Goal: Task Accomplishment & Management: Complete application form

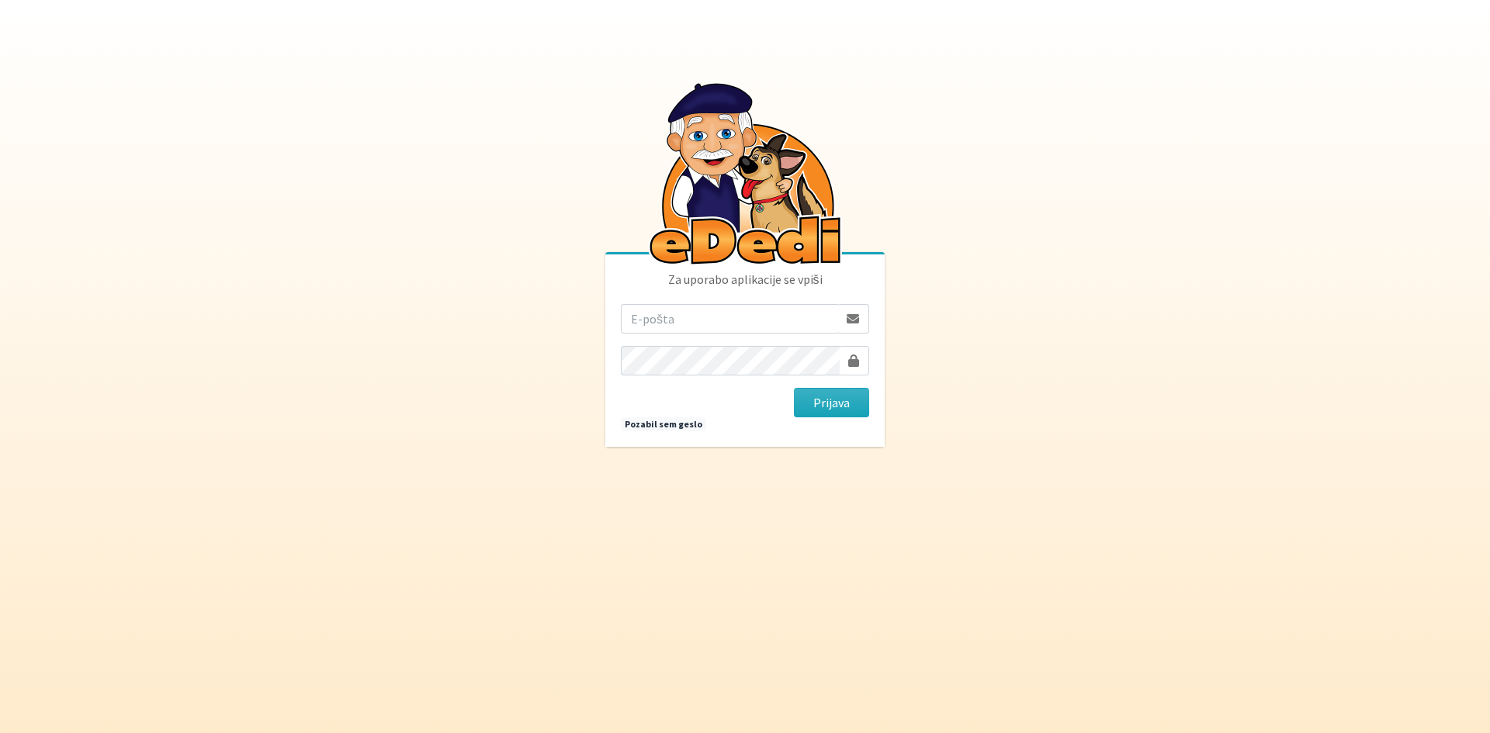
click at [801, 326] on input "email" at bounding box center [729, 318] width 217 height 29
type input "ana.vengar@erps.si"
click at [794, 388] on button "Prijava" at bounding box center [831, 402] width 75 height 29
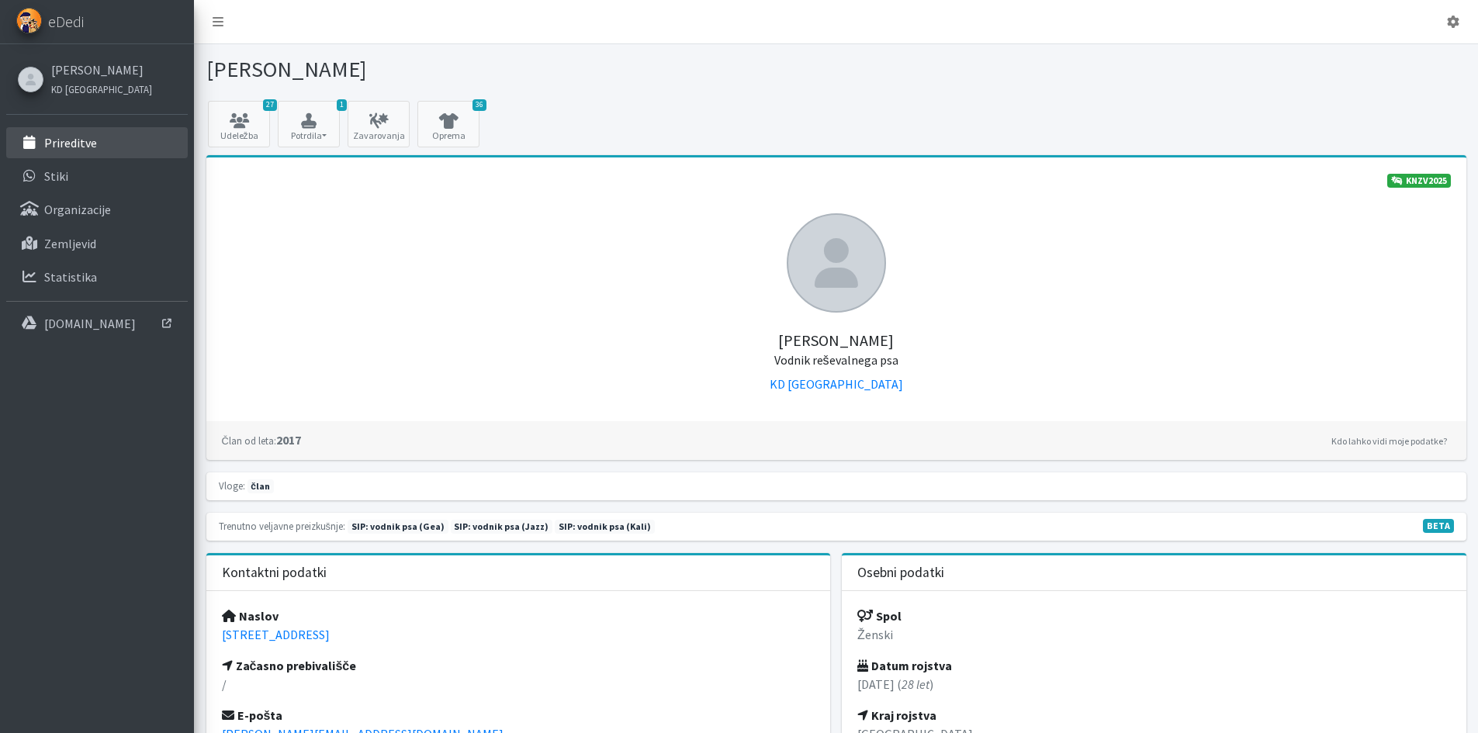
click at [85, 147] on p "Prireditve" at bounding box center [70, 143] width 53 height 16
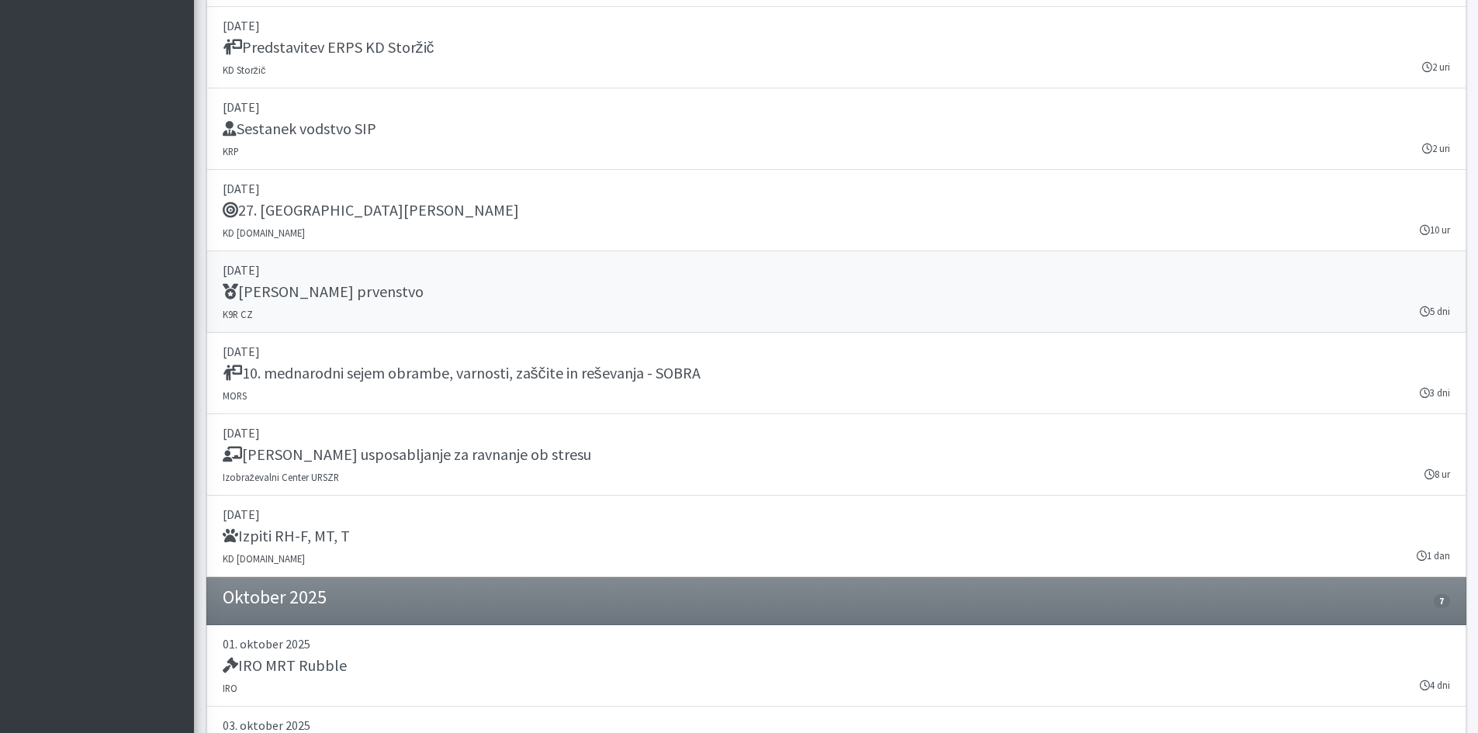
scroll to position [1319, 0]
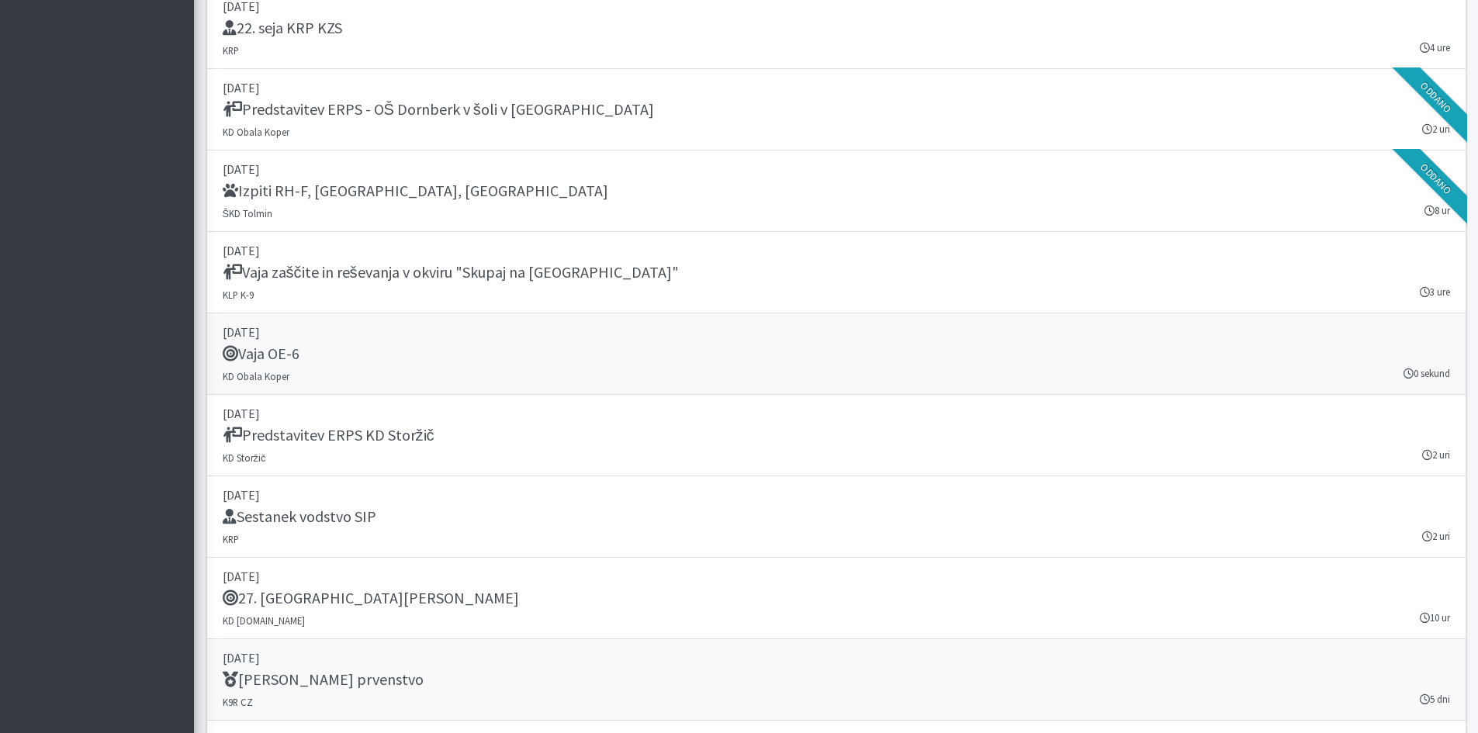
click at [310, 361] on div "Vaja OE-6" at bounding box center [836, 355] width 1227 height 22
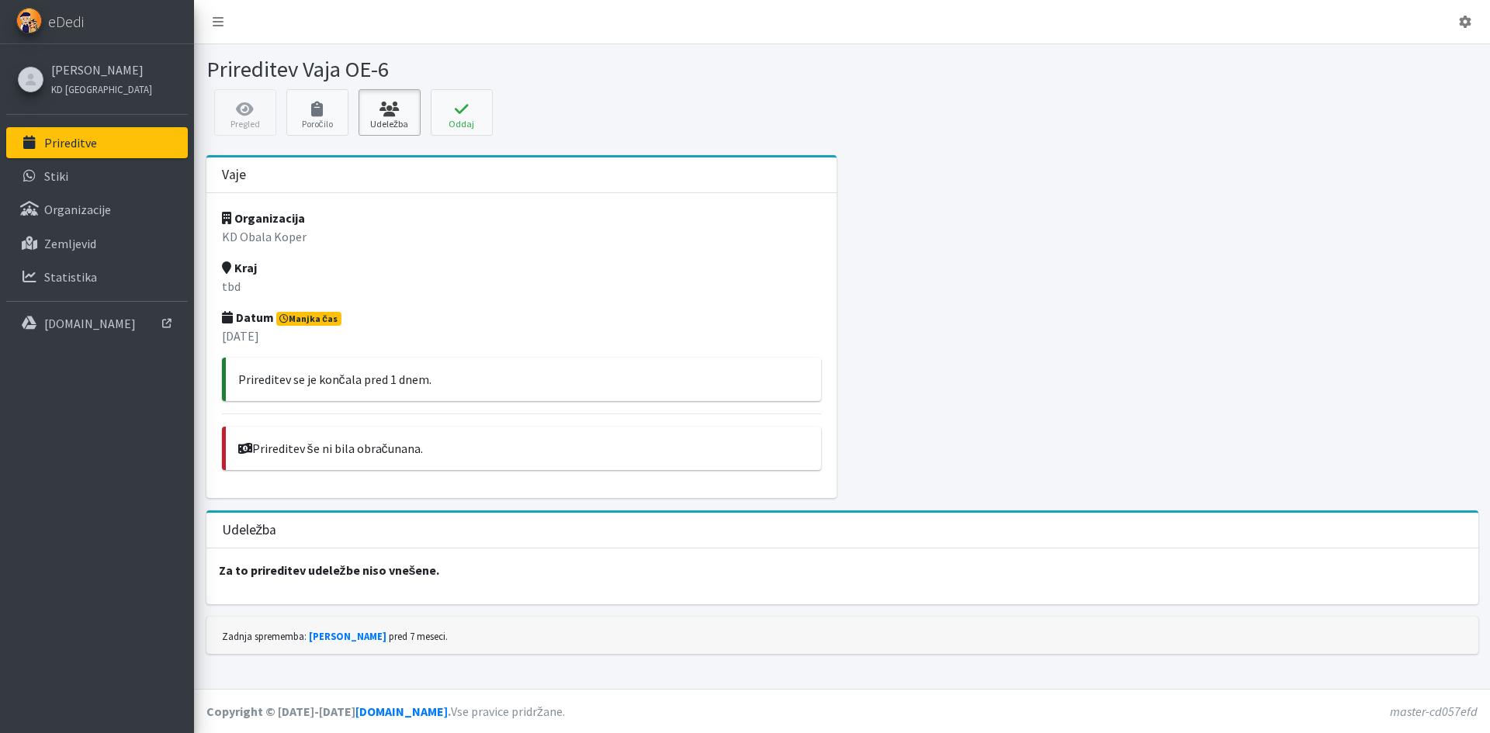
click at [371, 122] on link "Udeležba" at bounding box center [389, 112] width 62 height 47
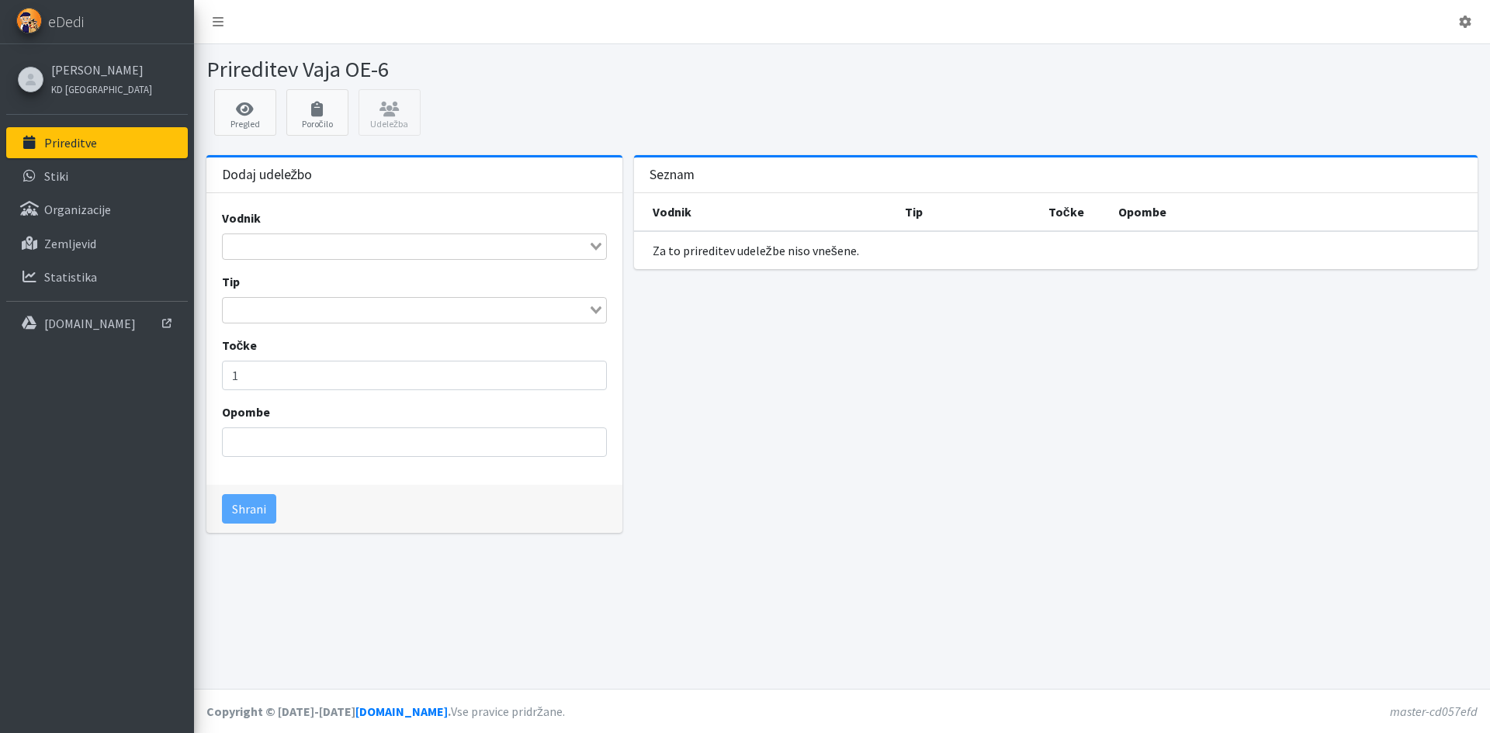
click at [351, 254] on input "Search for option" at bounding box center [405, 246] width 362 height 19
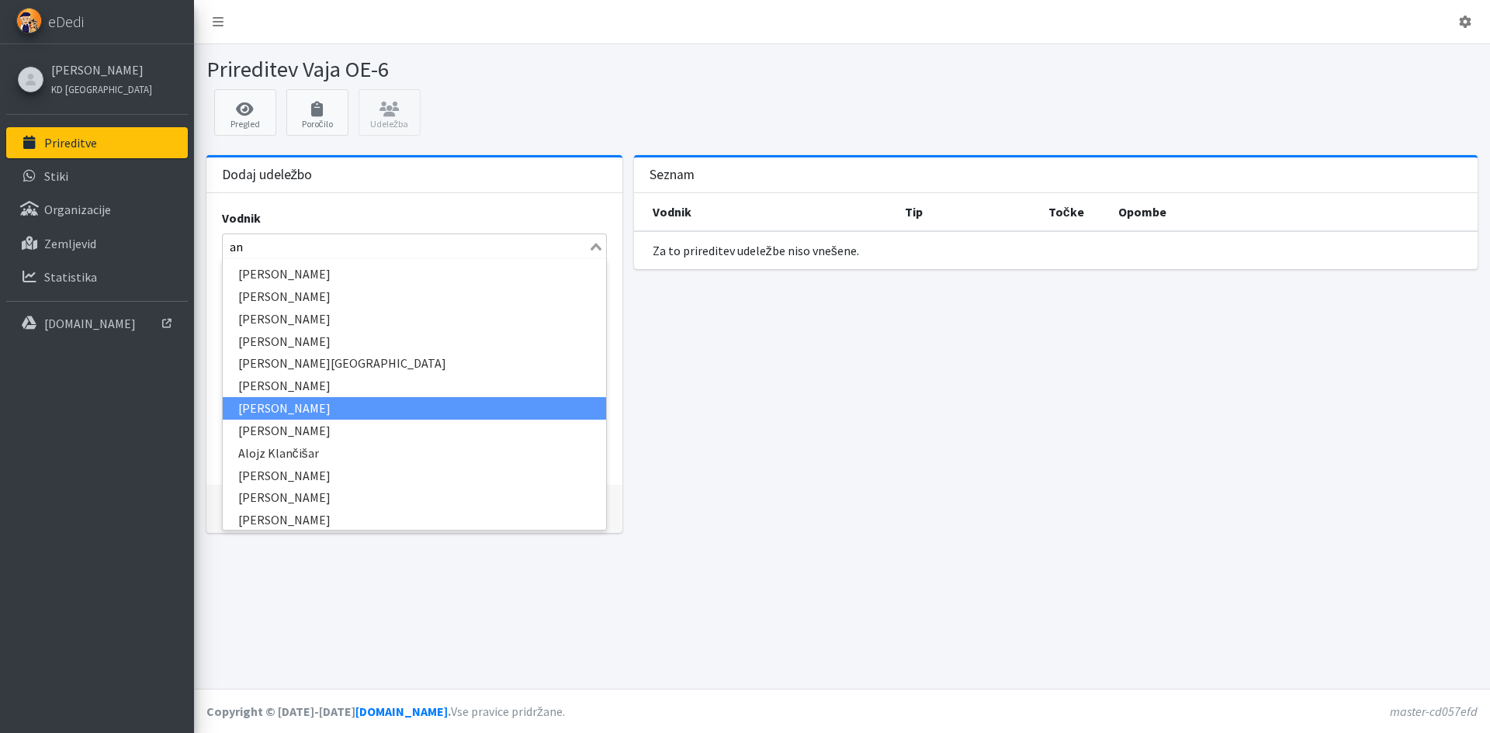
type input "ana"
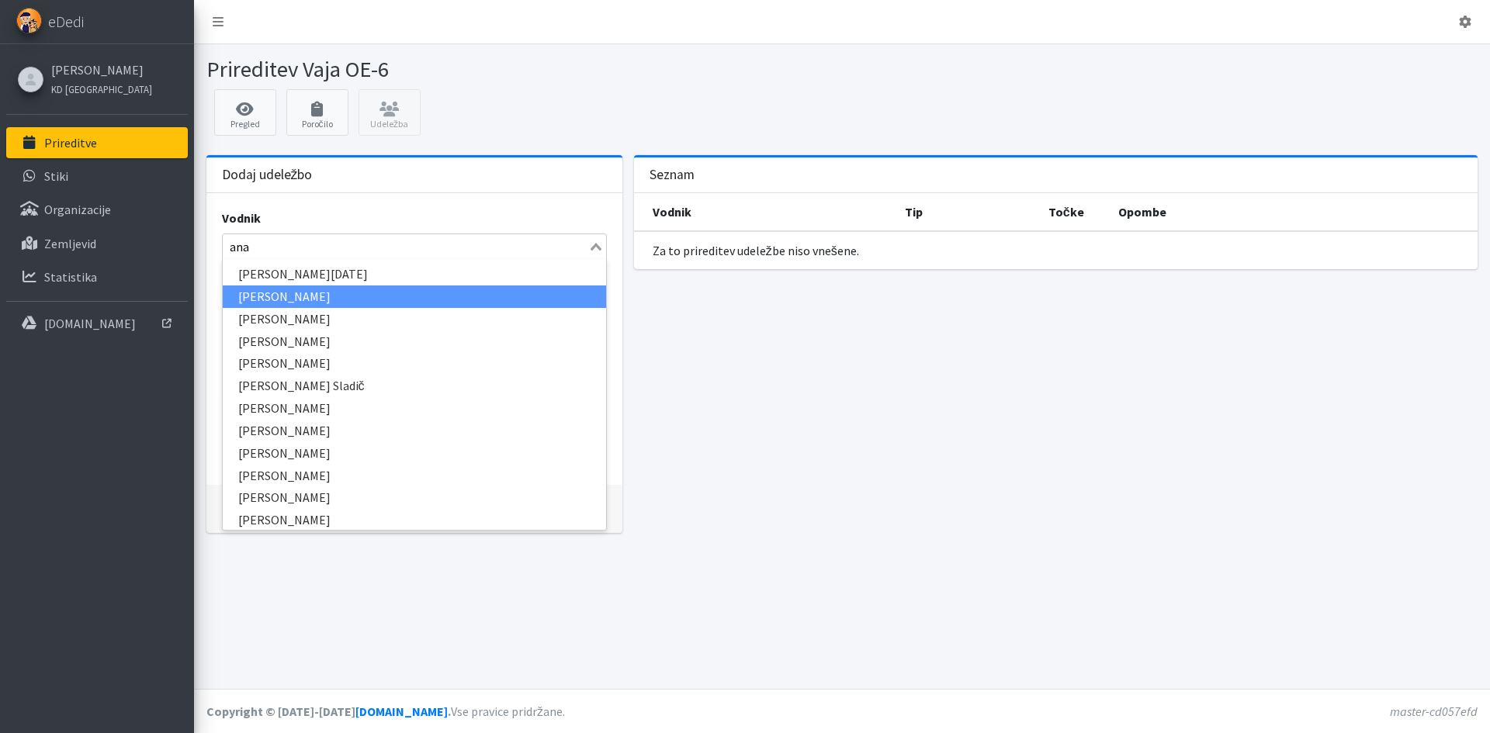
click at [341, 302] on li "[PERSON_NAME]" at bounding box center [414, 297] width 383 height 22
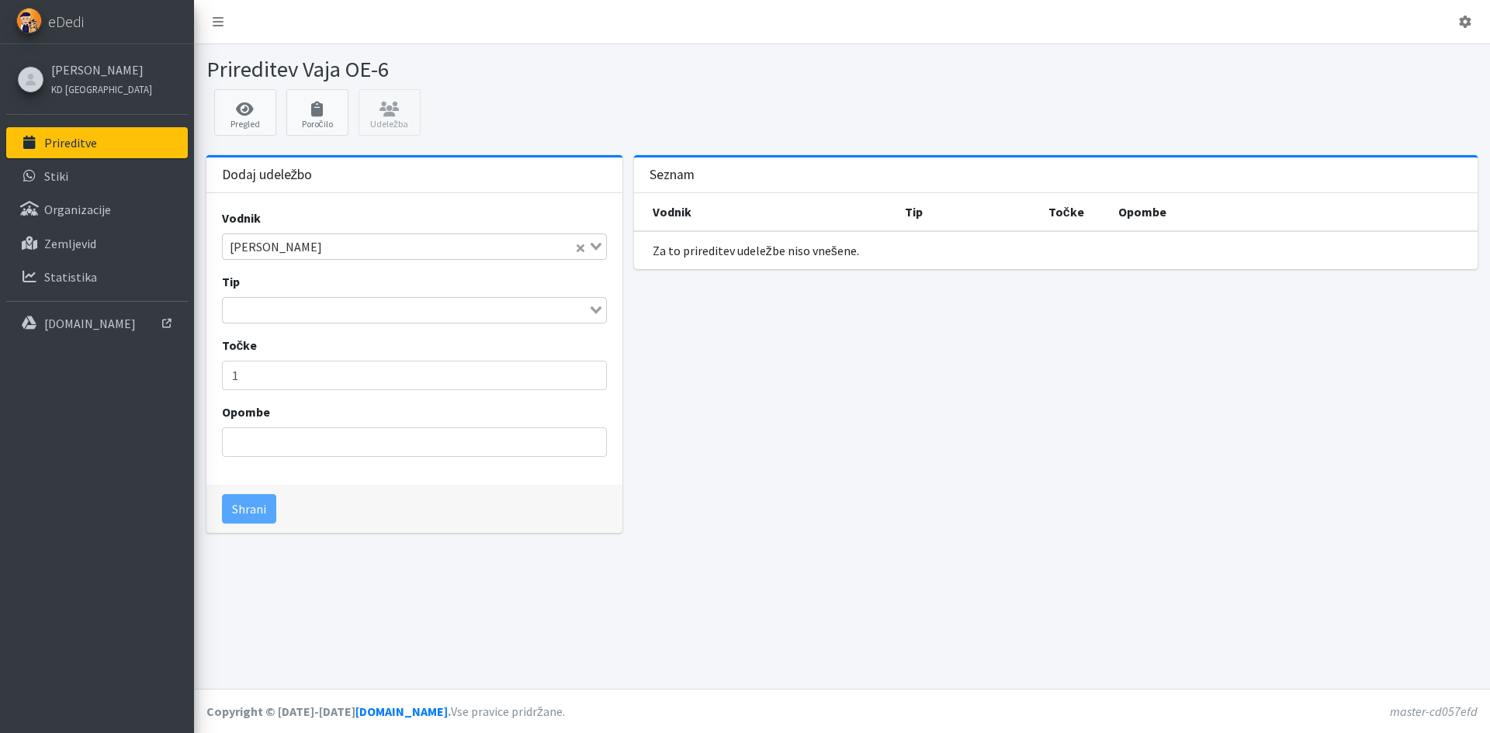
click at [329, 313] on input "Search for option" at bounding box center [405, 310] width 362 height 19
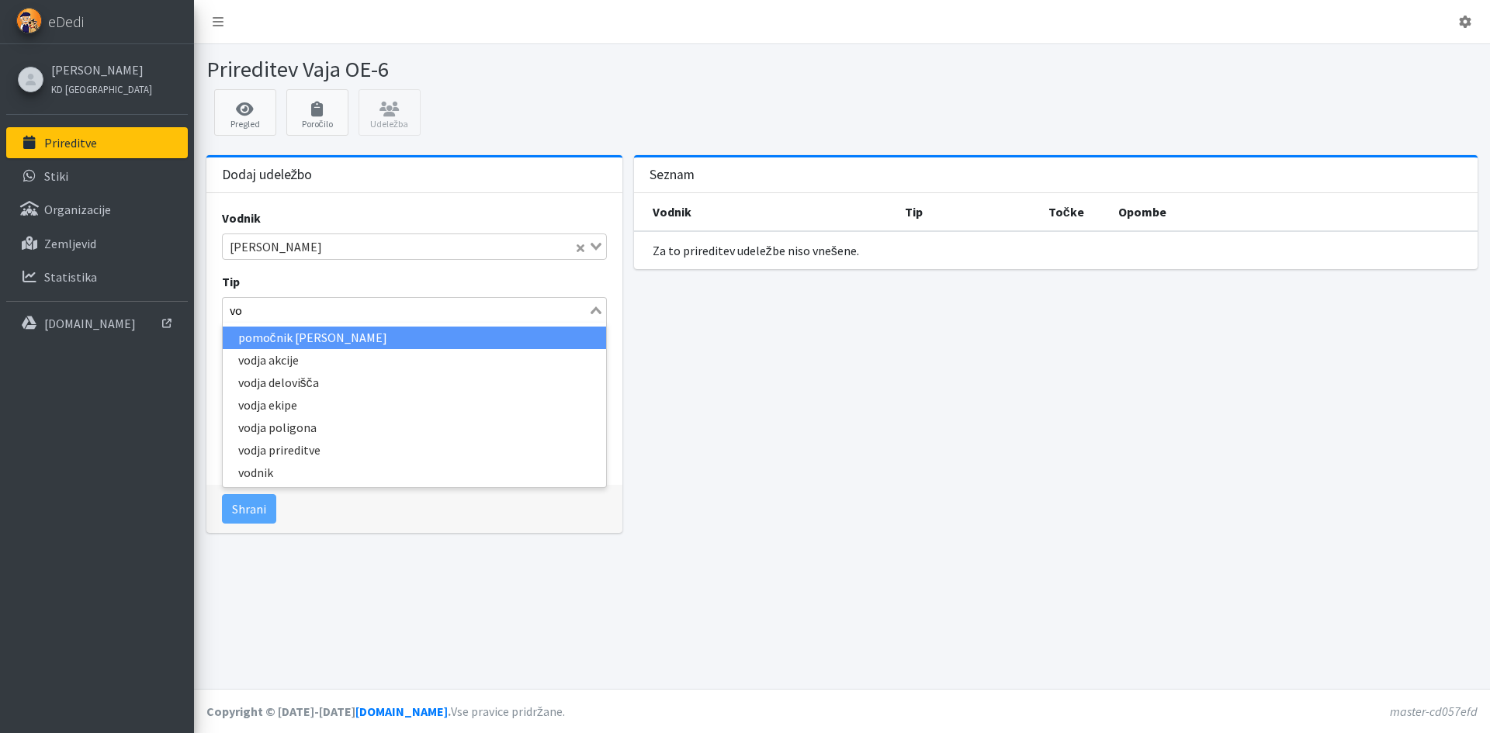
type input "vod"
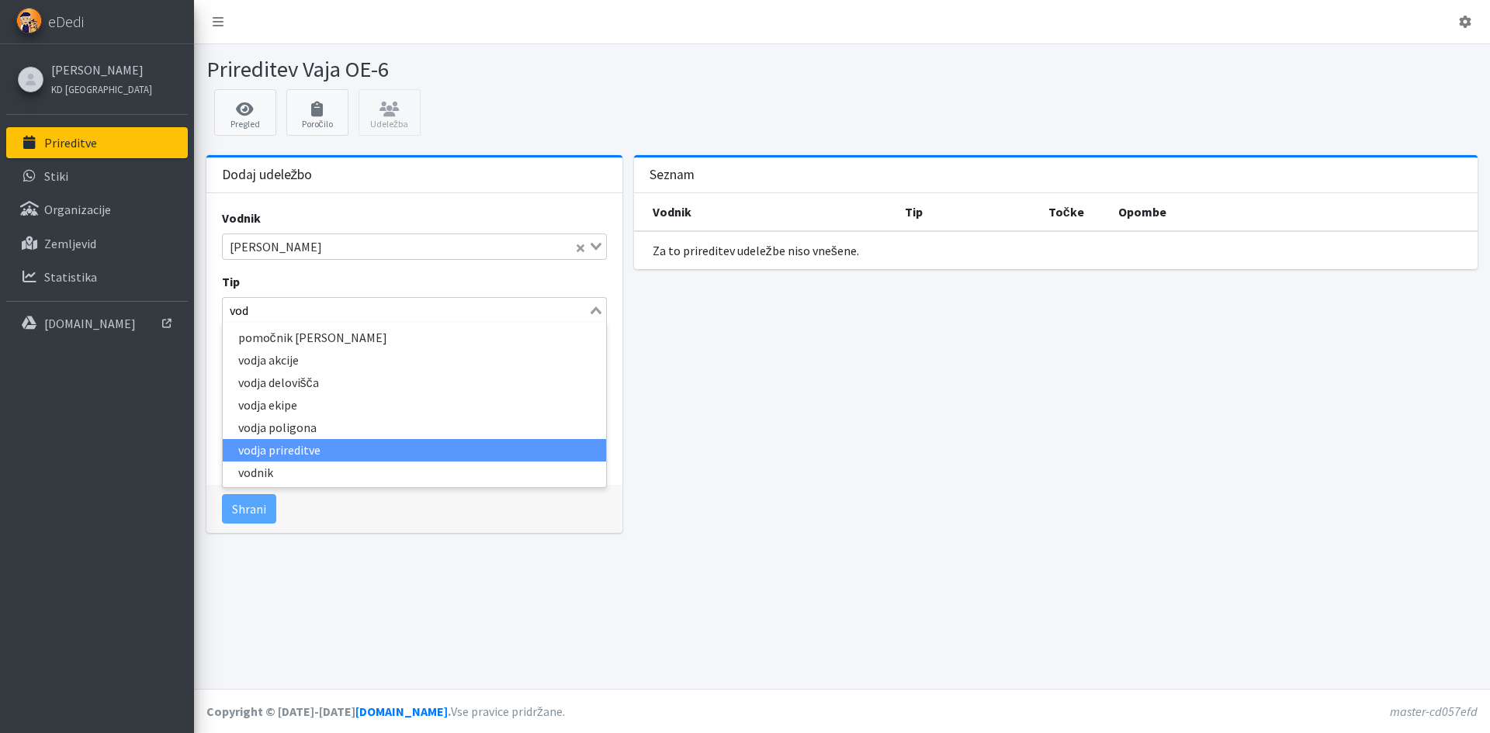
click at [320, 448] on li "vodja prireditve" at bounding box center [414, 450] width 383 height 22
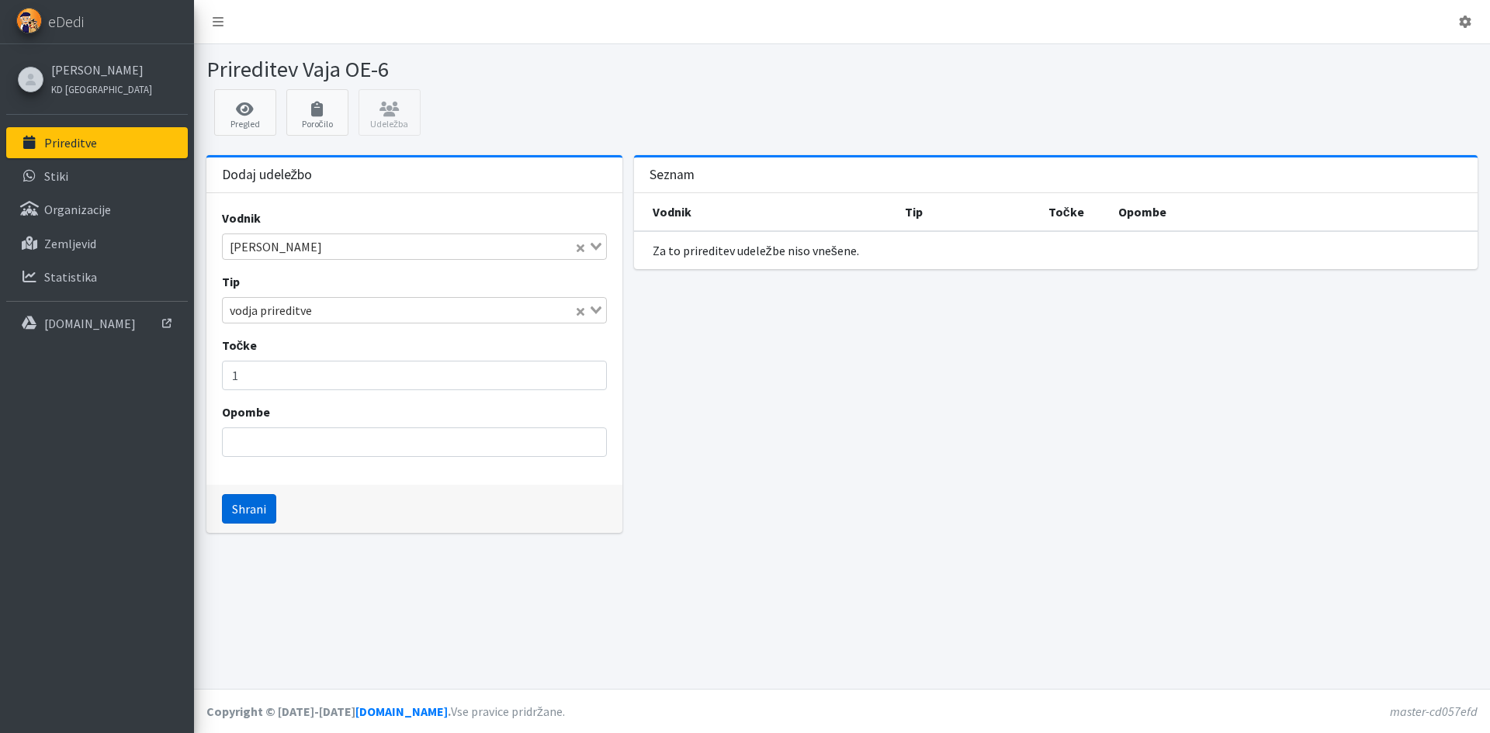
click at [242, 500] on button "Shrani" at bounding box center [249, 508] width 54 height 29
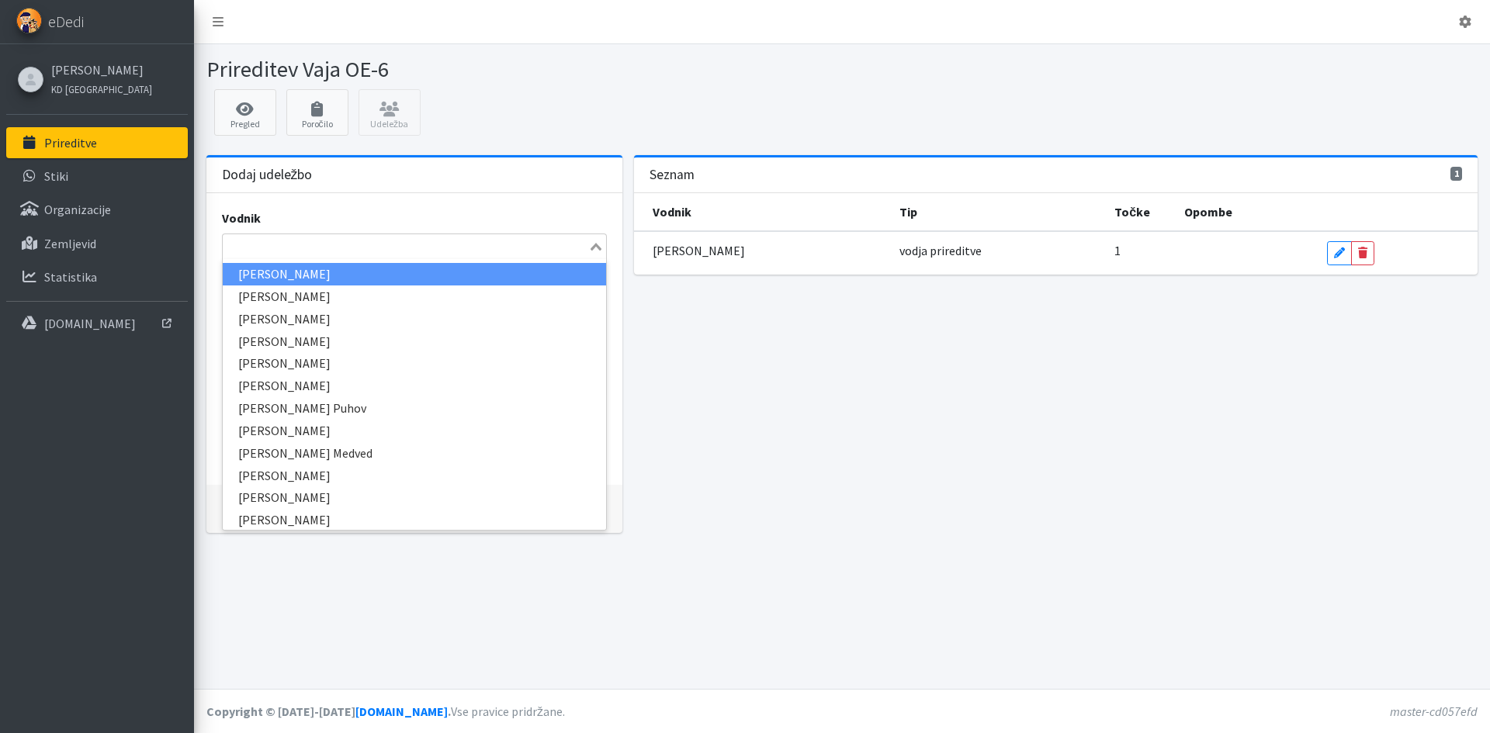
click at [317, 246] on input "Search for option" at bounding box center [405, 246] width 362 height 19
type input "val"
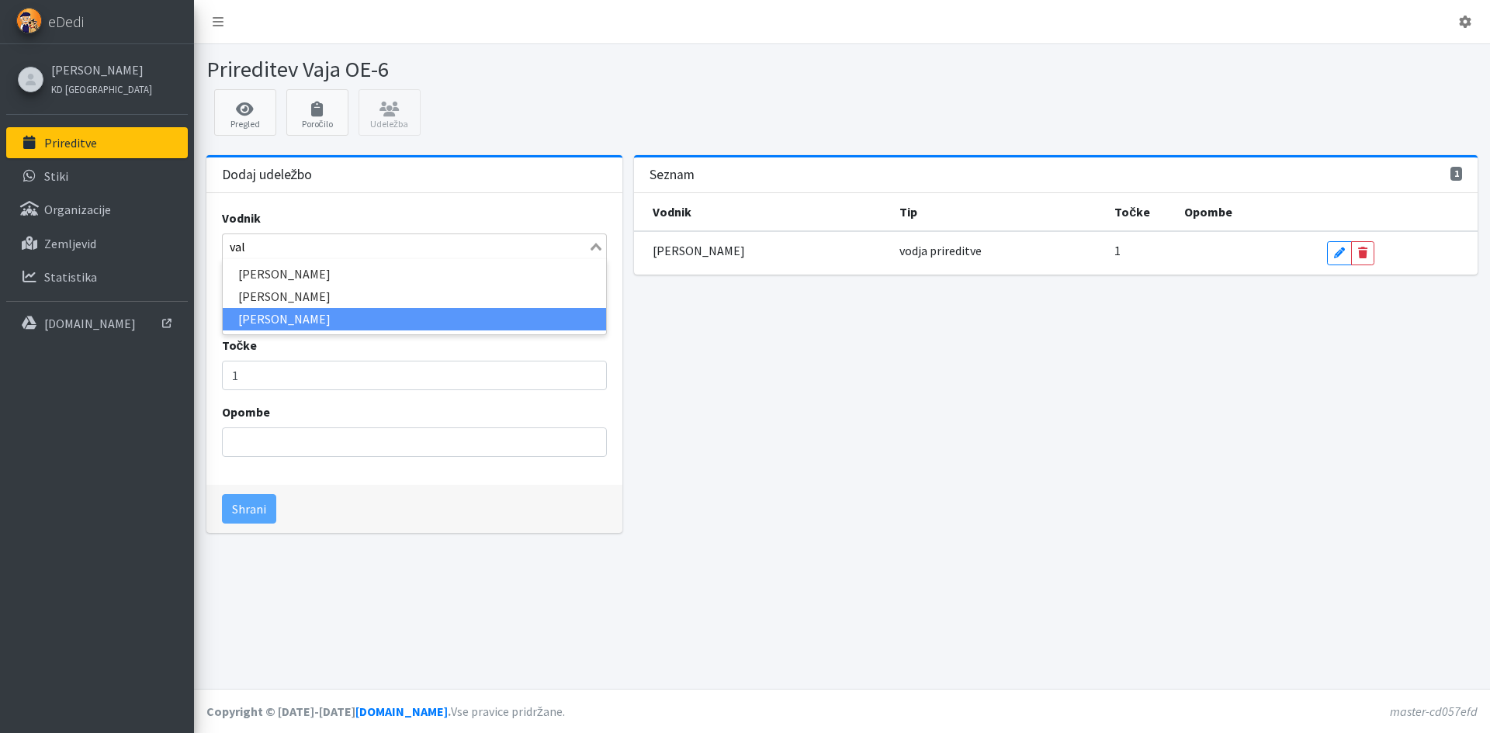
click at [307, 320] on li "Valter Blažević" at bounding box center [414, 319] width 383 height 22
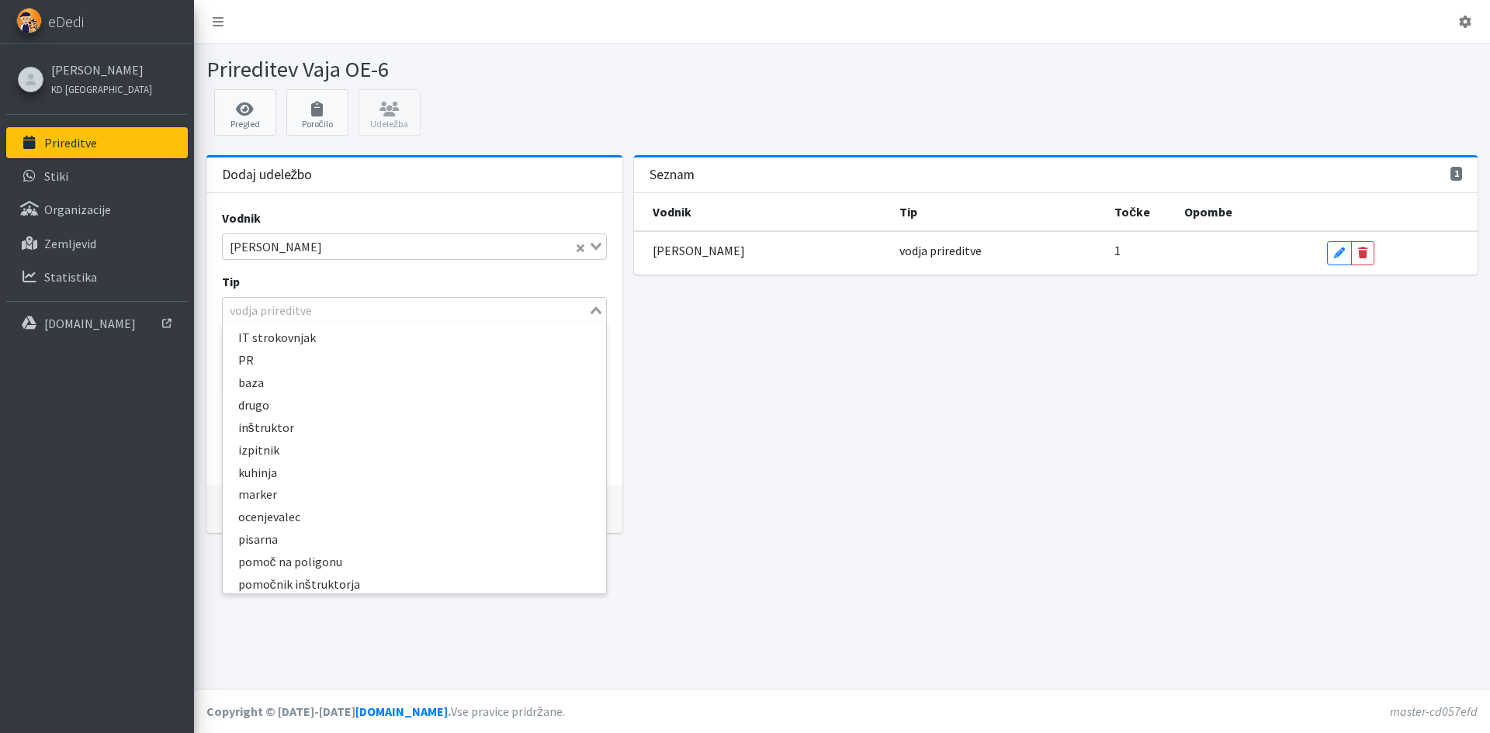
click at [594, 310] on icon "Search for option" at bounding box center [595, 310] width 11 height 8
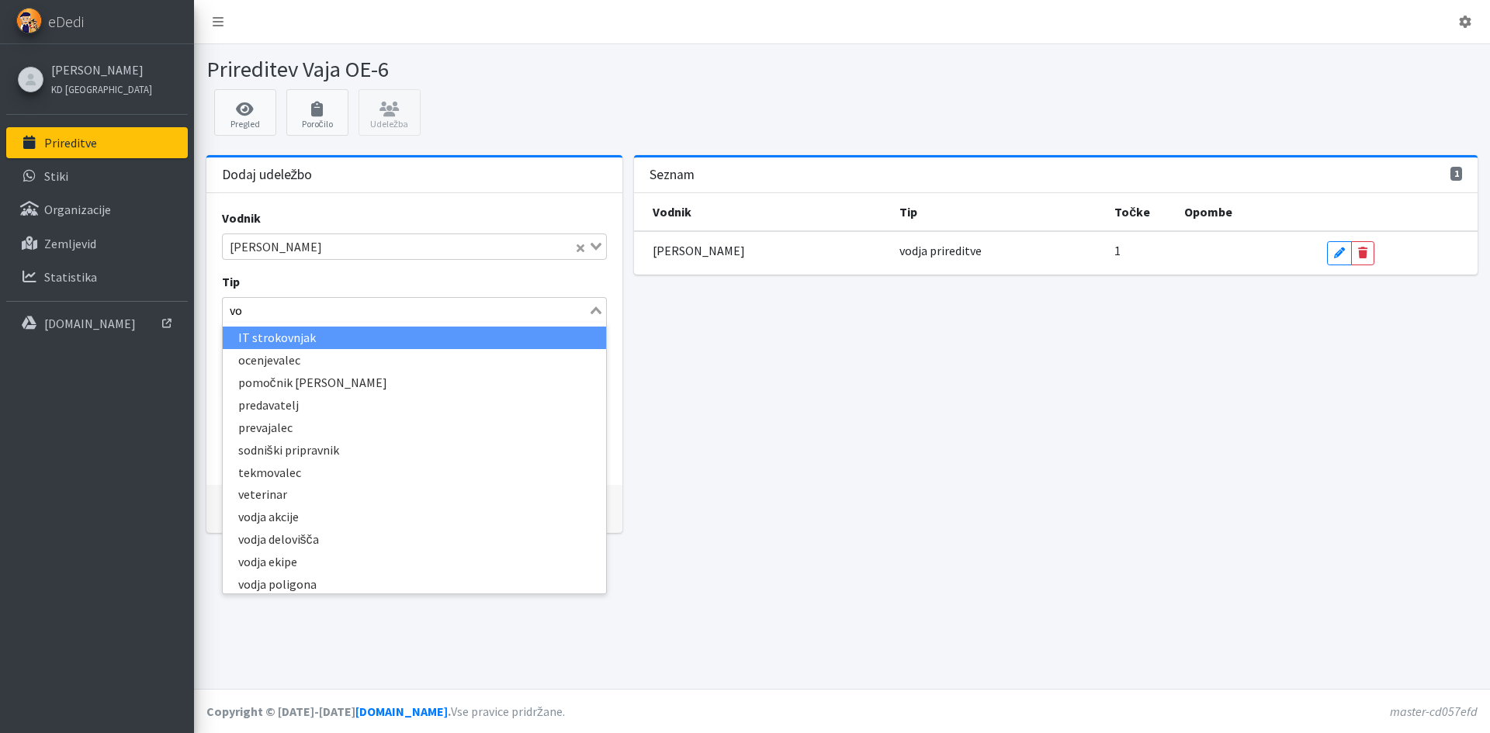
type input "vod"
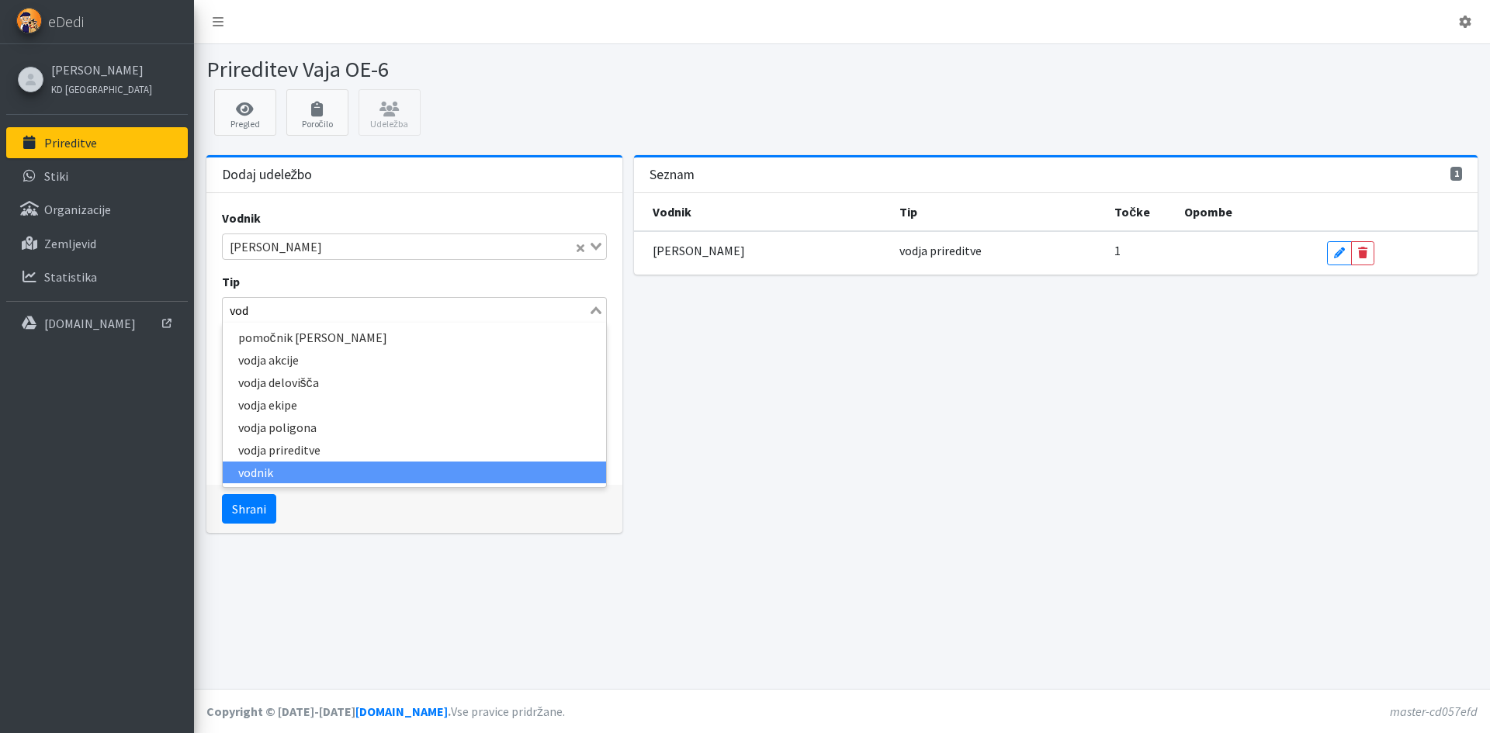
click at [379, 465] on li "vodnik" at bounding box center [414, 473] width 383 height 22
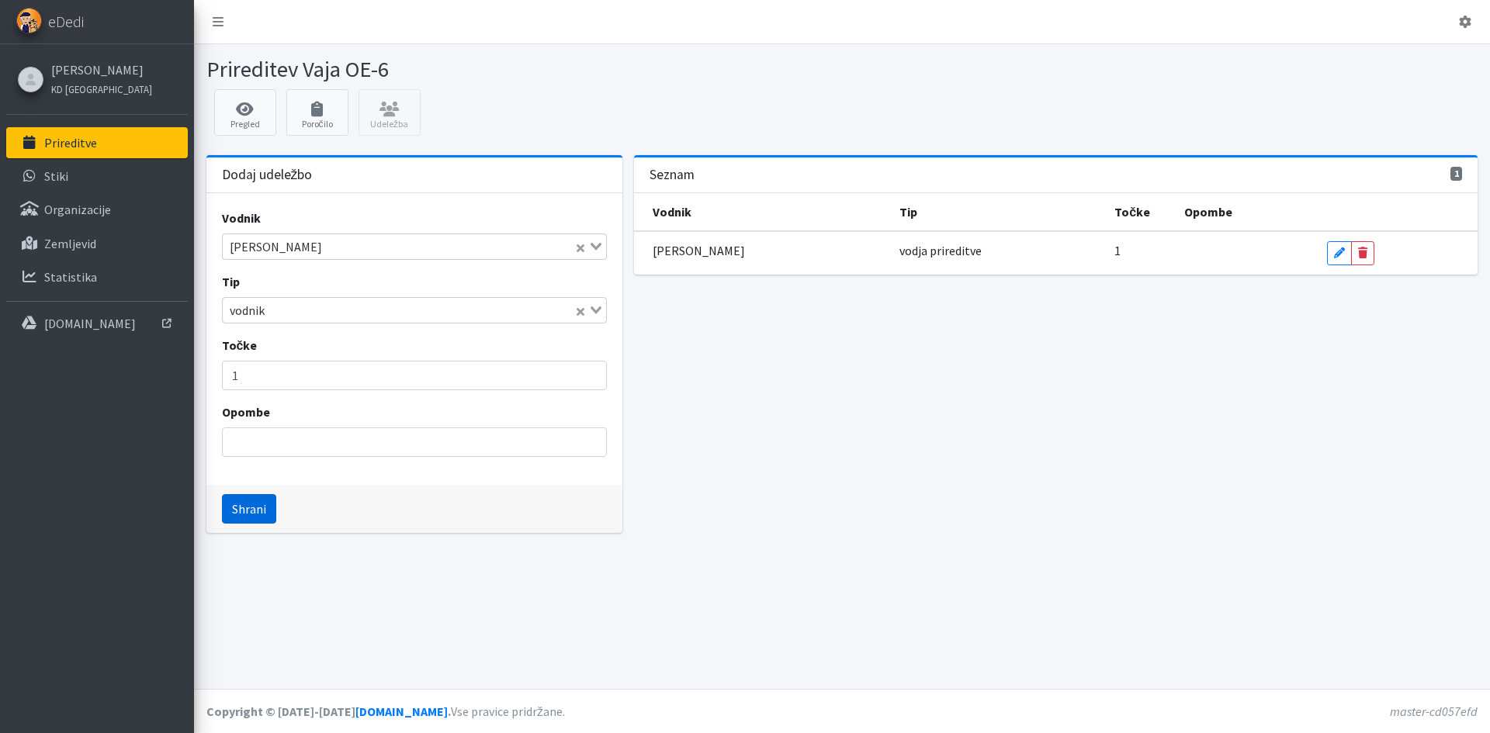
click at [243, 507] on button "Shrani" at bounding box center [249, 508] width 54 height 29
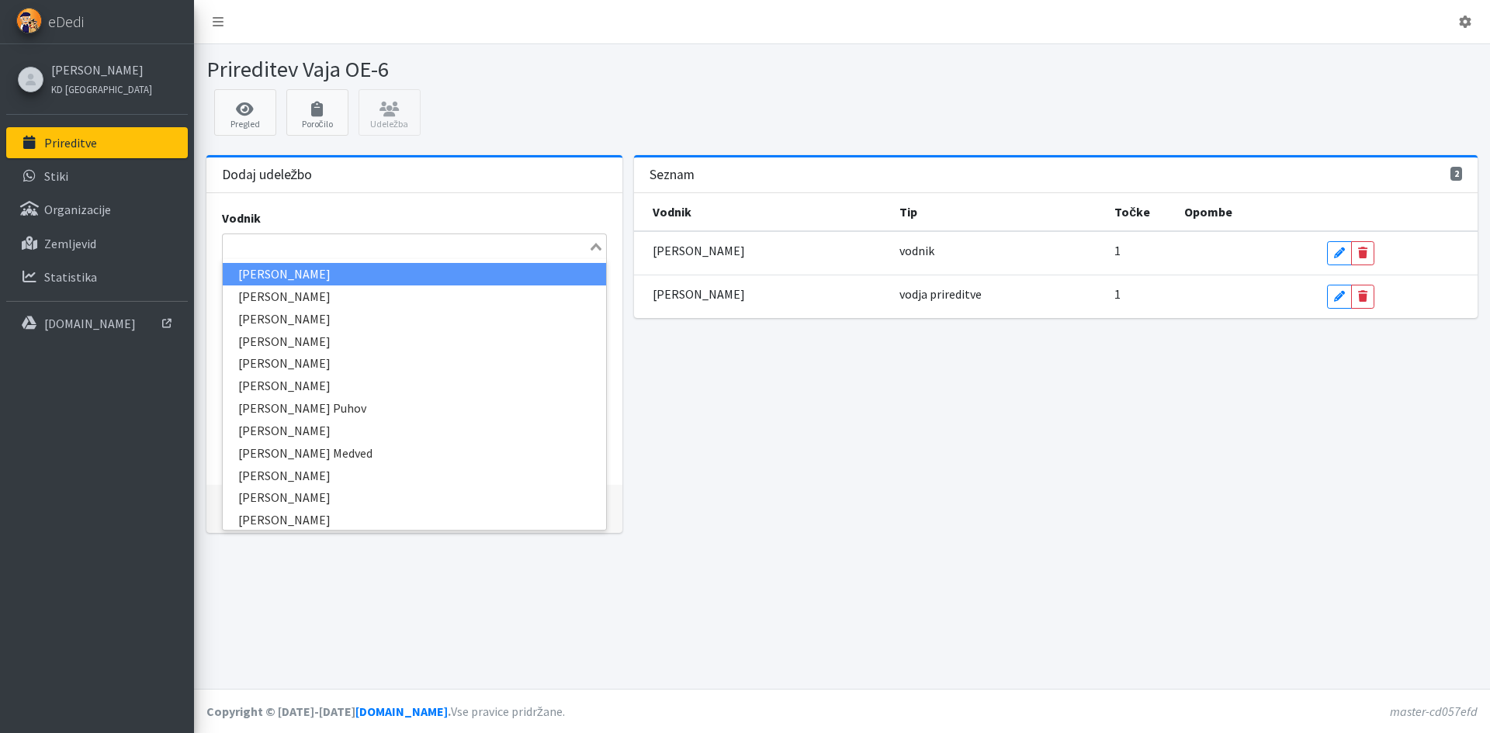
click at [314, 246] on input "Search for option" at bounding box center [405, 246] width 362 height 19
type input "marti"
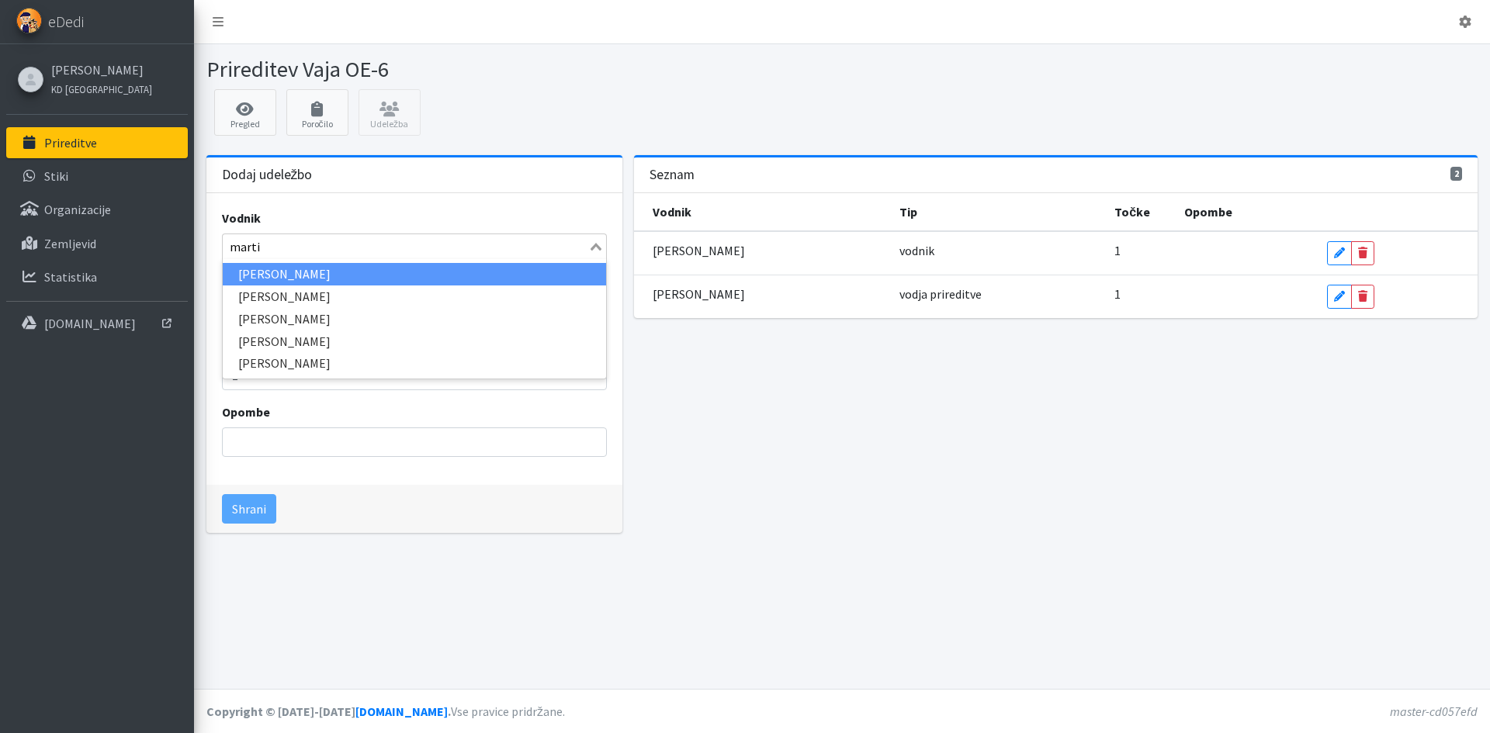
click at [310, 320] on li "[PERSON_NAME]" at bounding box center [414, 319] width 383 height 22
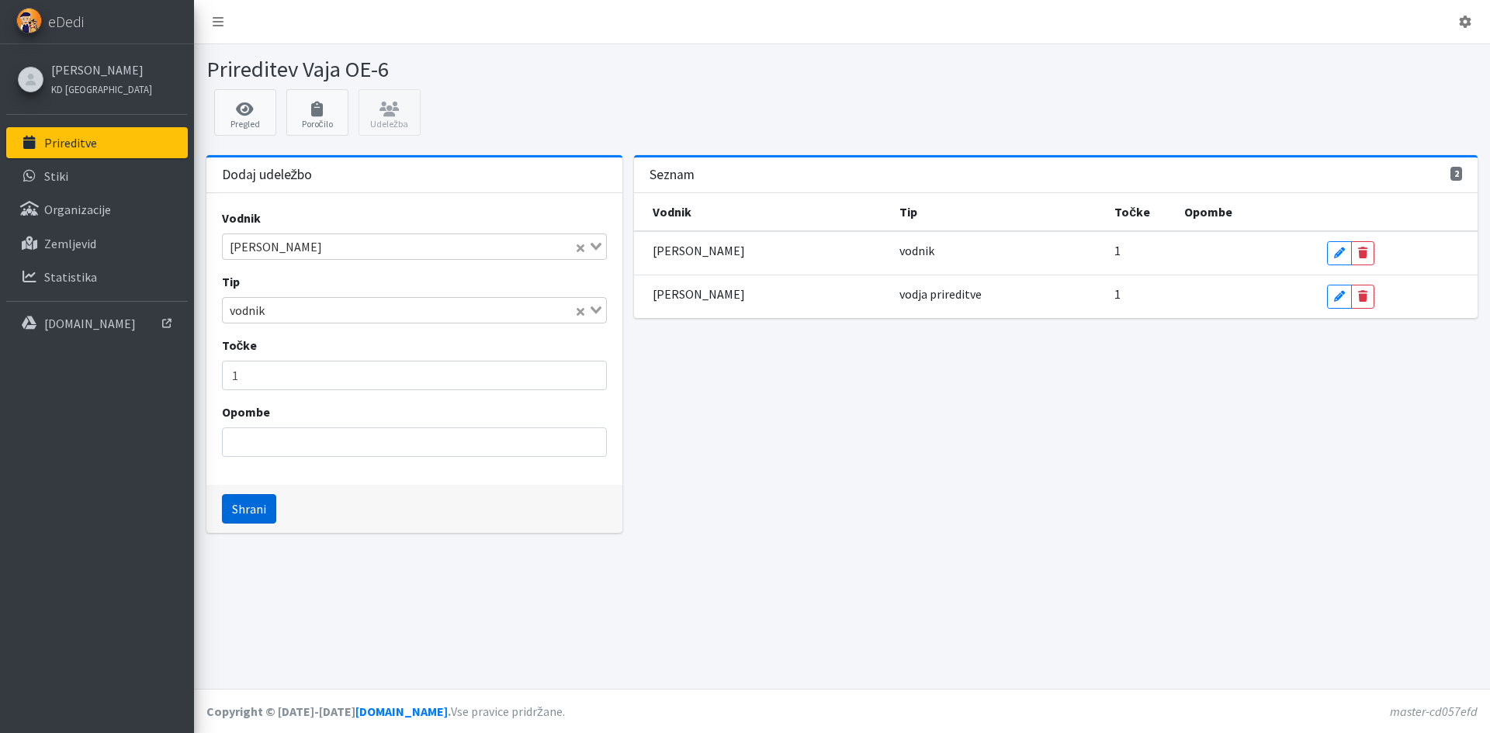
click at [247, 521] on button "Shrani" at bounding box center [249, 508] width 54 height 29
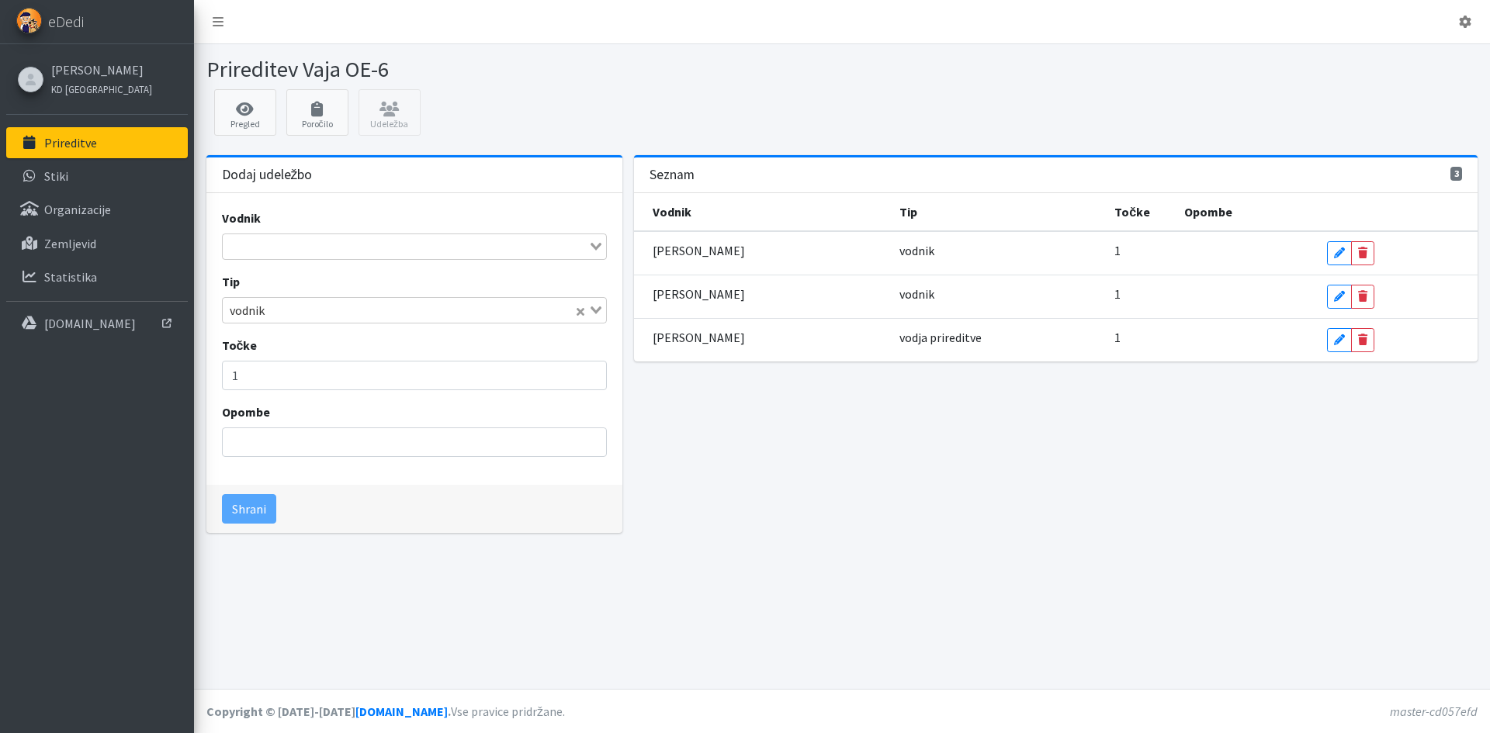
click at [290, 242] on input "Search for option" at bounding box center [405, 246] width 362 height 19
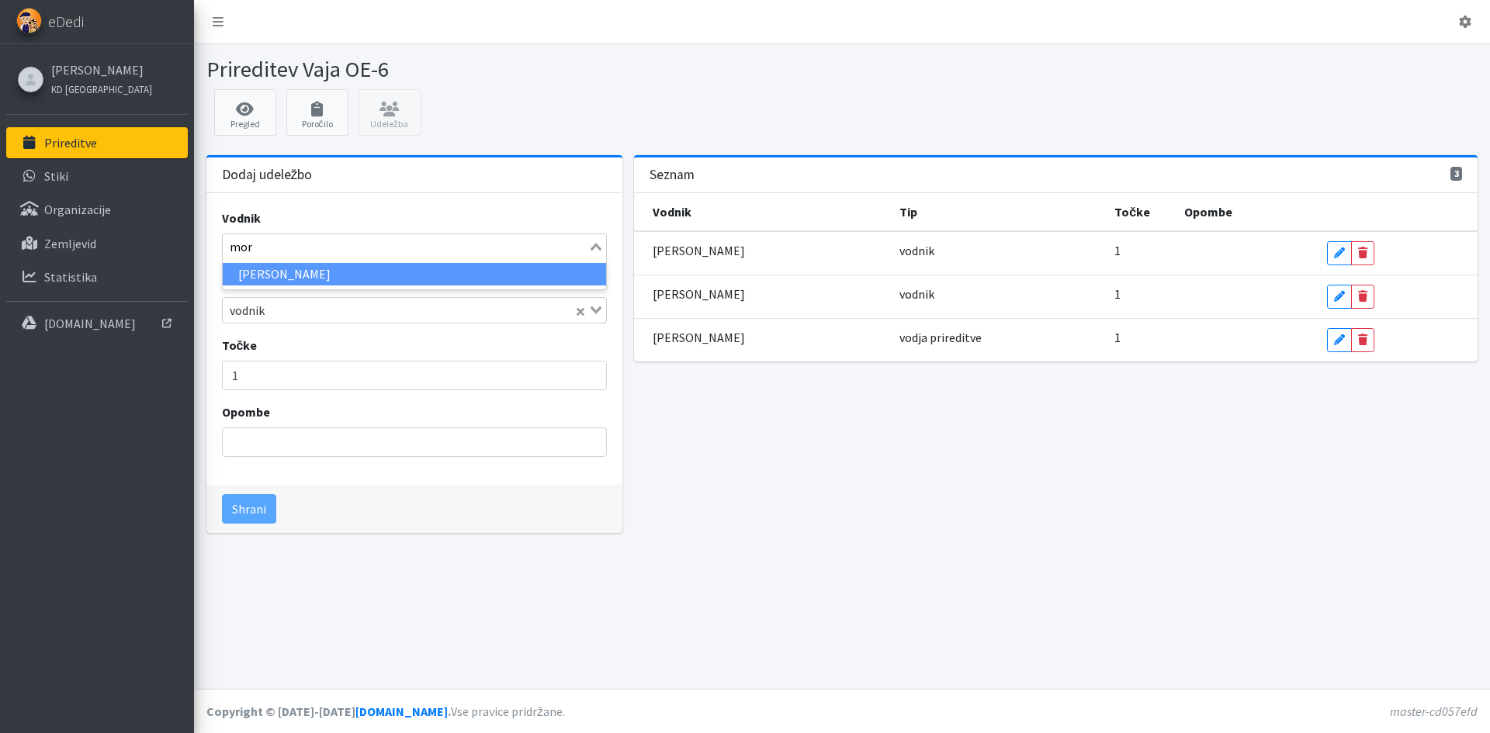
type input "more"
click at [291, 277] on li "[PERSON_NAME]" at bounding box center [414, 274] width 383 height 22
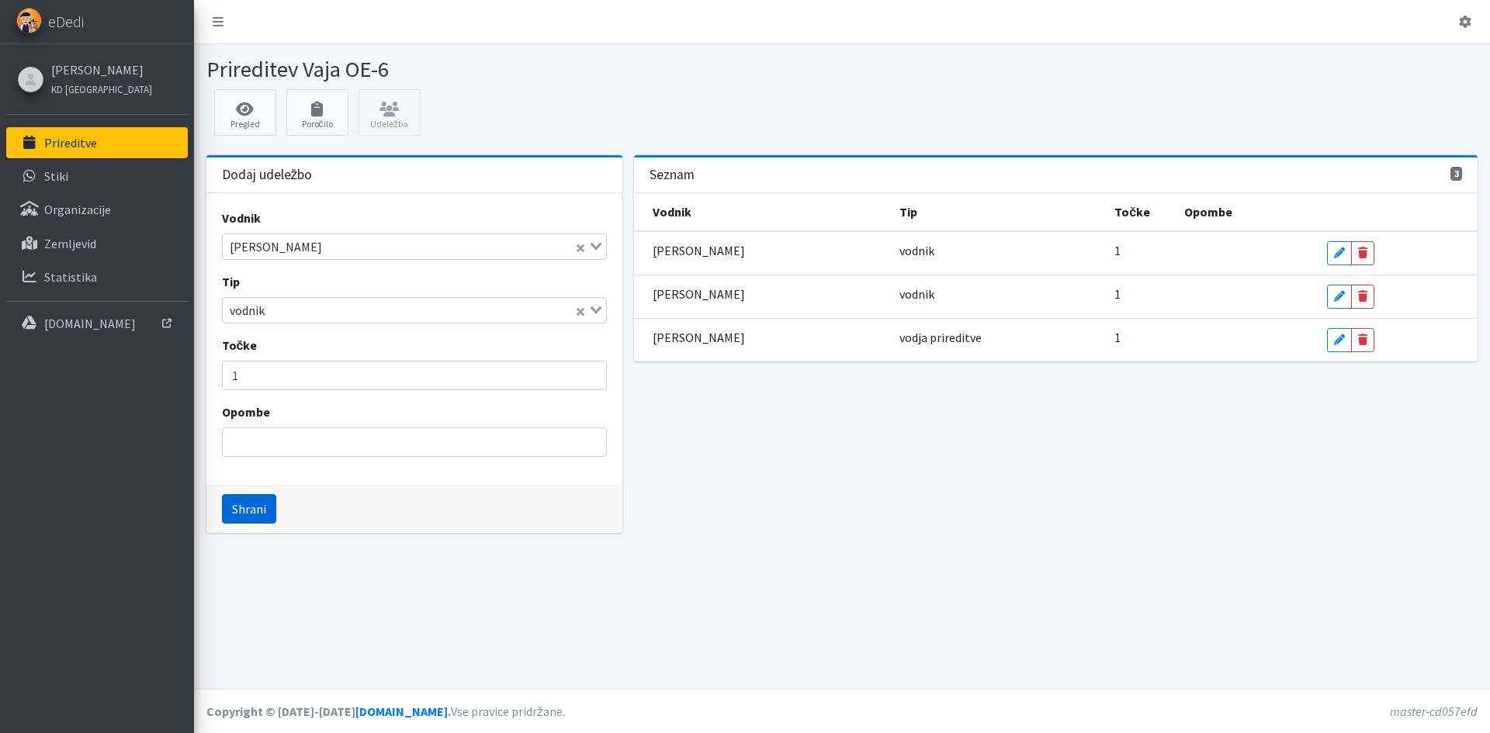
click at [242, 500] on button "Shrani" at bounding box center [249, 508] width 54 height 29
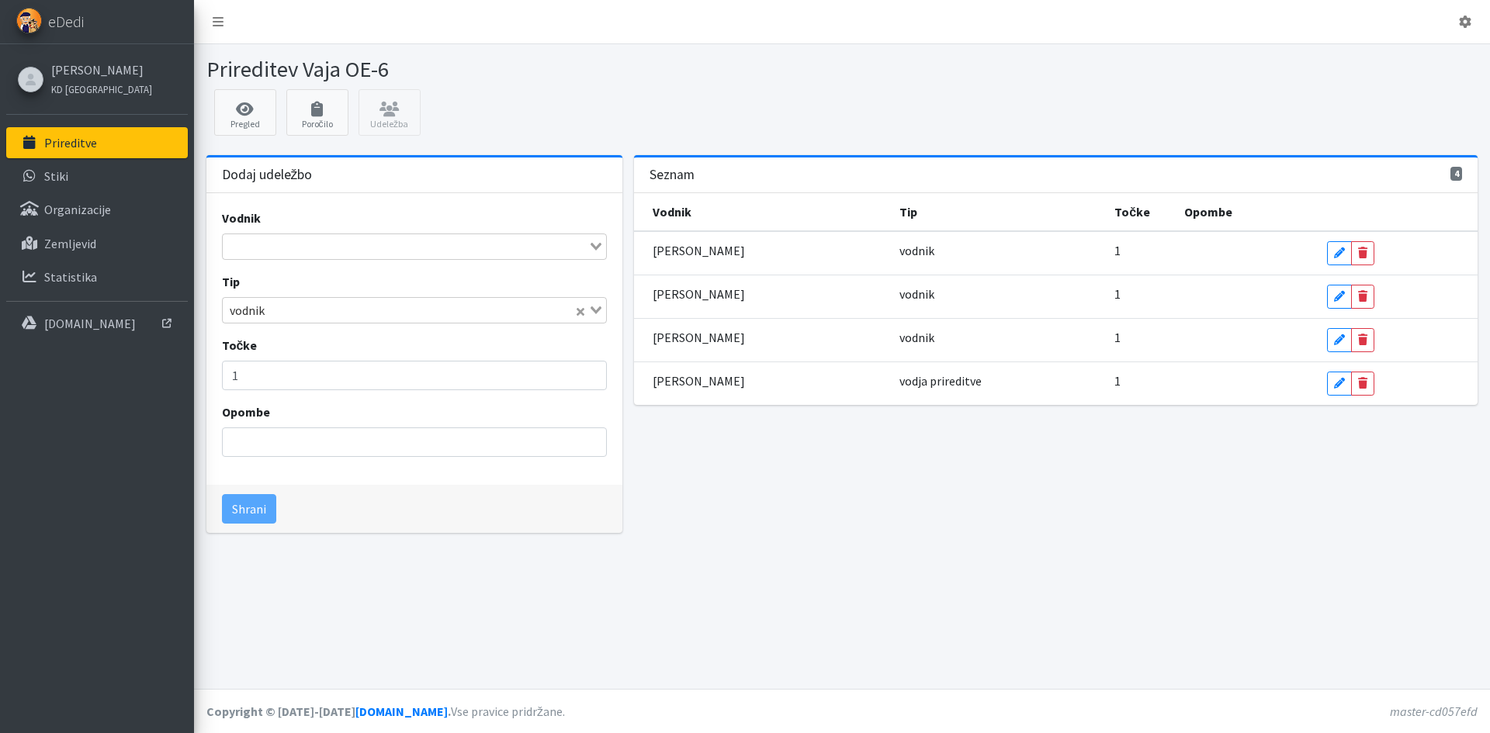
click at [296, 243] on input "Search for option" at bounding box center [405, 246] width 362 height 19
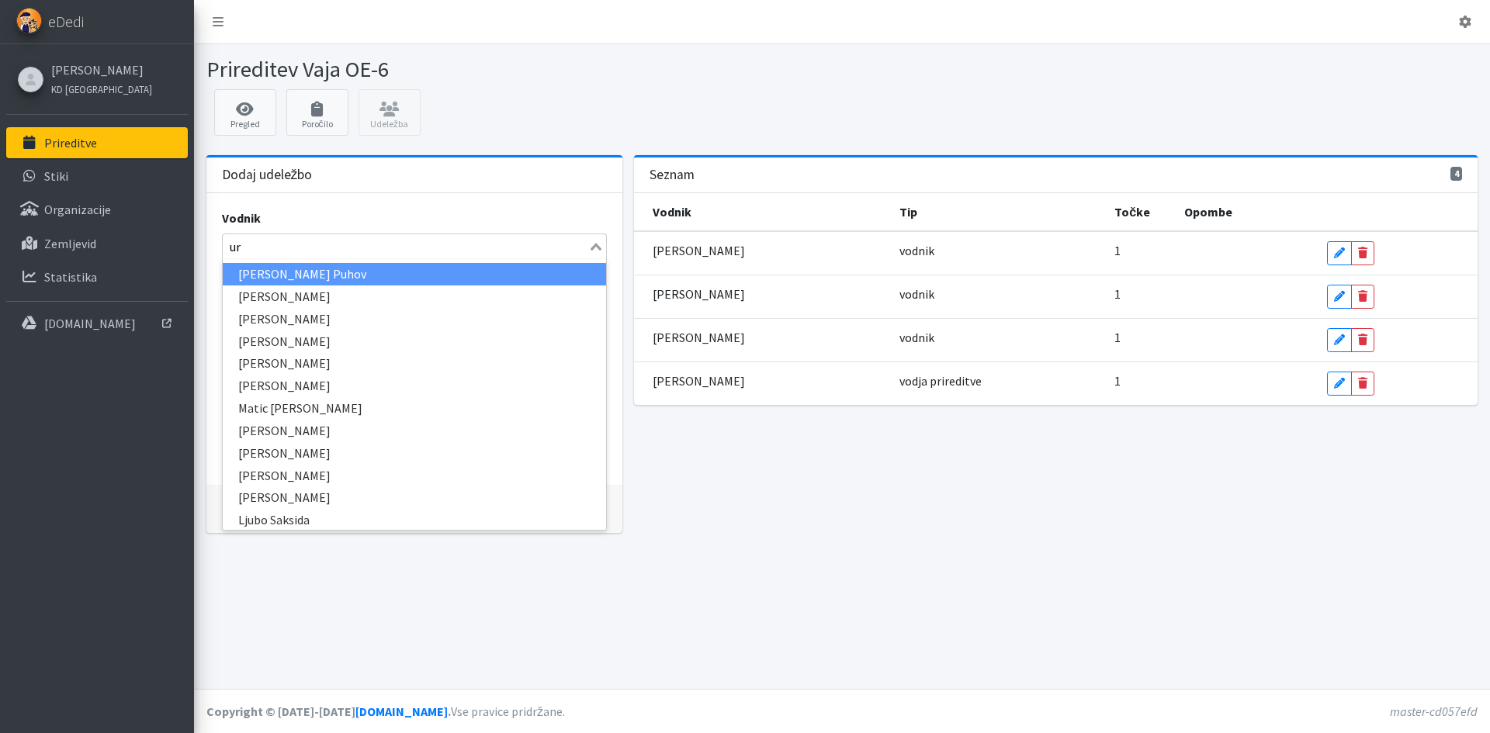
type input "uro"
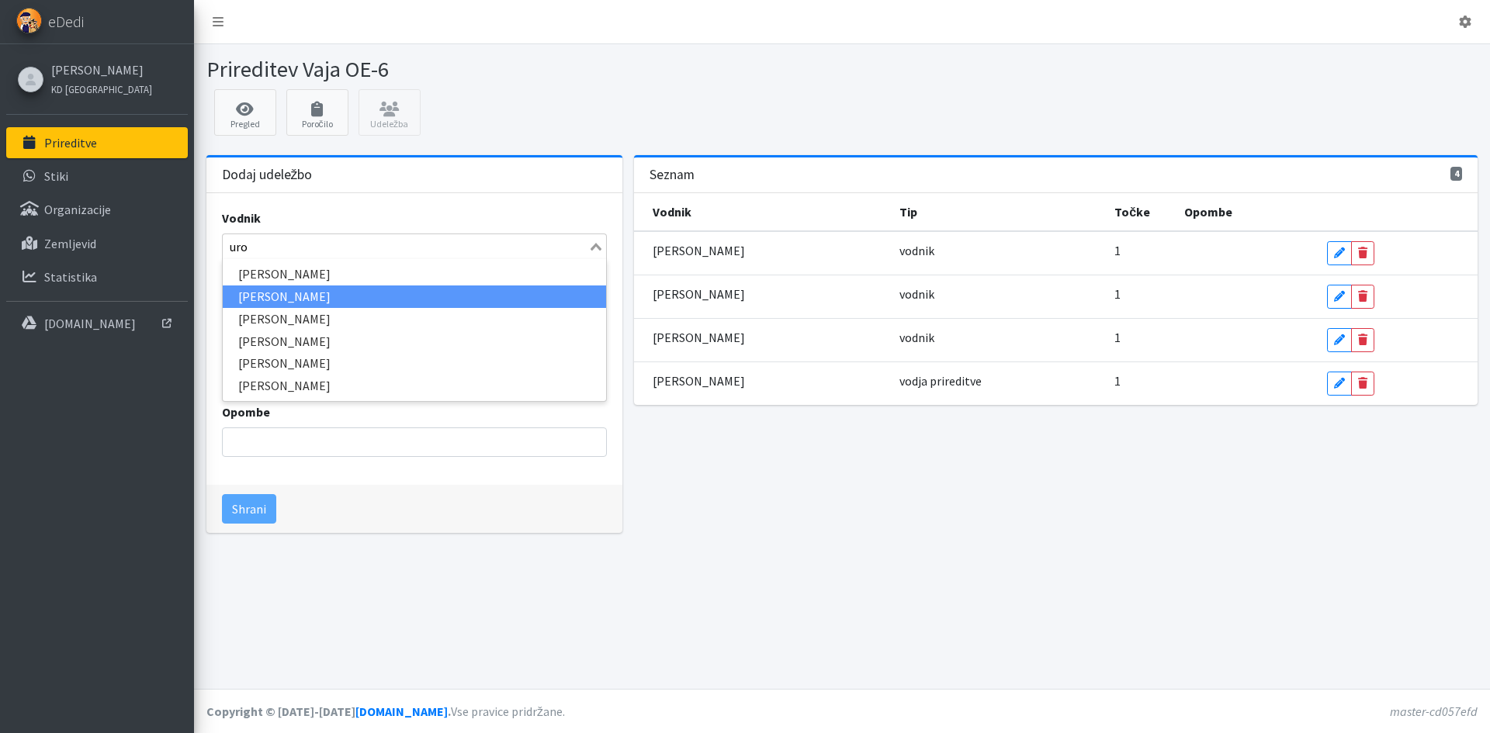
click at [282, 292] on li "[PERSON_NAME]" at bounding box center [414, 297] width 383 height 22
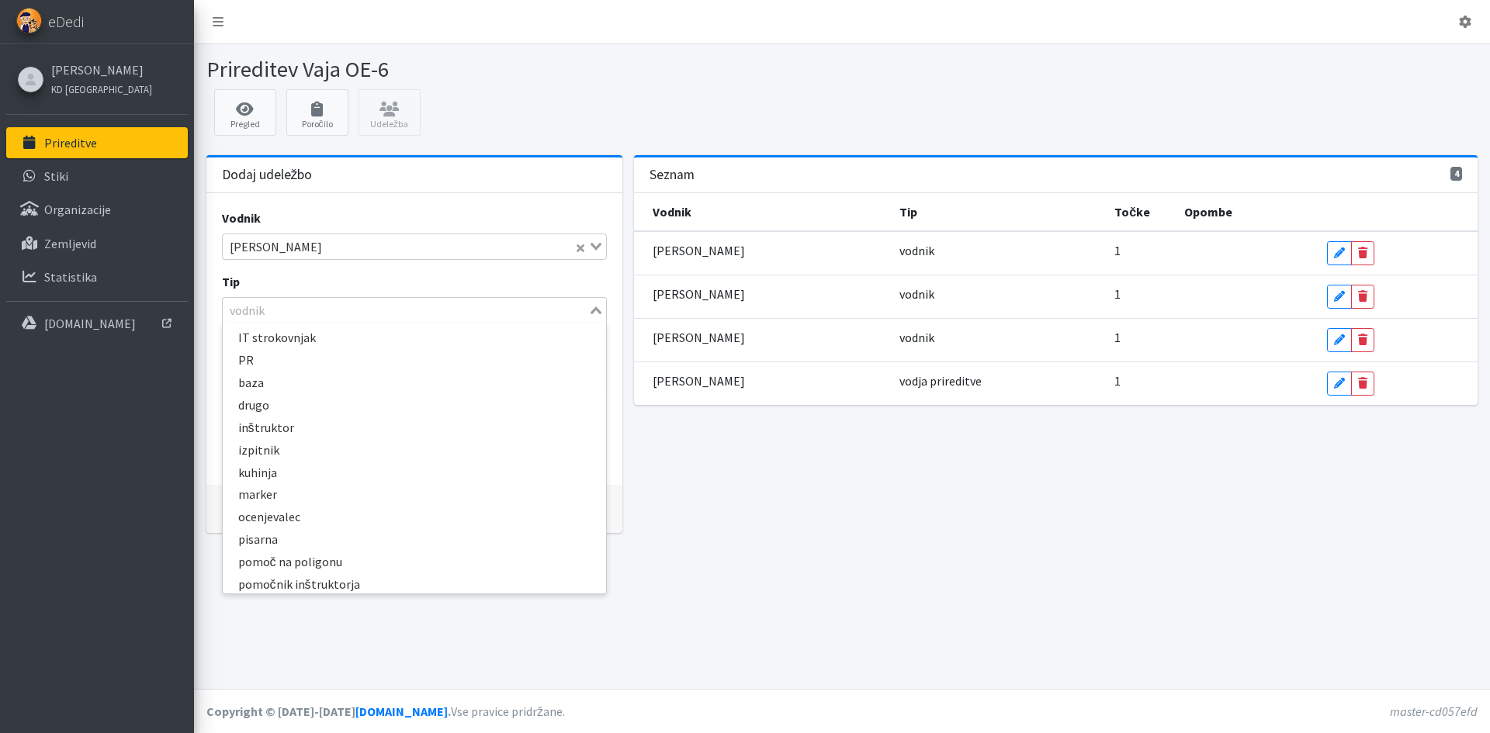
click at [599, 310] on icon "Search for option" at bounding box center [595, 310] width 11 height 8
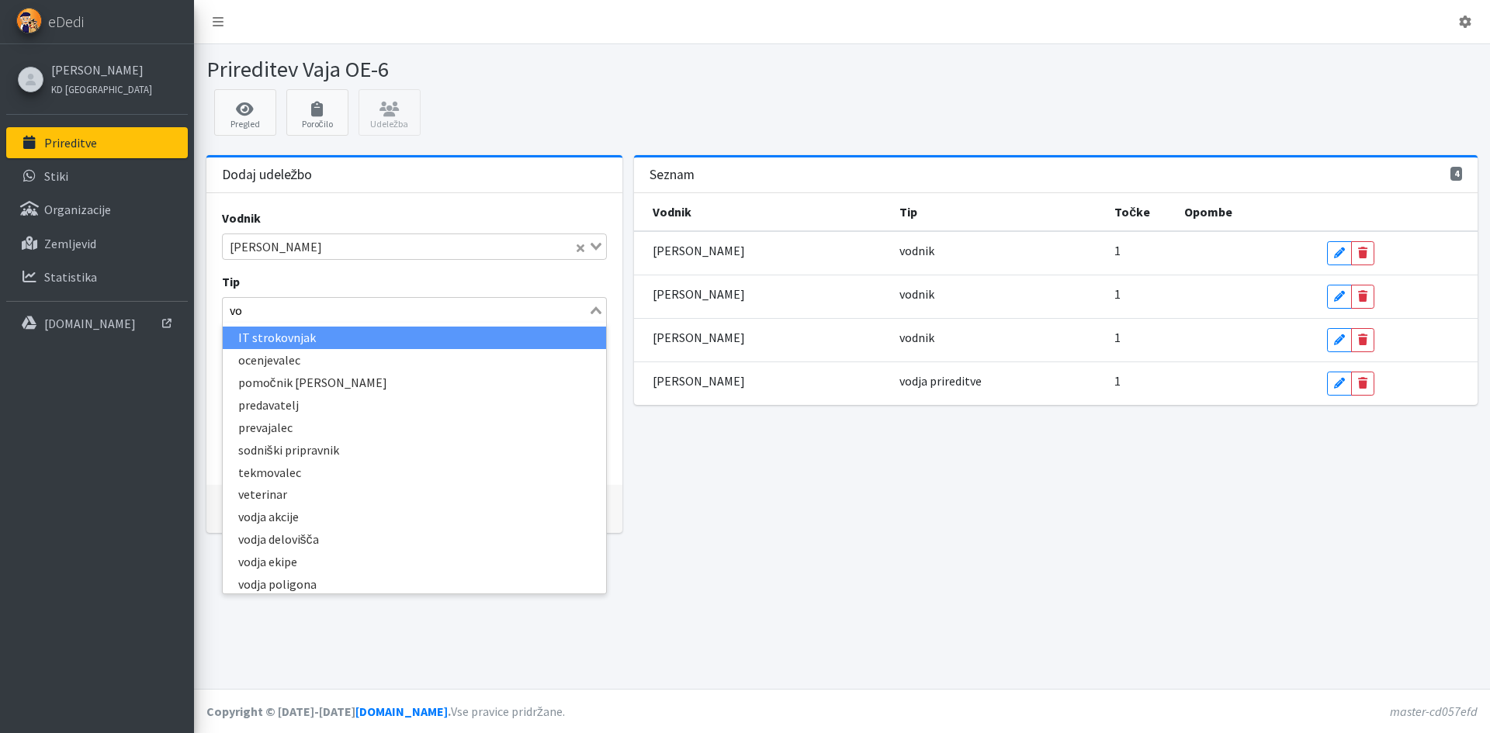
type input "vod"
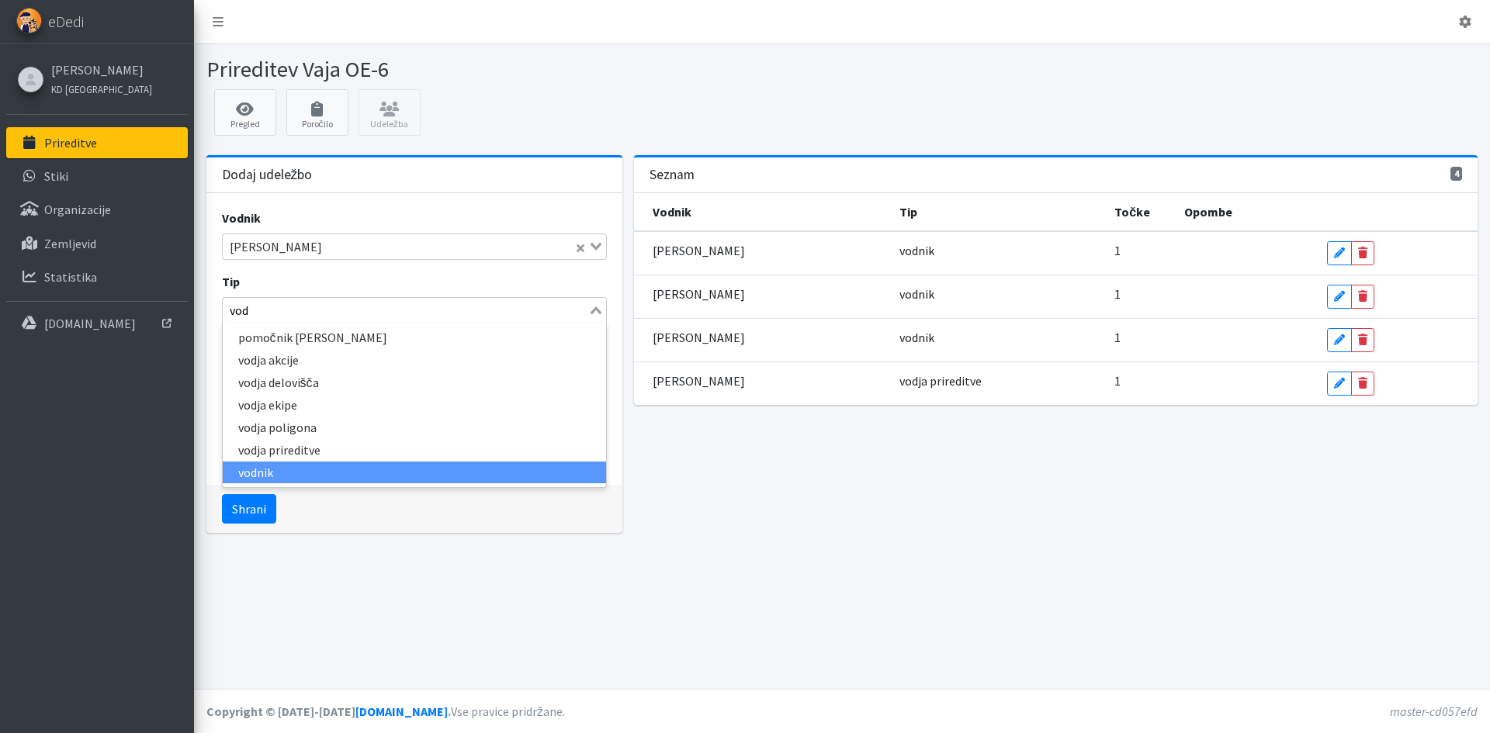
click at [424, 462] on li "vodnik" at bounding box center [414, 473] width 383 height 22
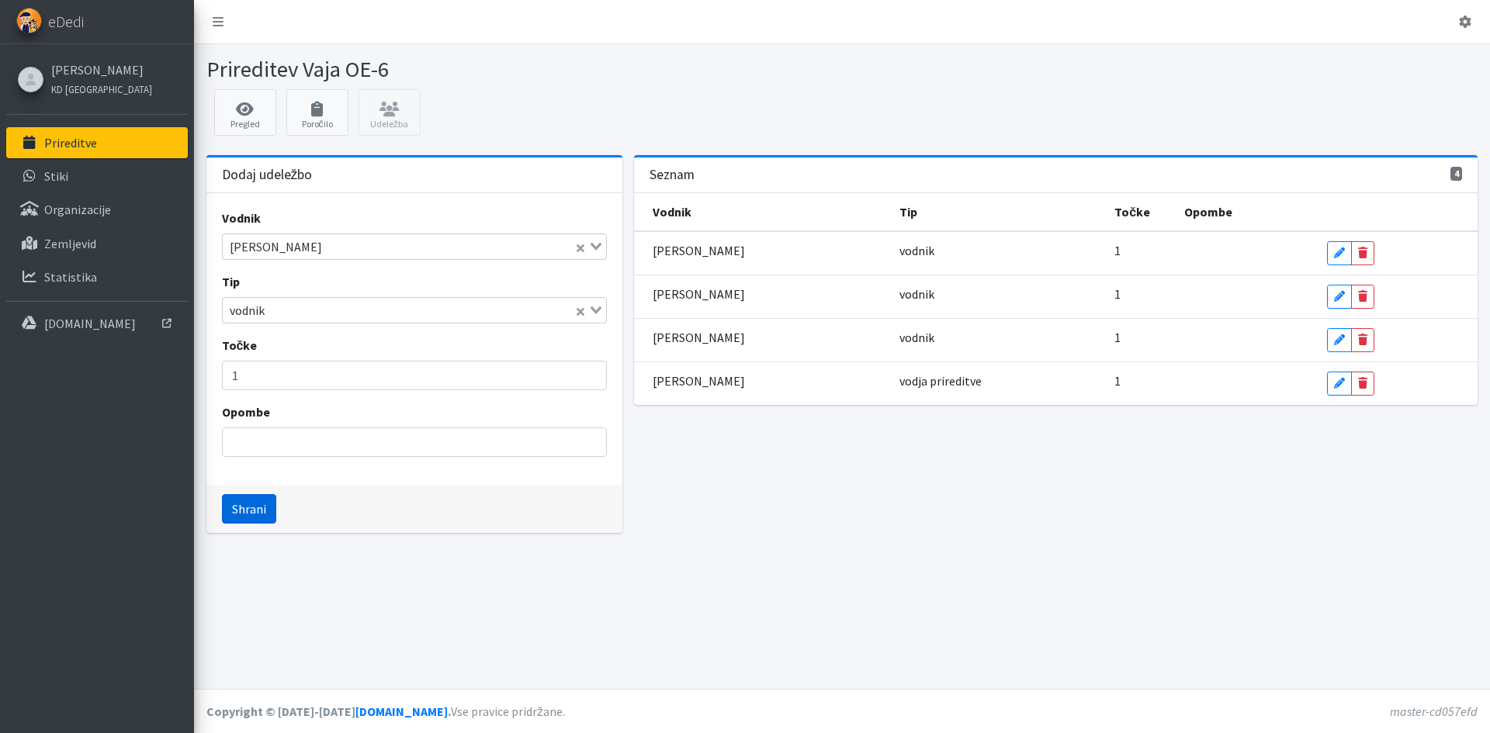
click at [251, 516] on button "Shrani" at bounding box center [249, 508] width 54 height 29
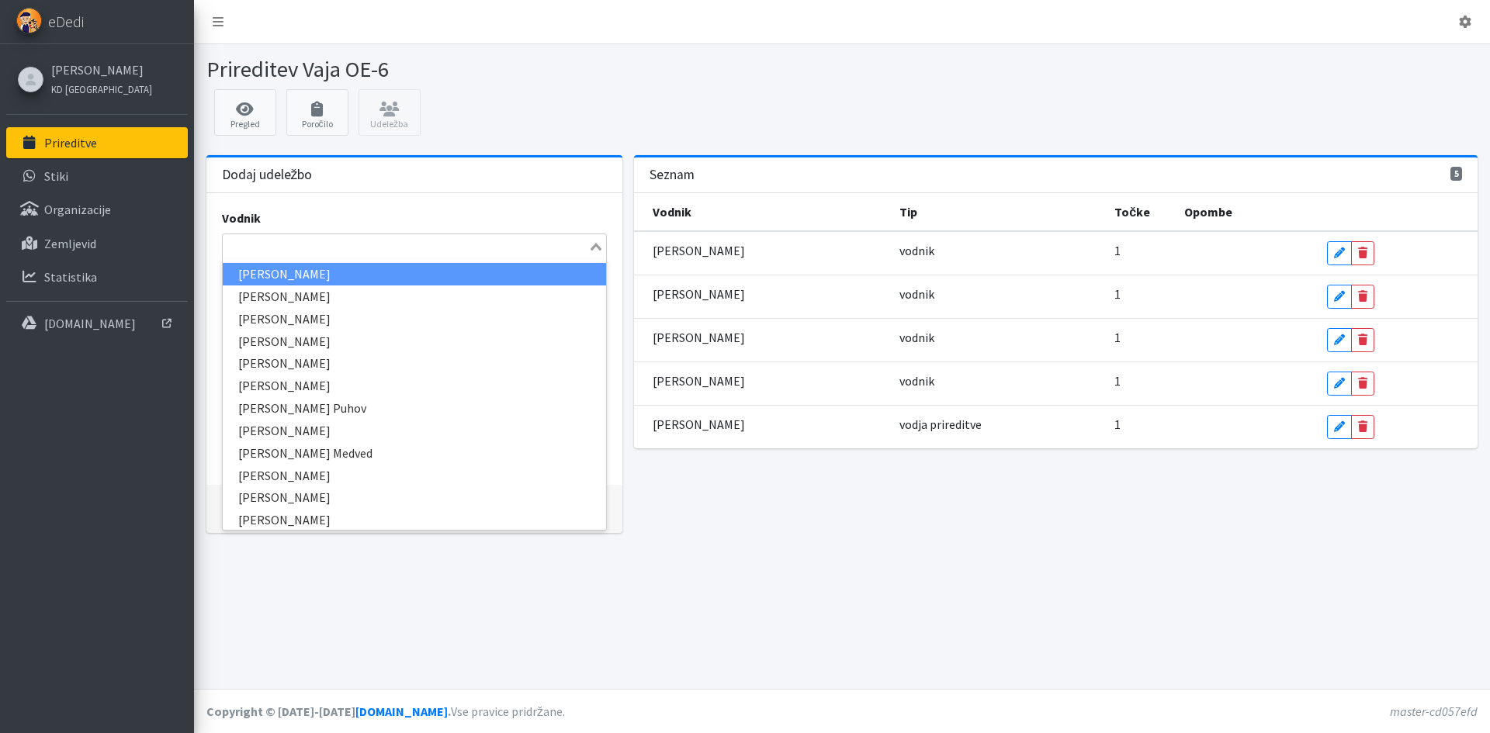
click at [322, 235] on div "Search for option" at bounding box center [405, 245] width 365 height 22
type input "evel"
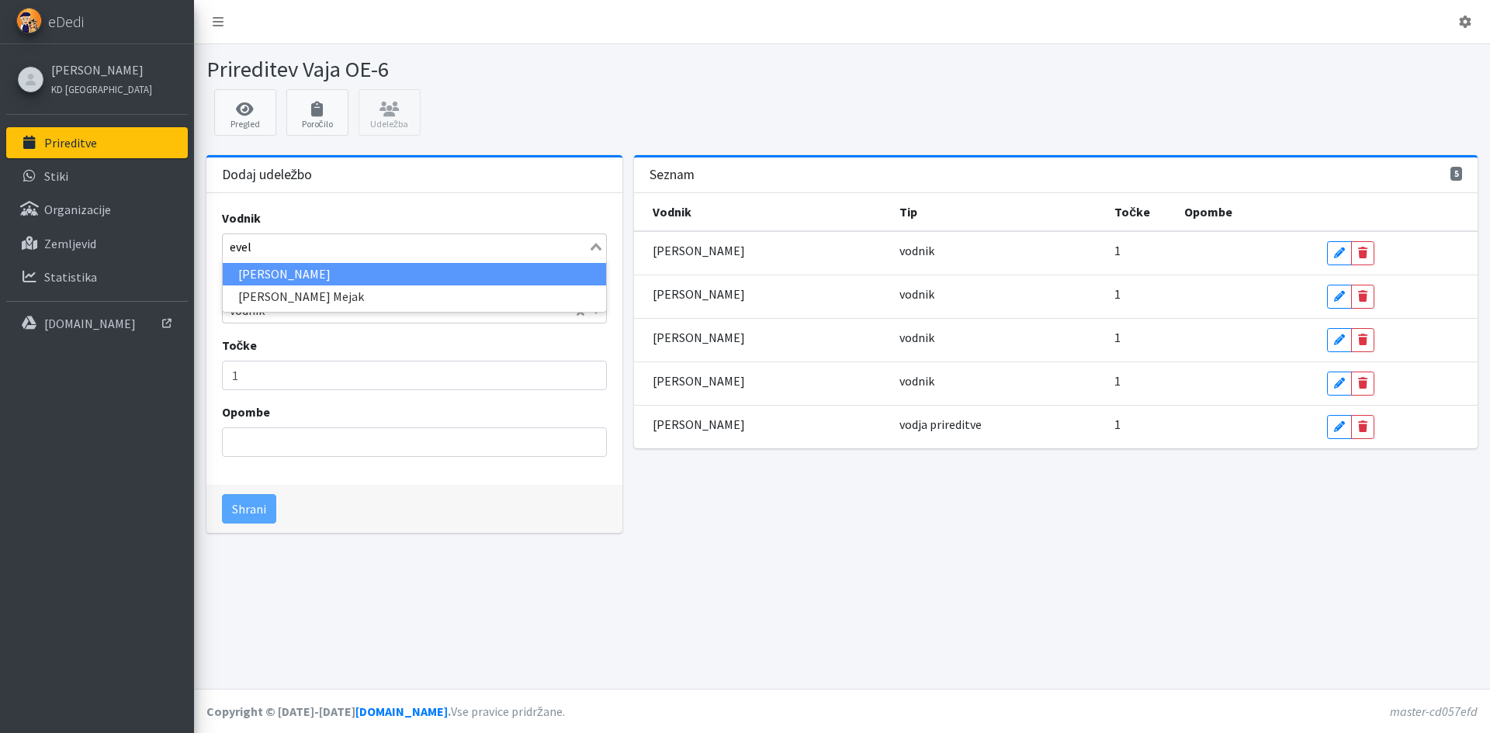
click at [306, 272] on li "[PERSON_NAME]" at bounding box center [414, 274] width 383 height 22
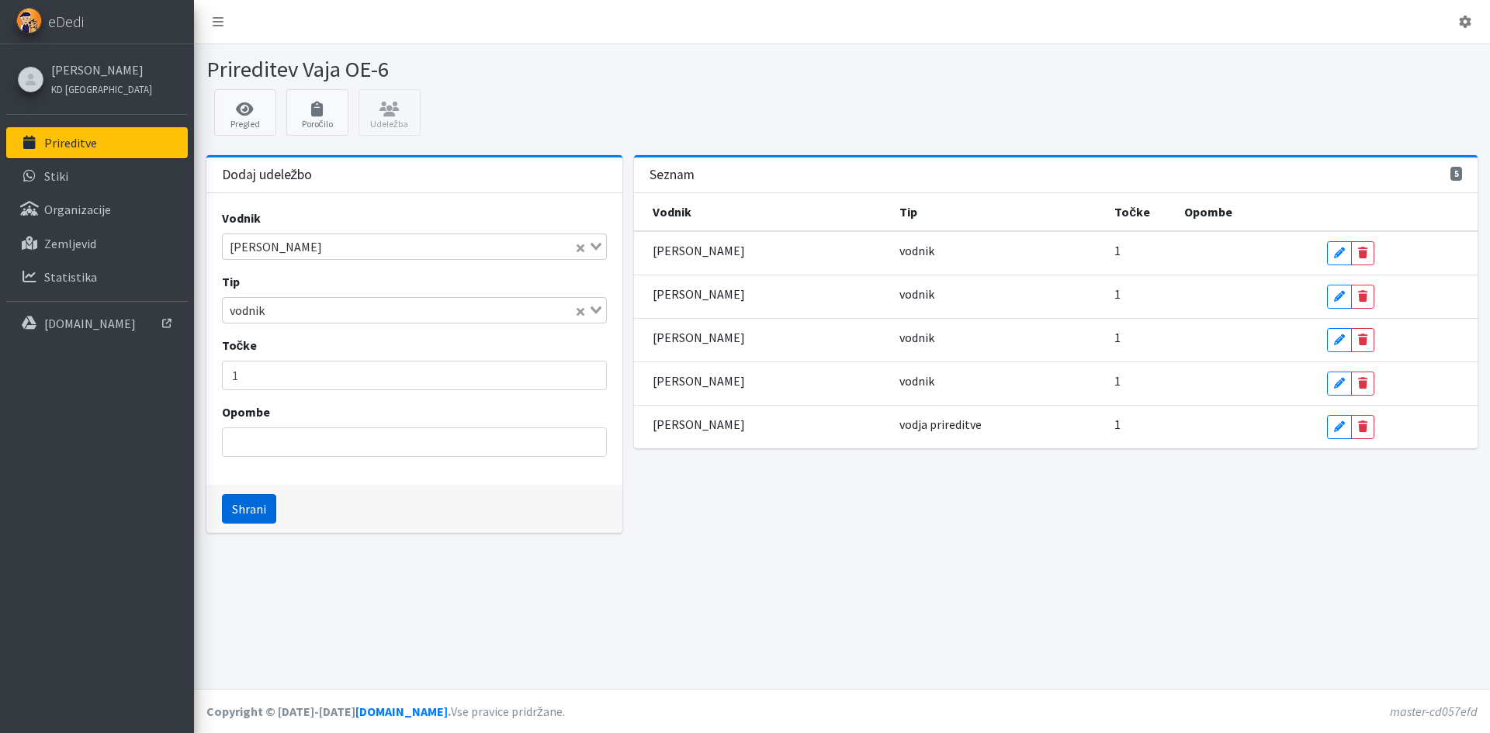
click at [245, 512] on button "Shrani" at bounding box center [249, 508] width 54 height 29
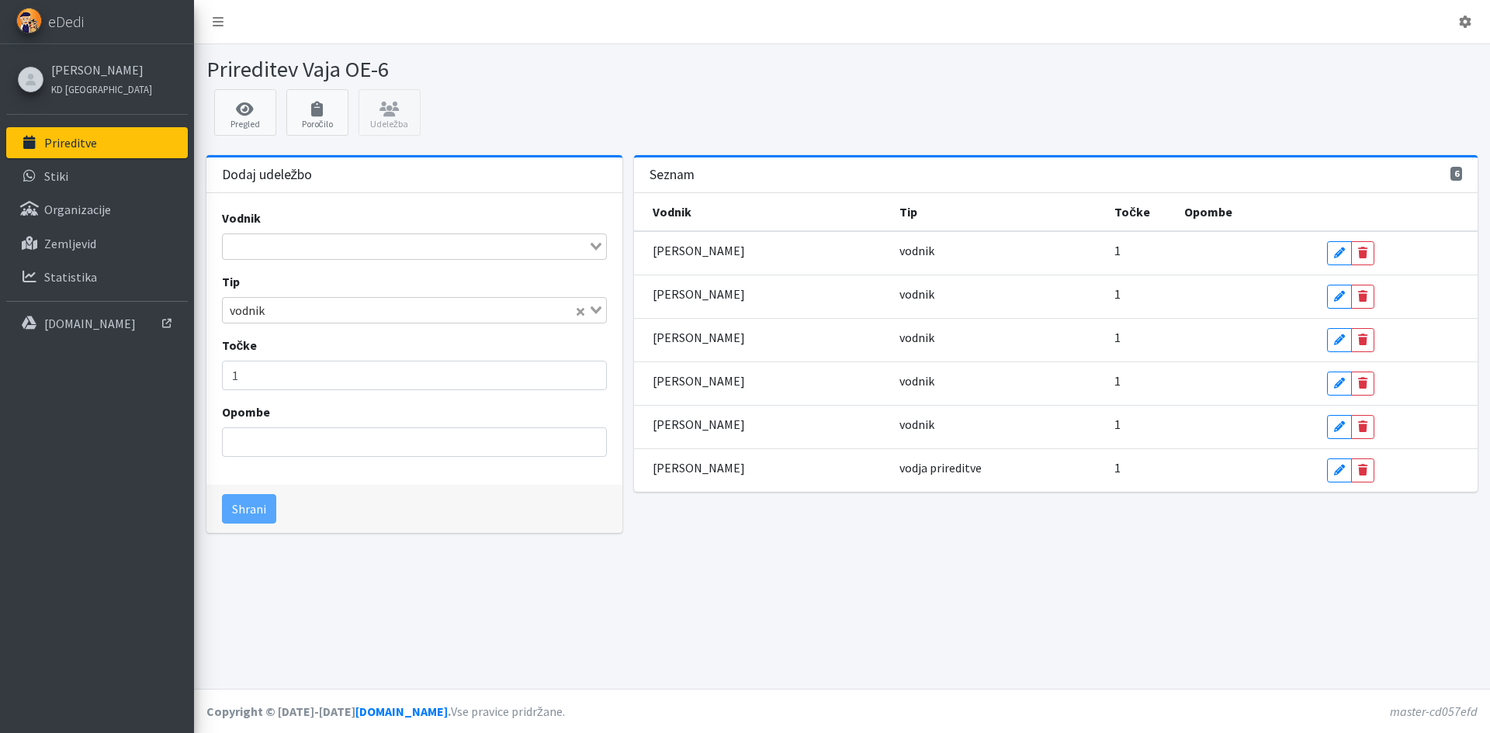
click at [448, 254] on input "Search for option" at bounding box center [405, 246] width 362 height 19
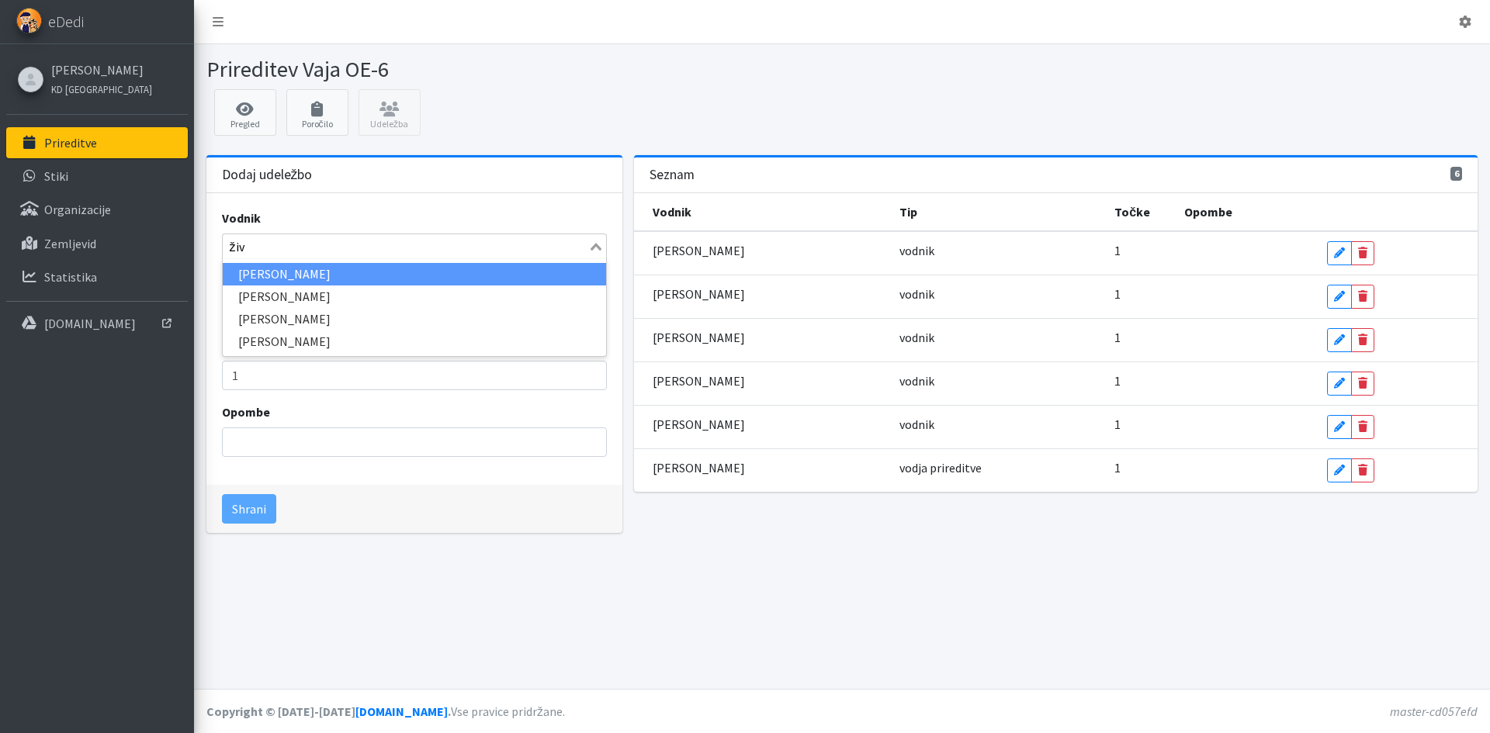
type input "živa"
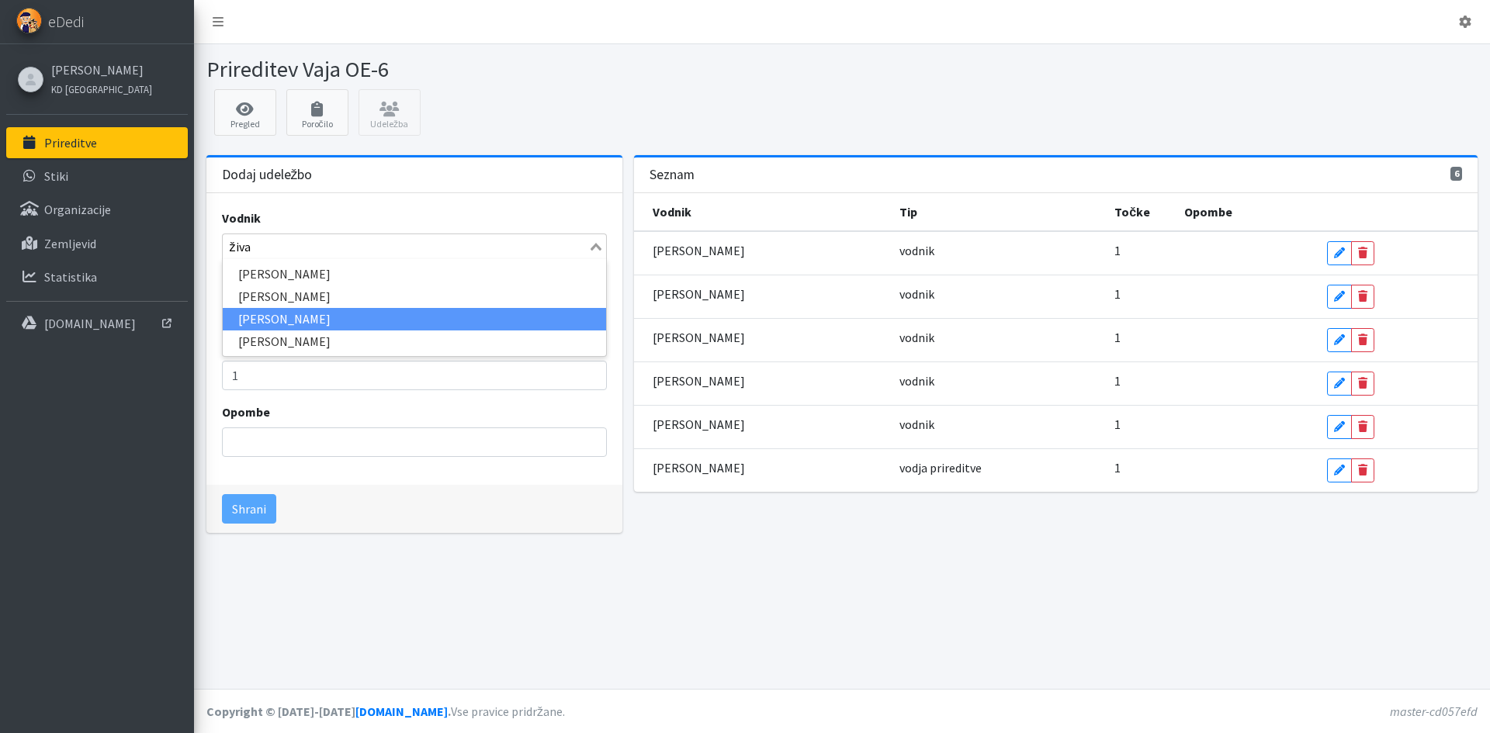
click at [363, 313] on li "[PERSON_NAME]" at bounding box center [414, 319] width 383 height 22
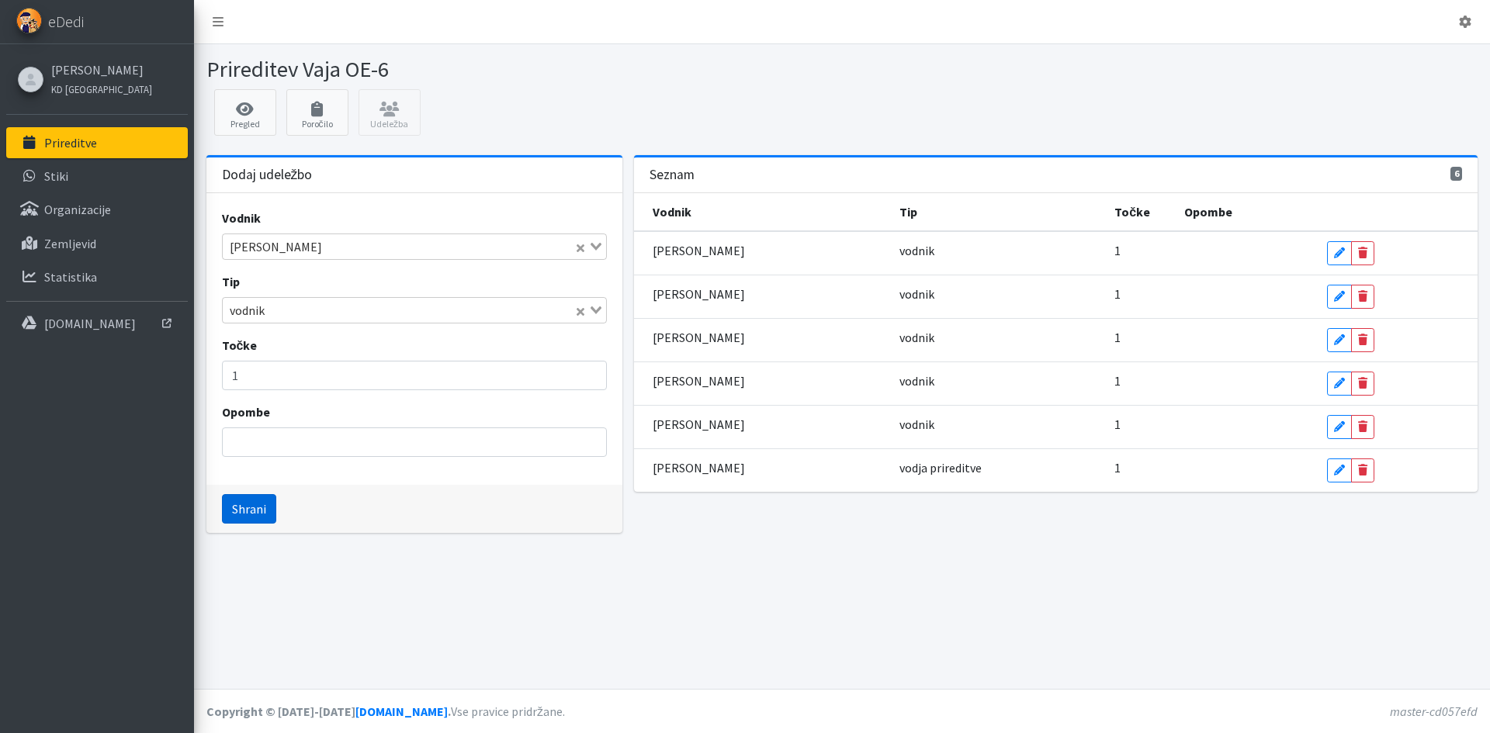
click at [240, 519] on button "Shrani" at bounding box center [249, 508] width 54 height 29
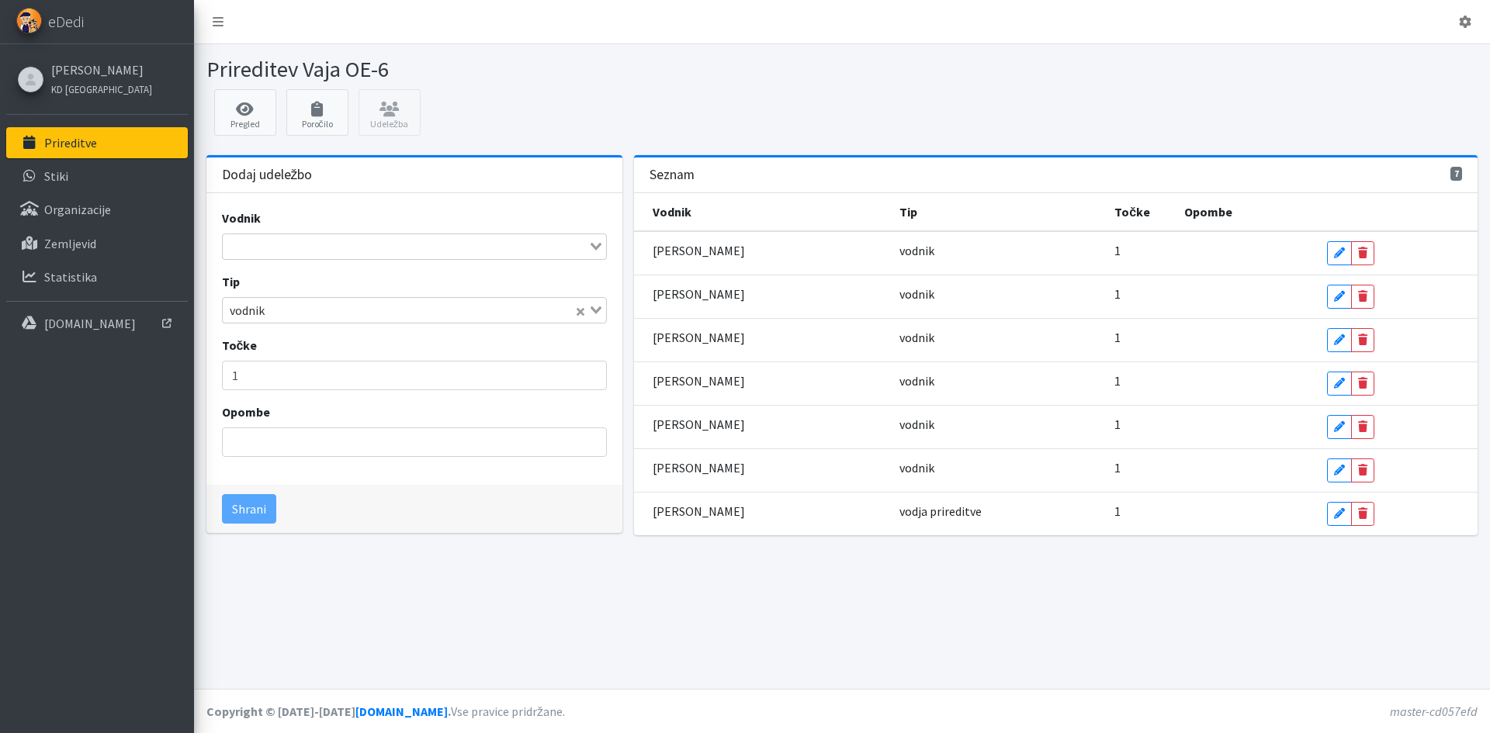
click at [376, 247] on input "Search for option" at bounding box center [405, 246] width 362 height 19
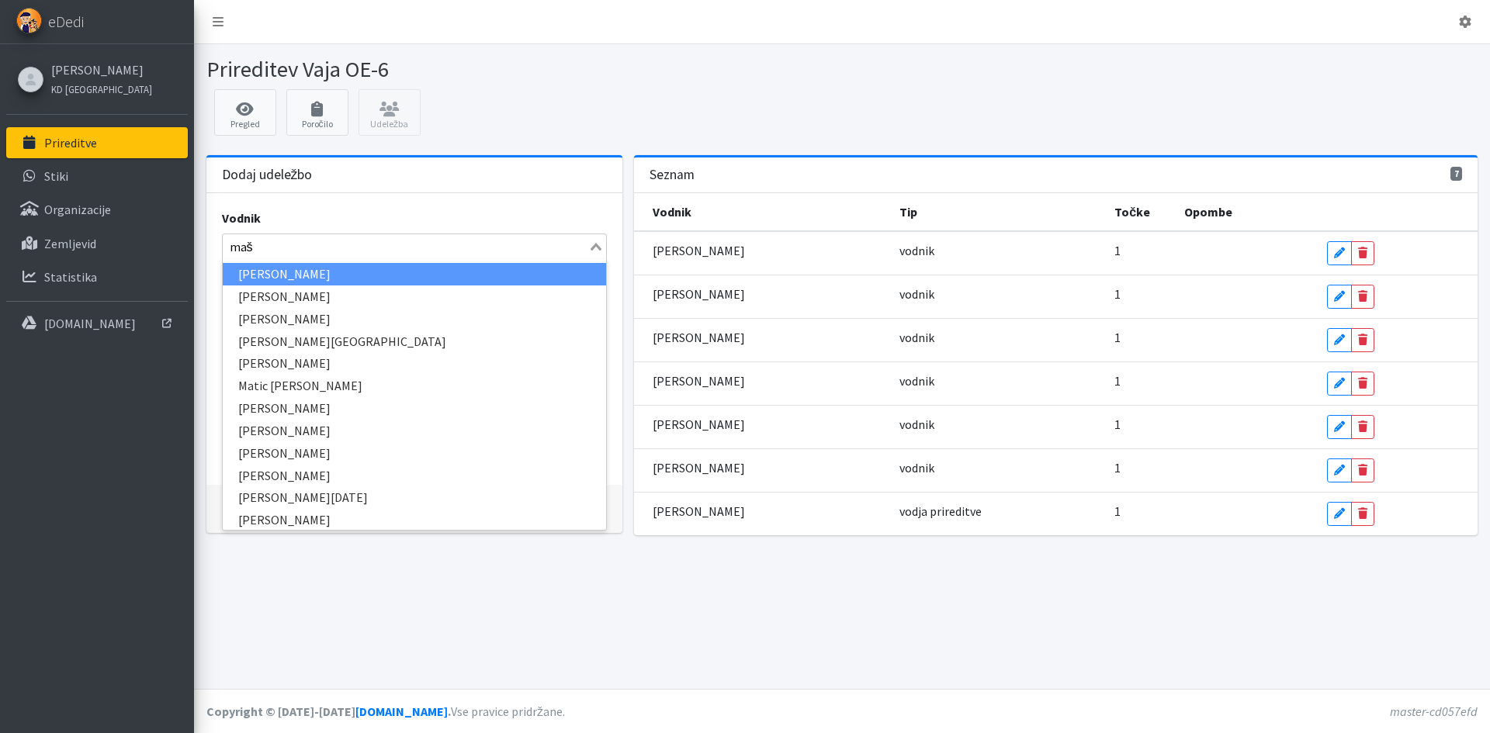
type input "maša"
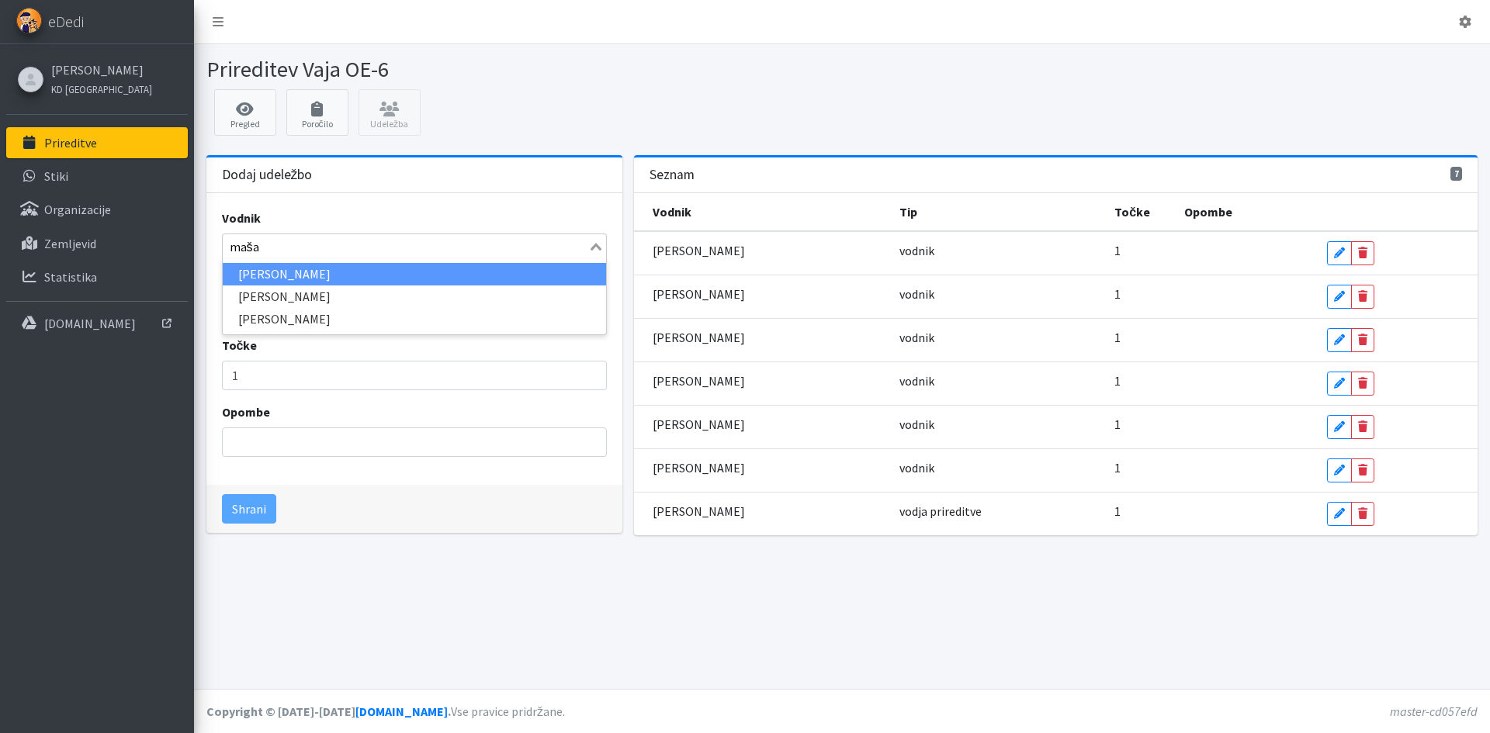
click at [344, 273] on li "[PERSON_NAME]" at bounding box center [414, 274] width 383 height 22
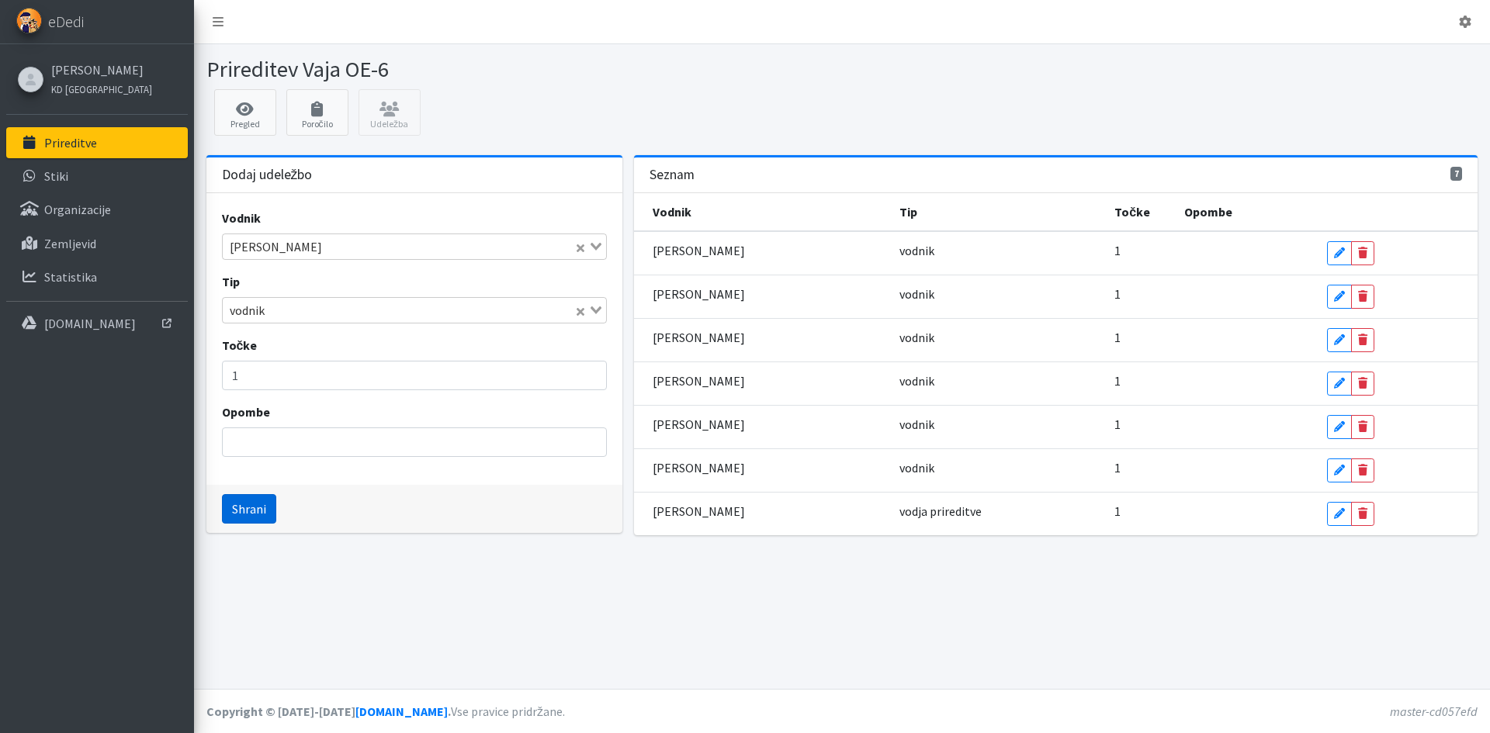
click at [246, 506] on button "Shrani" at bounding box center [249, 508] width 54 height 29
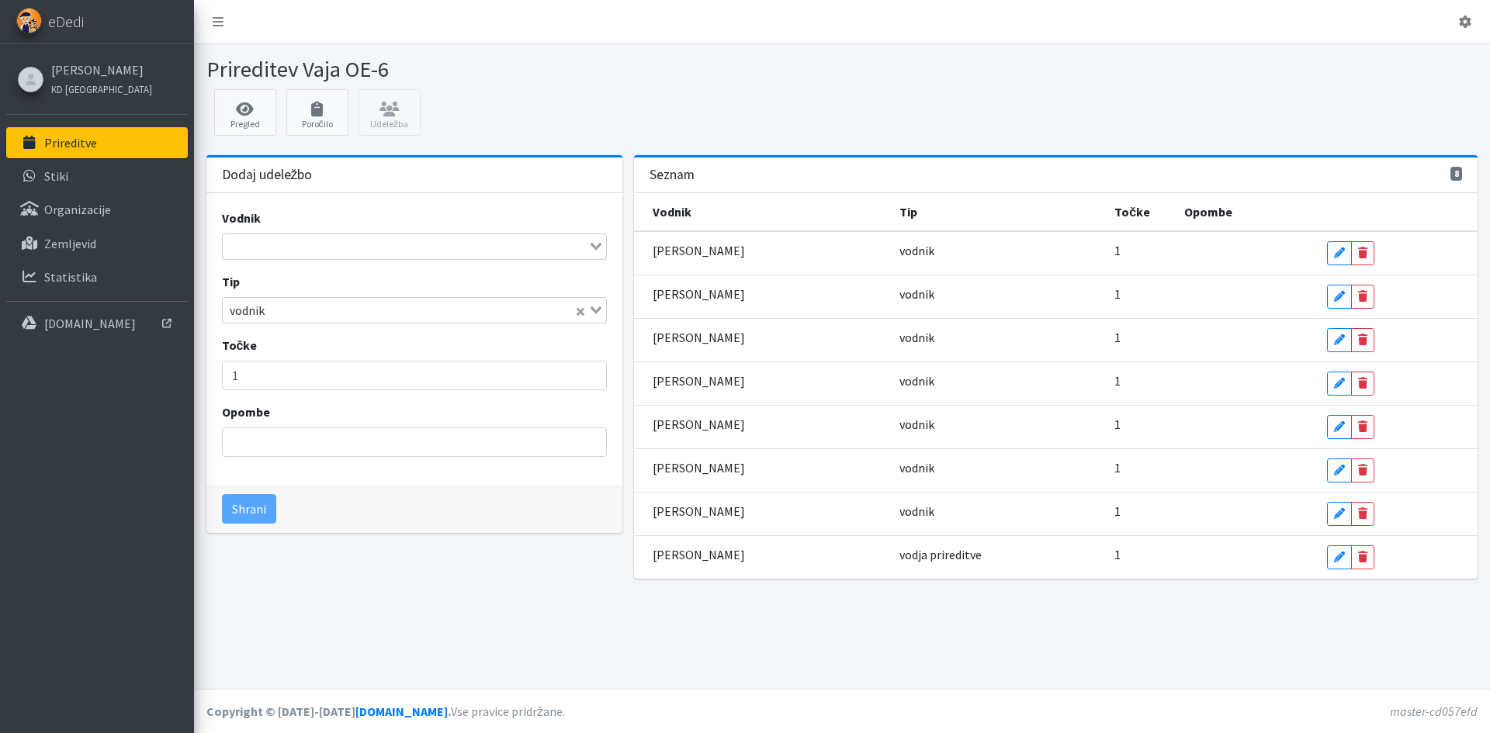
click at [314, 241] on input "Search for option" at bounding box center [405, 246] width 362 height 19
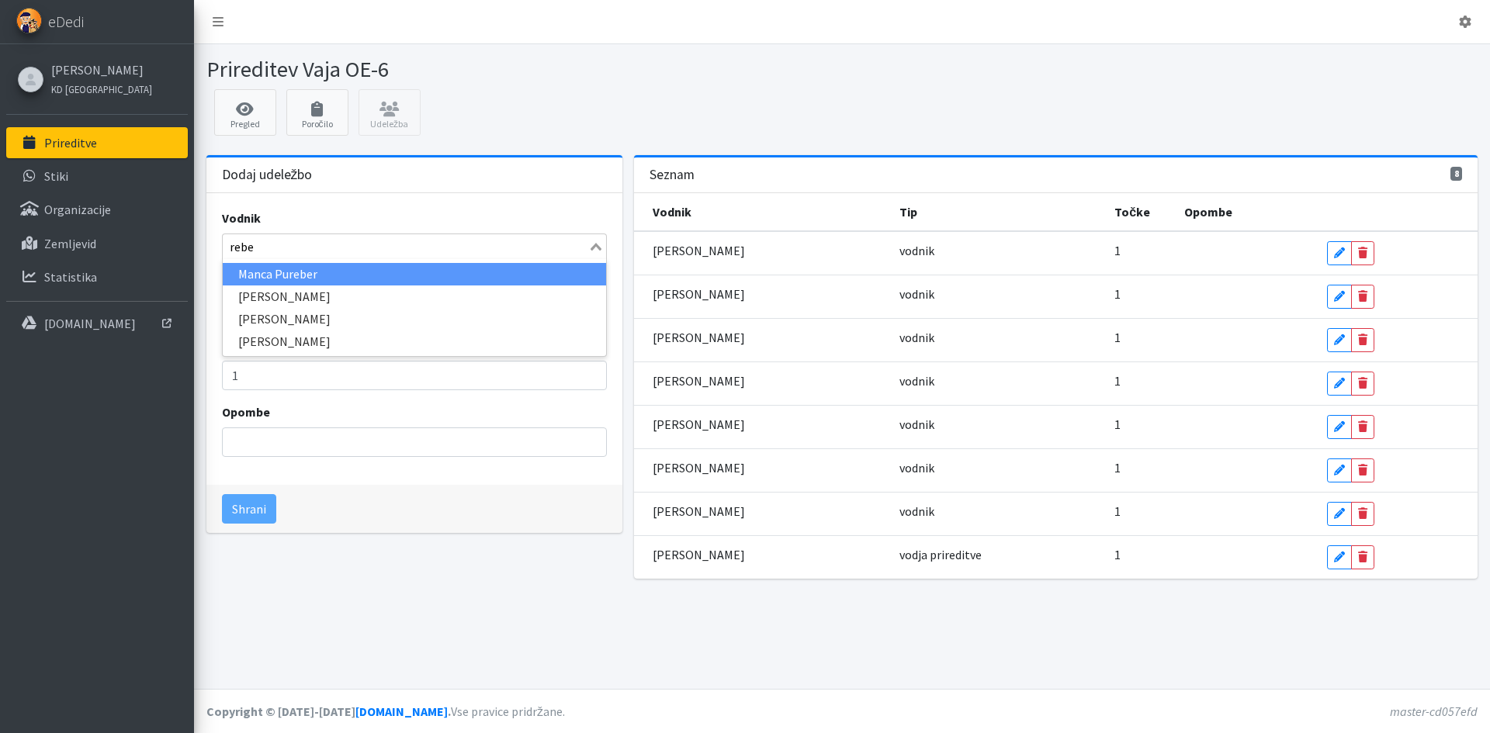
type input "rebek"
click at [312, 272] on li "[PERSON_NAME]" at bounding box center [414, 274] width 383 height 22
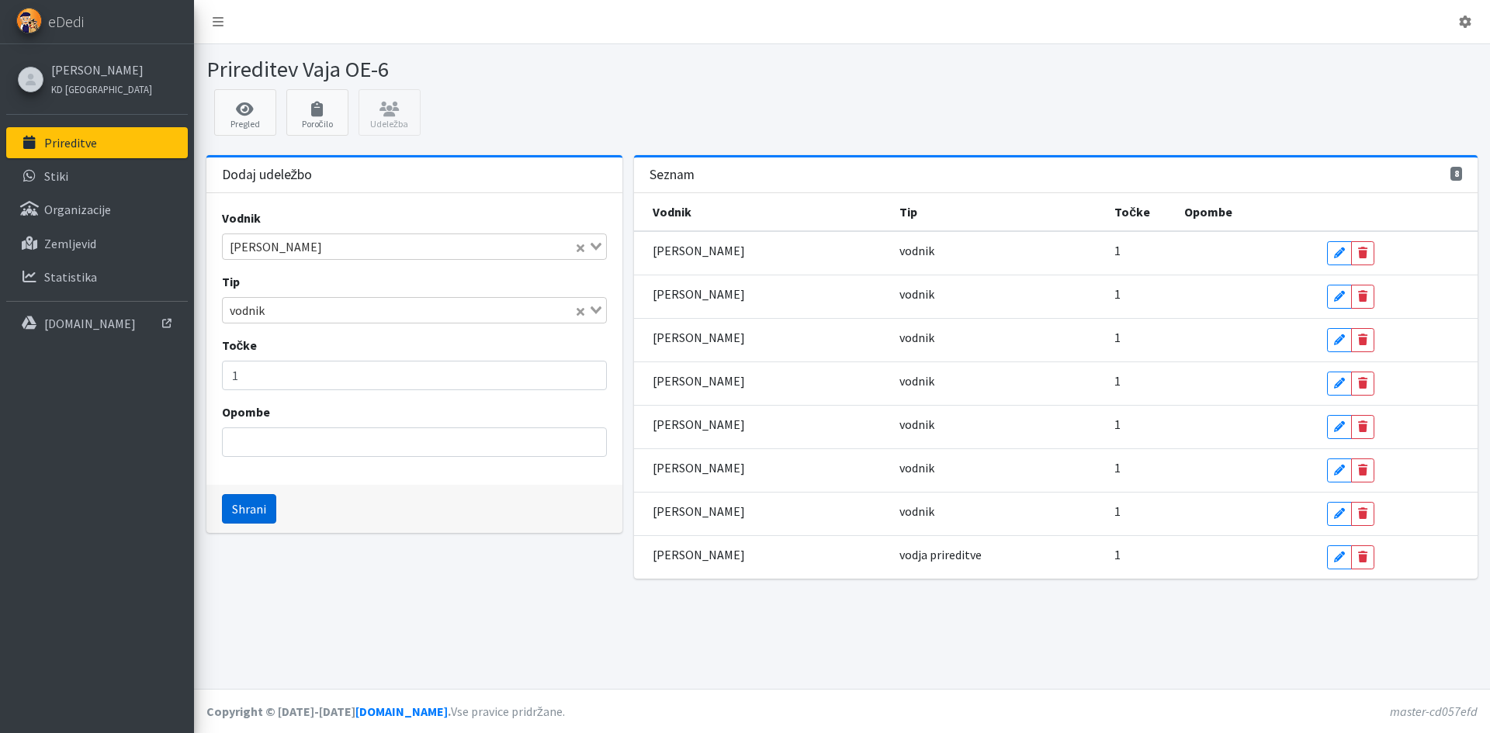
click at [248, 504] on button "Shrani" at bounding box center [249, 508] width 54 height 29
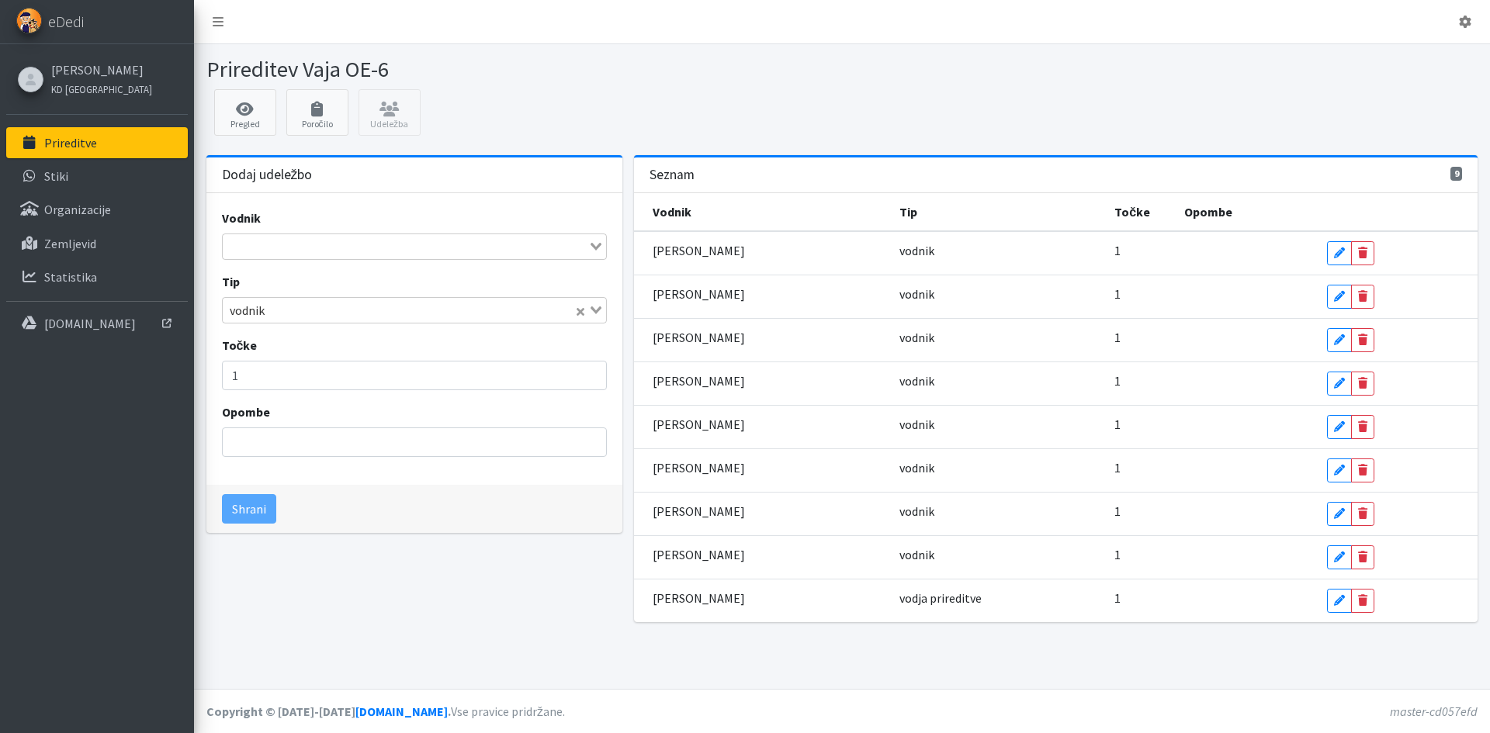
click at [350, 246] on input "Search for option" at bounding box center [405, 246] width 362 height 19
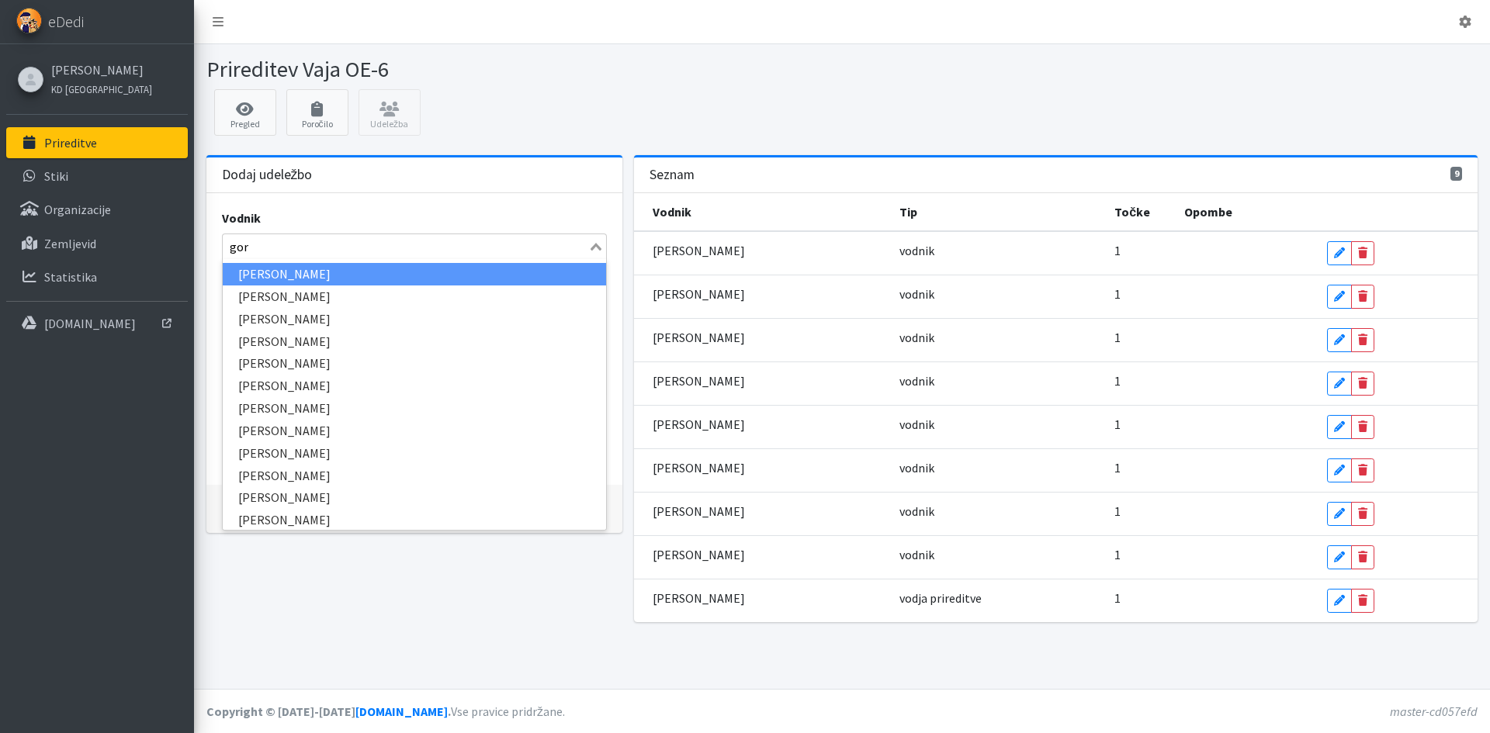
type input "gord"
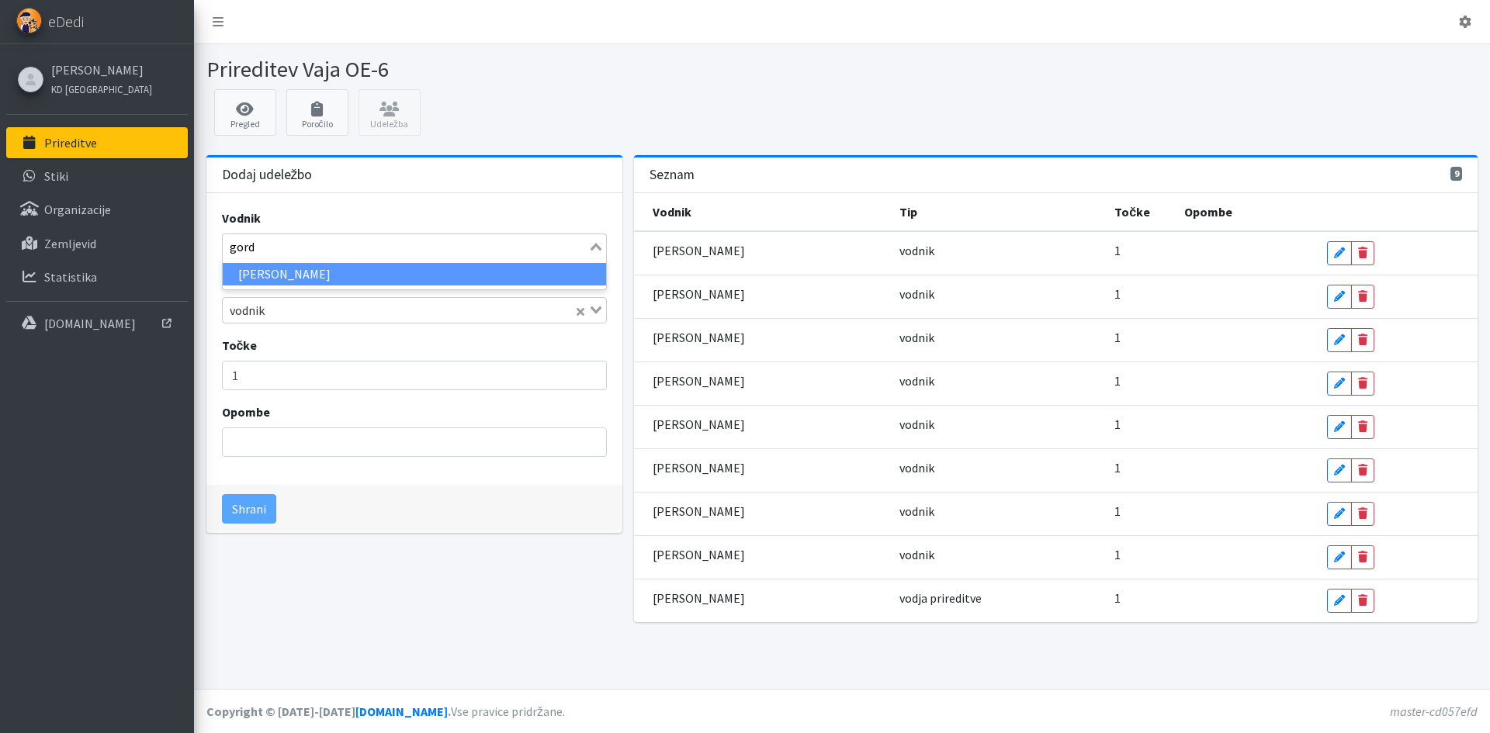
click at [329, 268] on li "[PERSON_NAME]" at bounding box center [414, 274] width 383 height 22
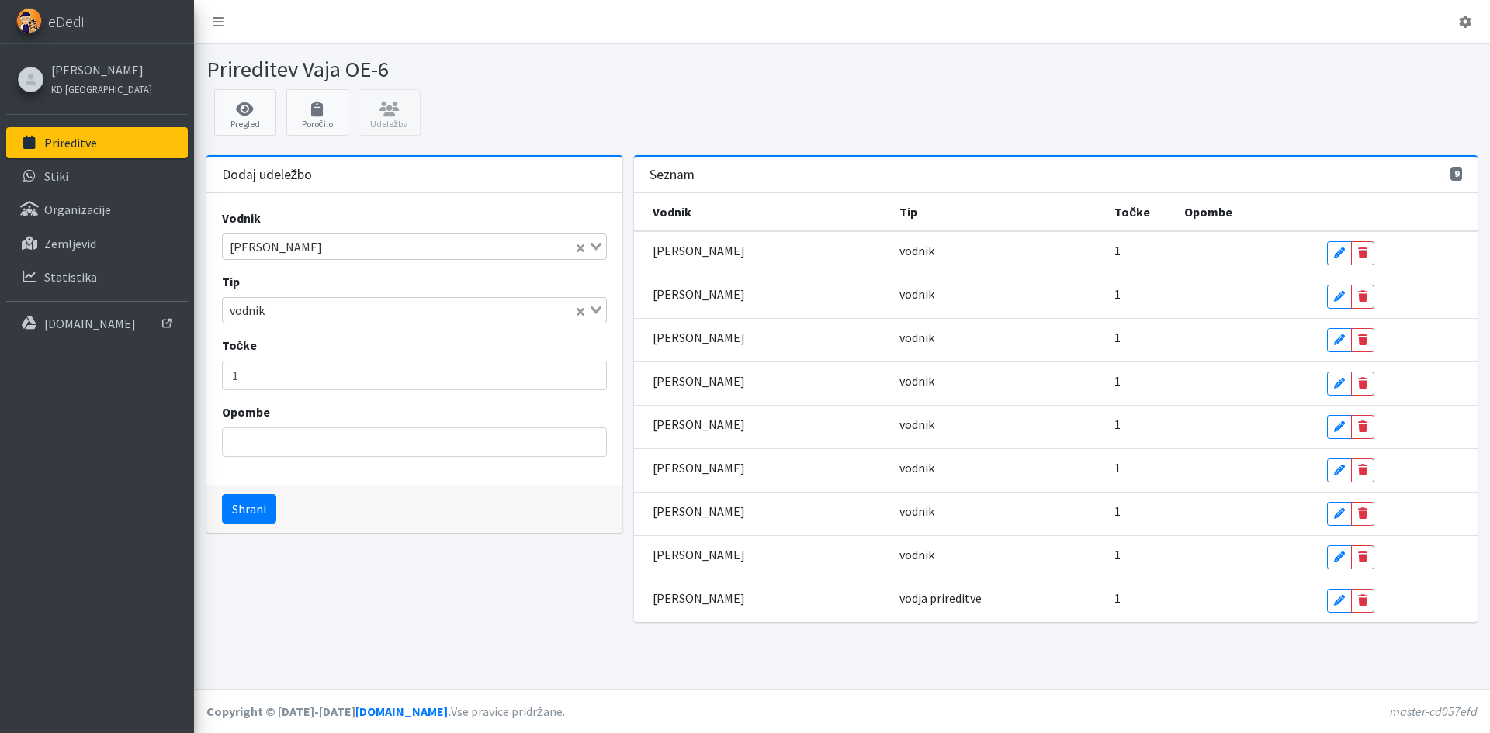
click at [299, 309] on input "Search for option" at bounding box center [421, 310] width 303 height 19
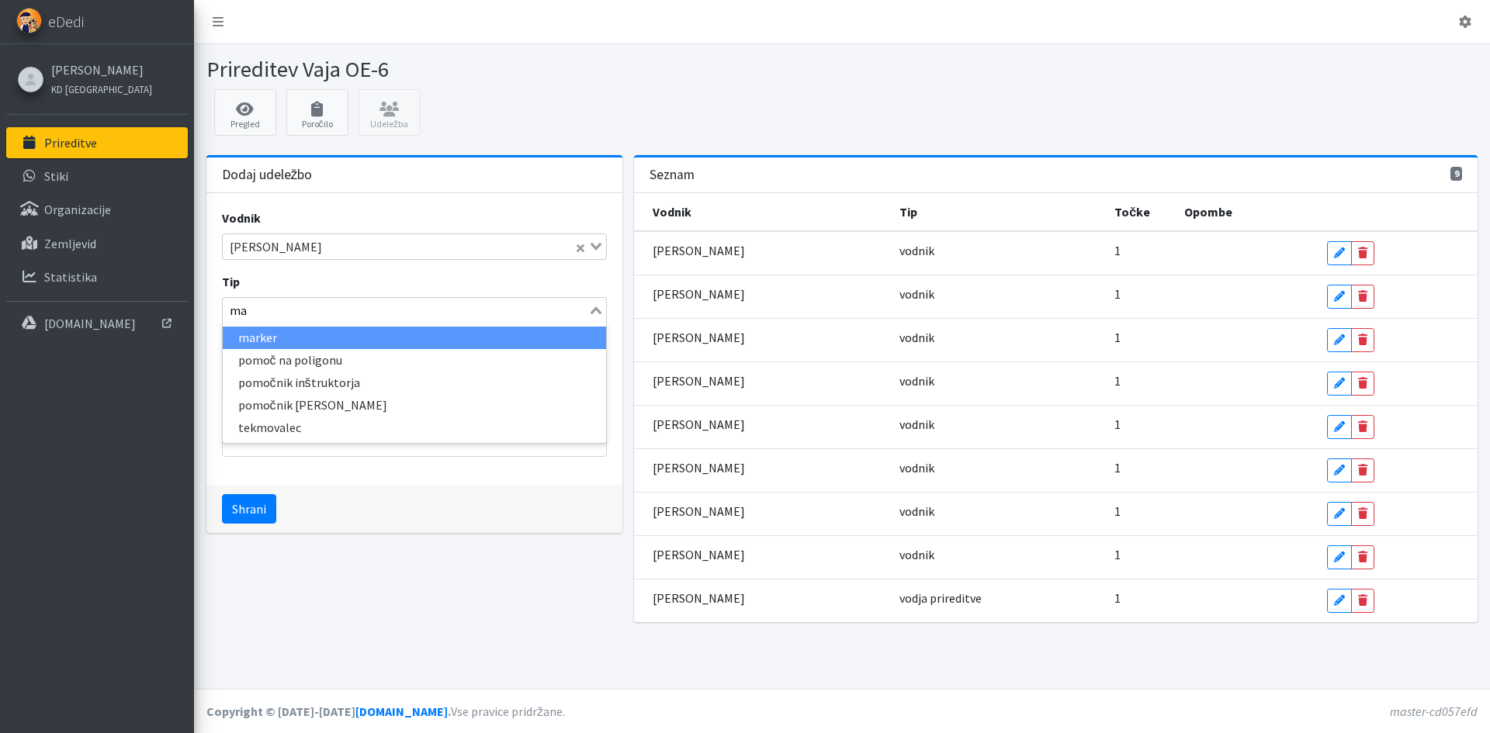
type input "mar"
click at [278, 340] on li "marker" at bounding box center [414, 338] width 383 height 22
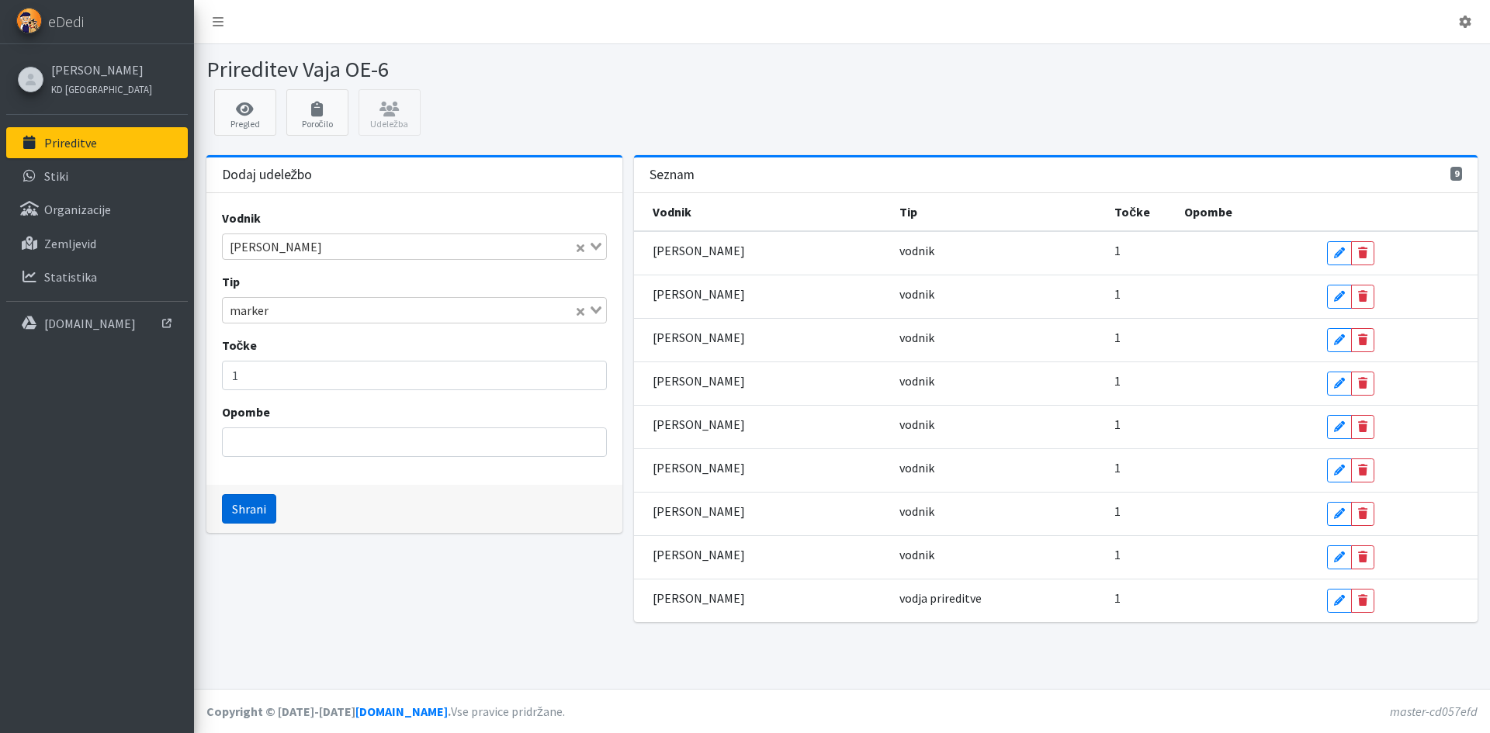
click at [249, 516] on button "Shrani" at bounding box center [249, 508] width 54 height 29
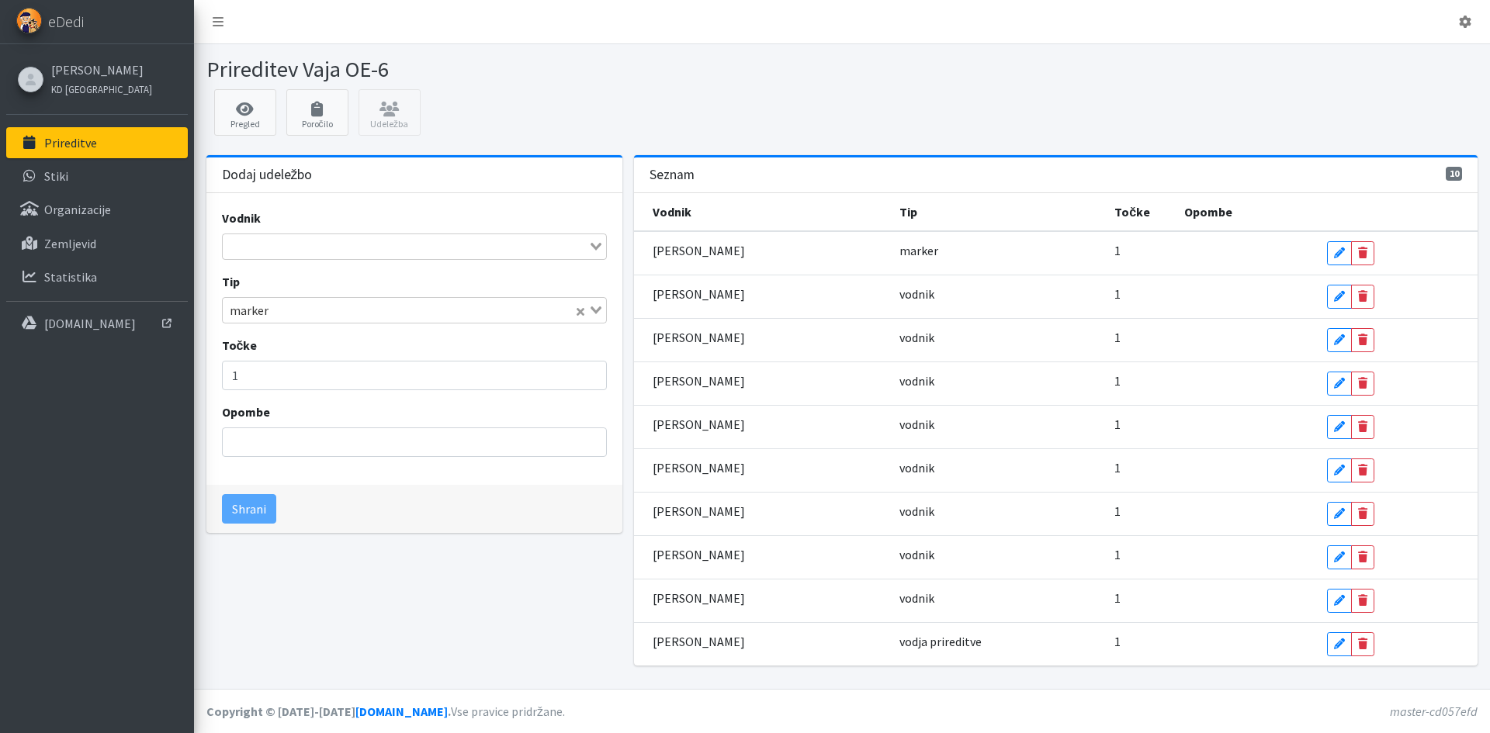
click at [374, 248] on input "Search for option" at bounding box center [405, 246] width 362 height 19
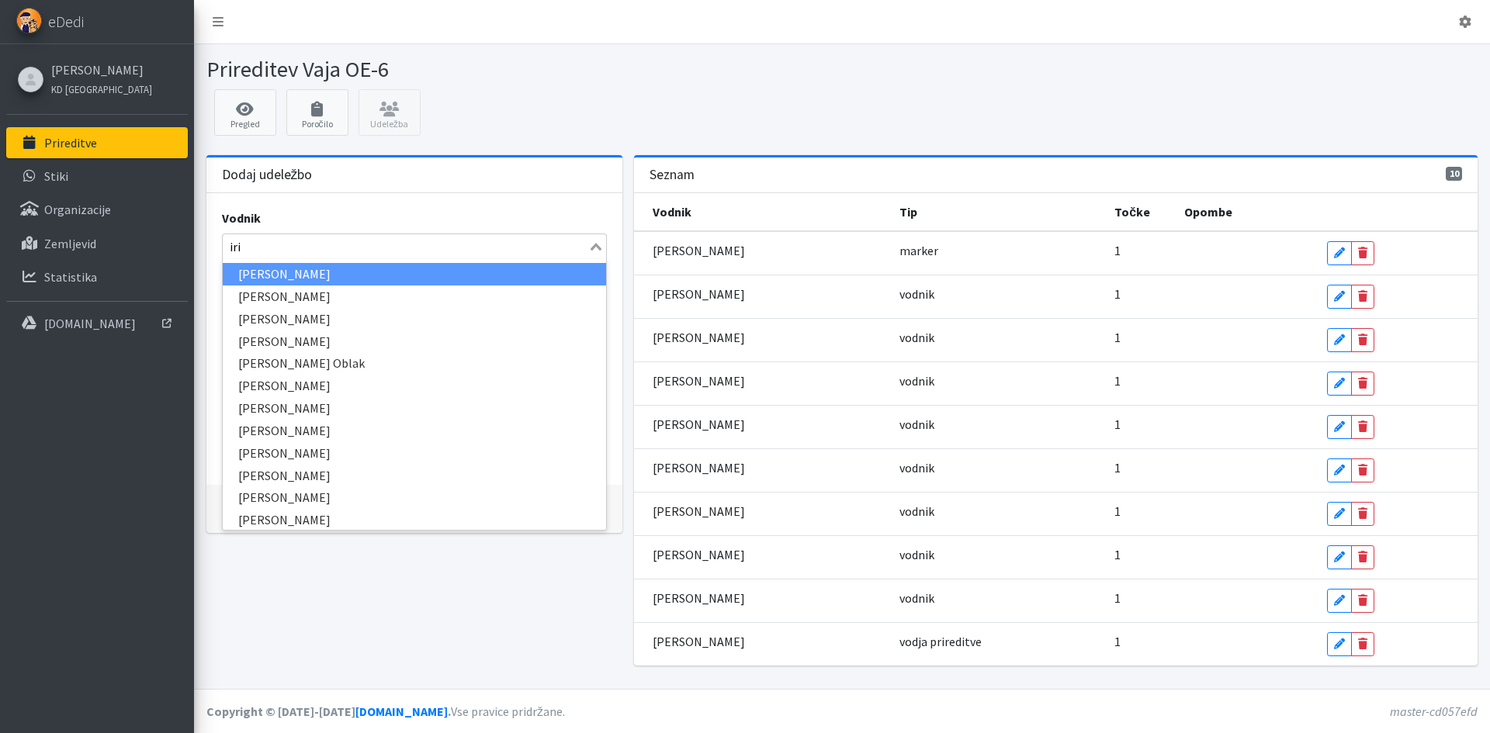
type input "iris"
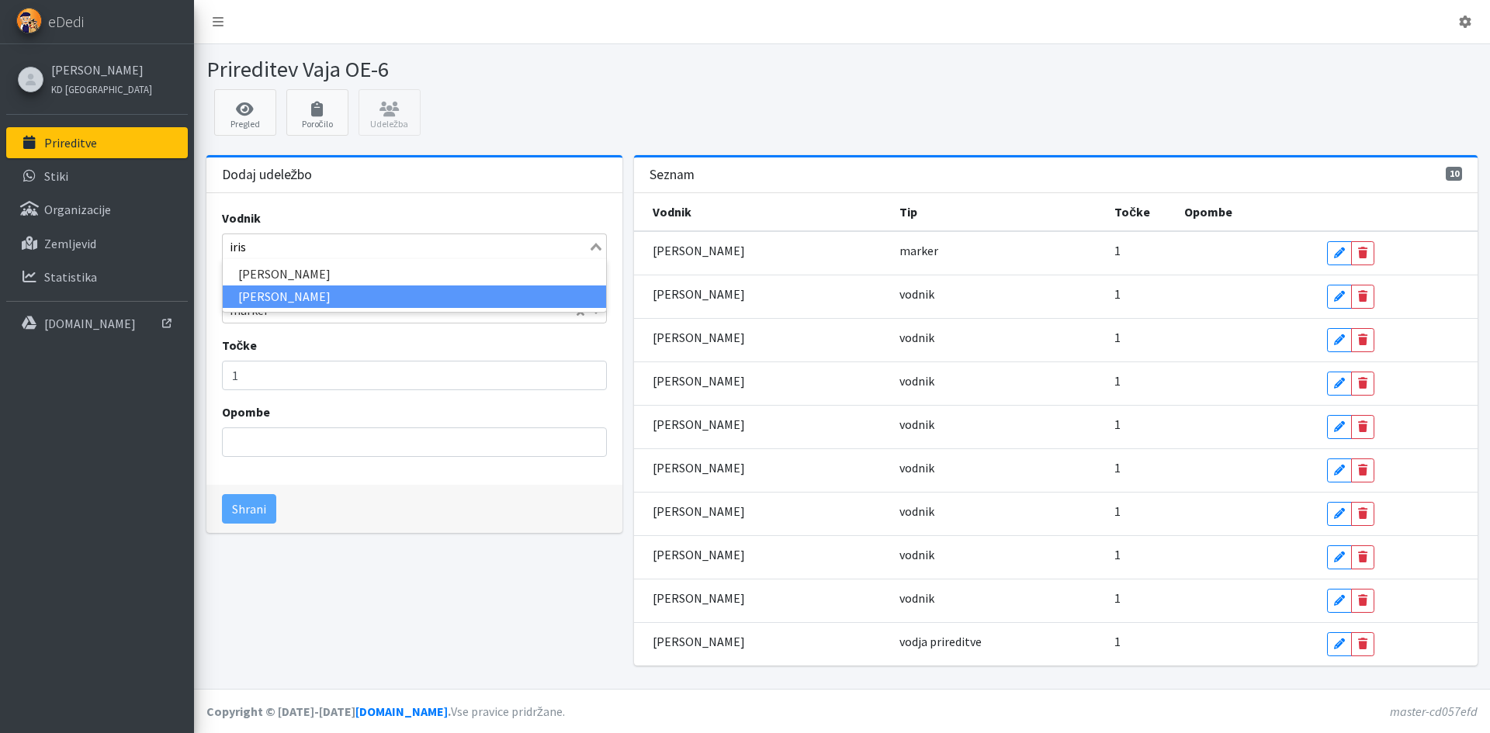
click at [292, 295] on li "[PERSON_NAME]" at bounding box center [414, 297] width 383 height 22
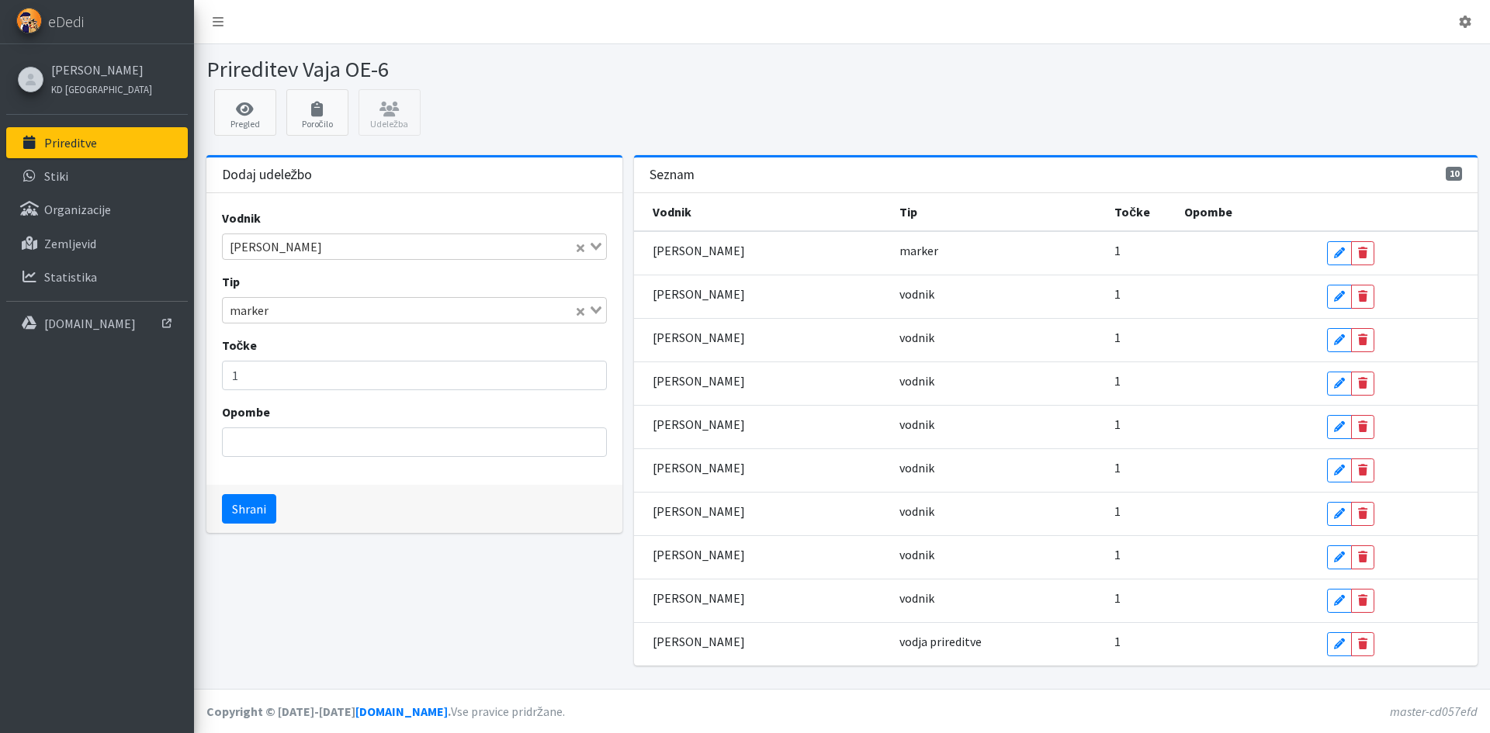
click at [317, 310] on input "Search for option" at bounding box center [423, 310] width 299 height 19
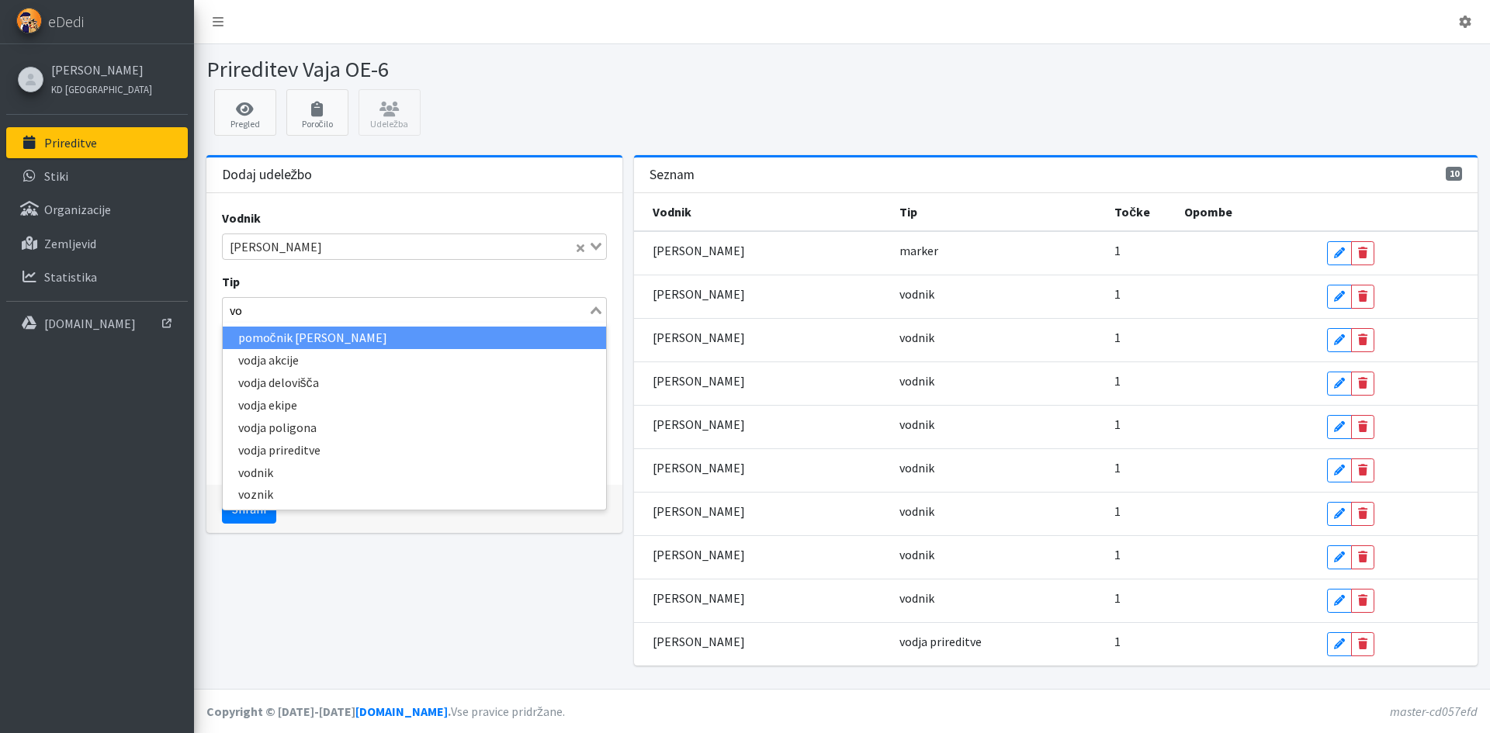
type input "vod"
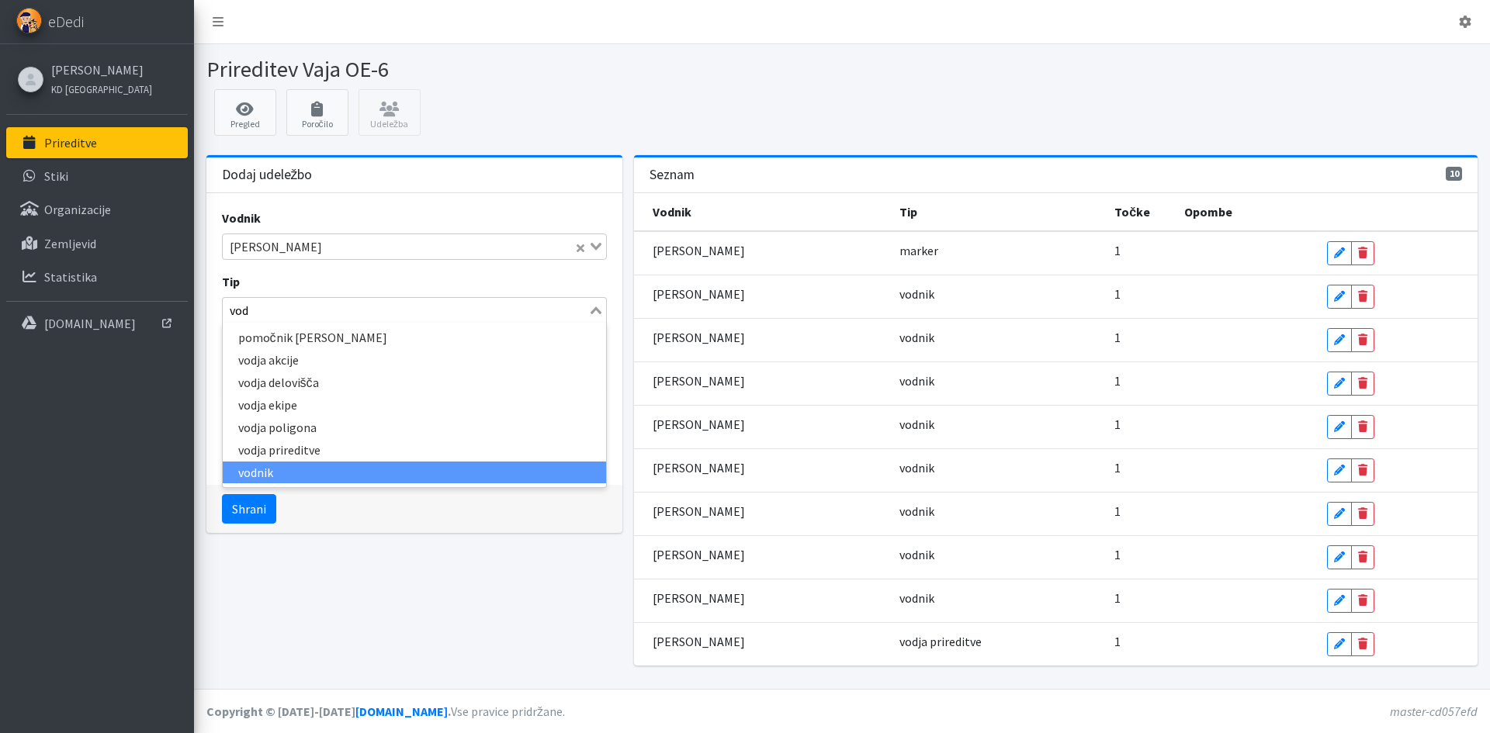
click at [302, 463] on li "vodnik" at bounding box center [414, 473] width 383 height 22
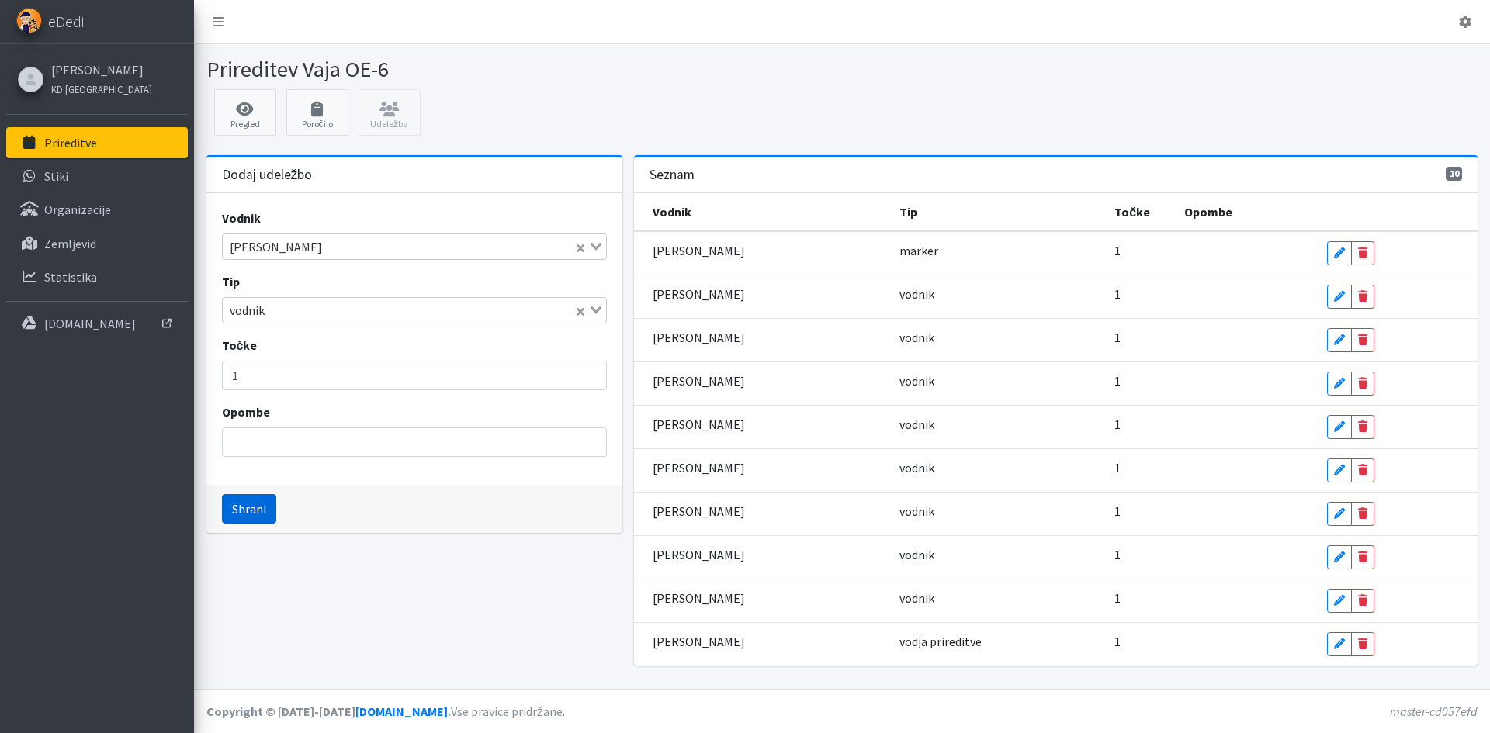
click at [269, 506] on button "Shrani" at bounding box center [249, 508] width 54 height 29
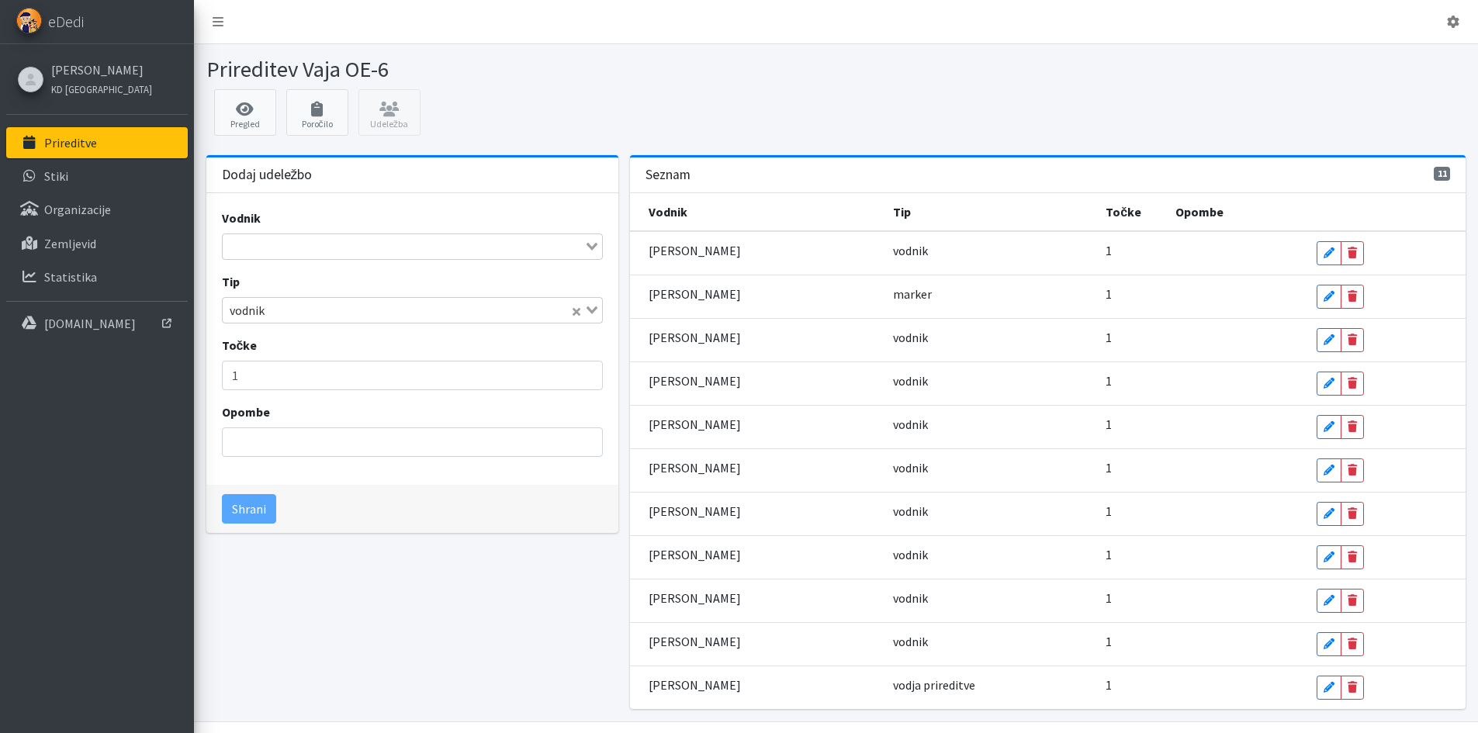
click at [497, 241] on input "Search for option" at bounding box center [403, 246] width 358 height 19
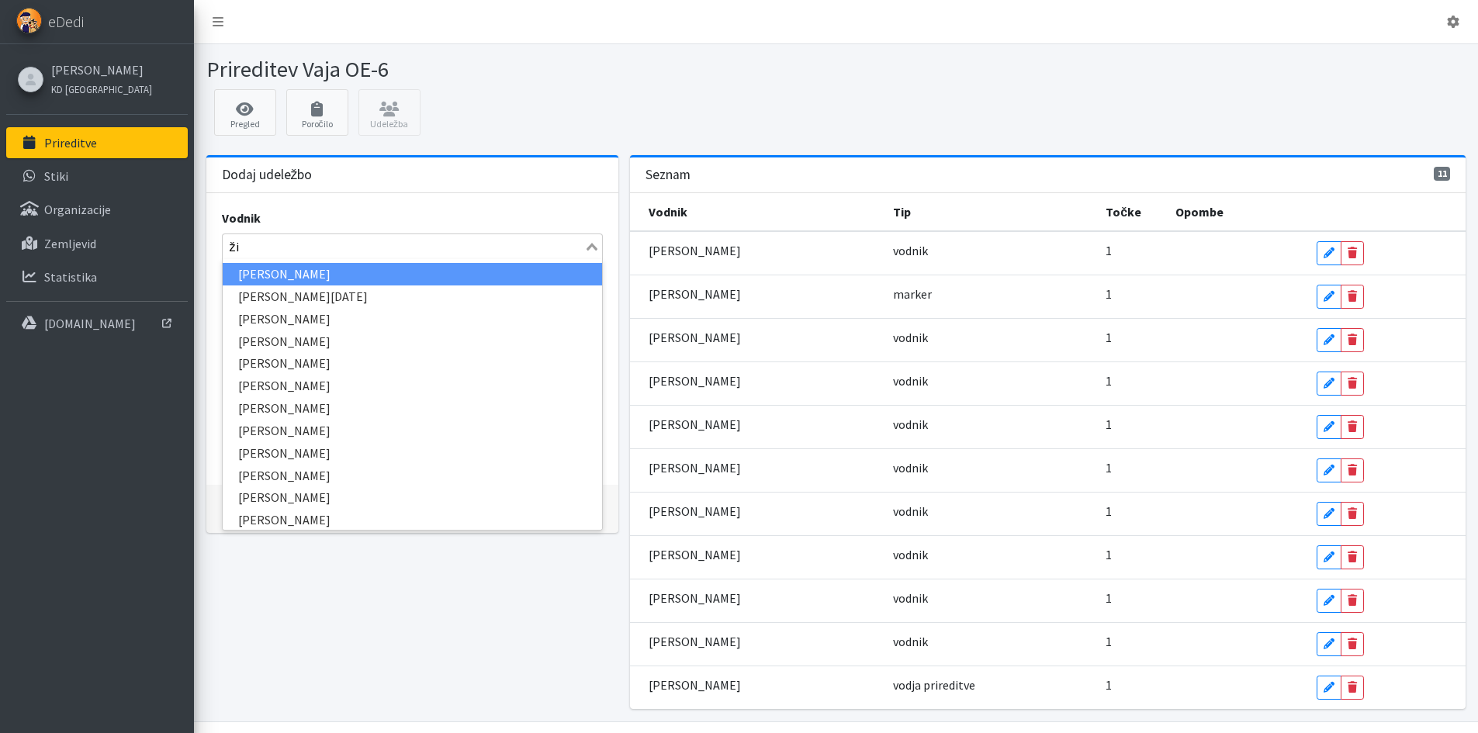
type input "žig"
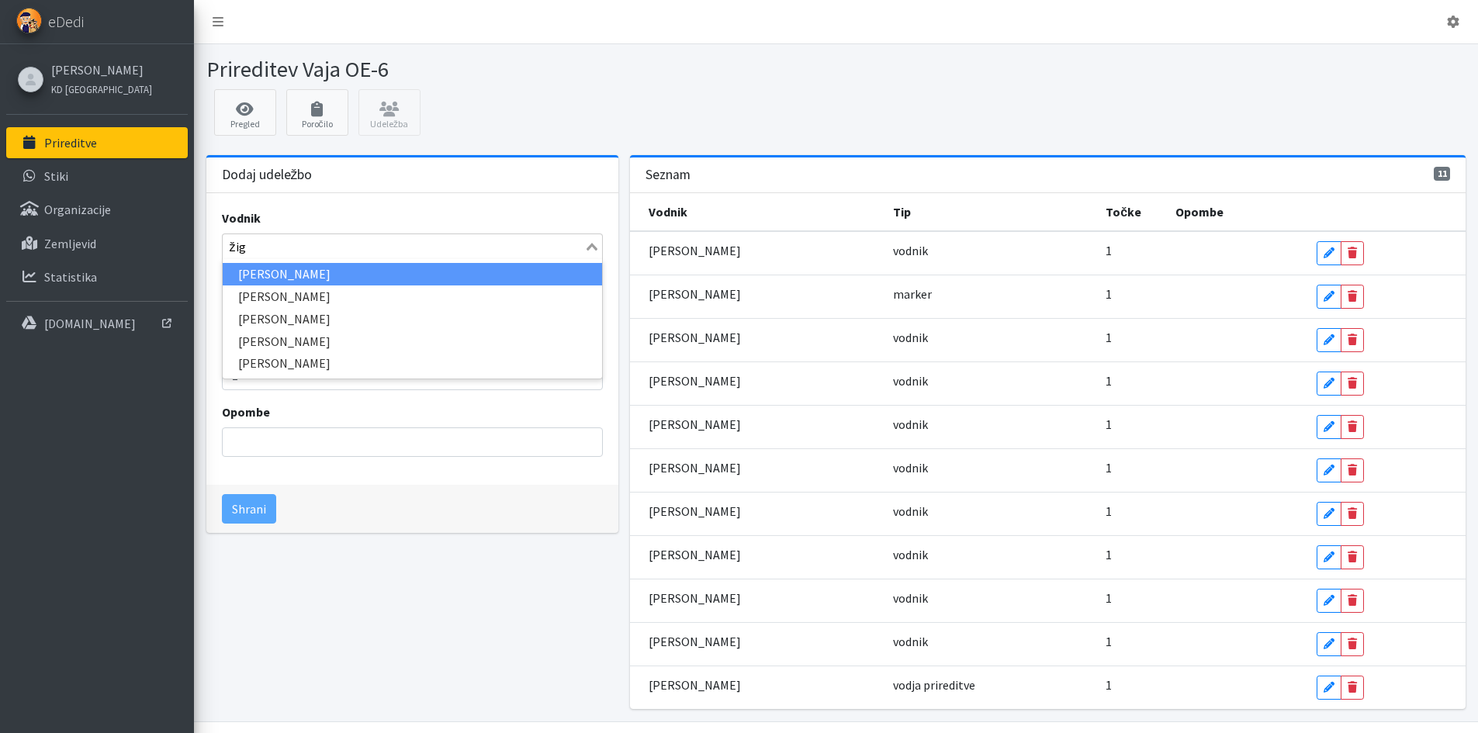
click at [272, 275] on li "Žiga Vidali" at bounding box center [412, 274] width 379 height 22
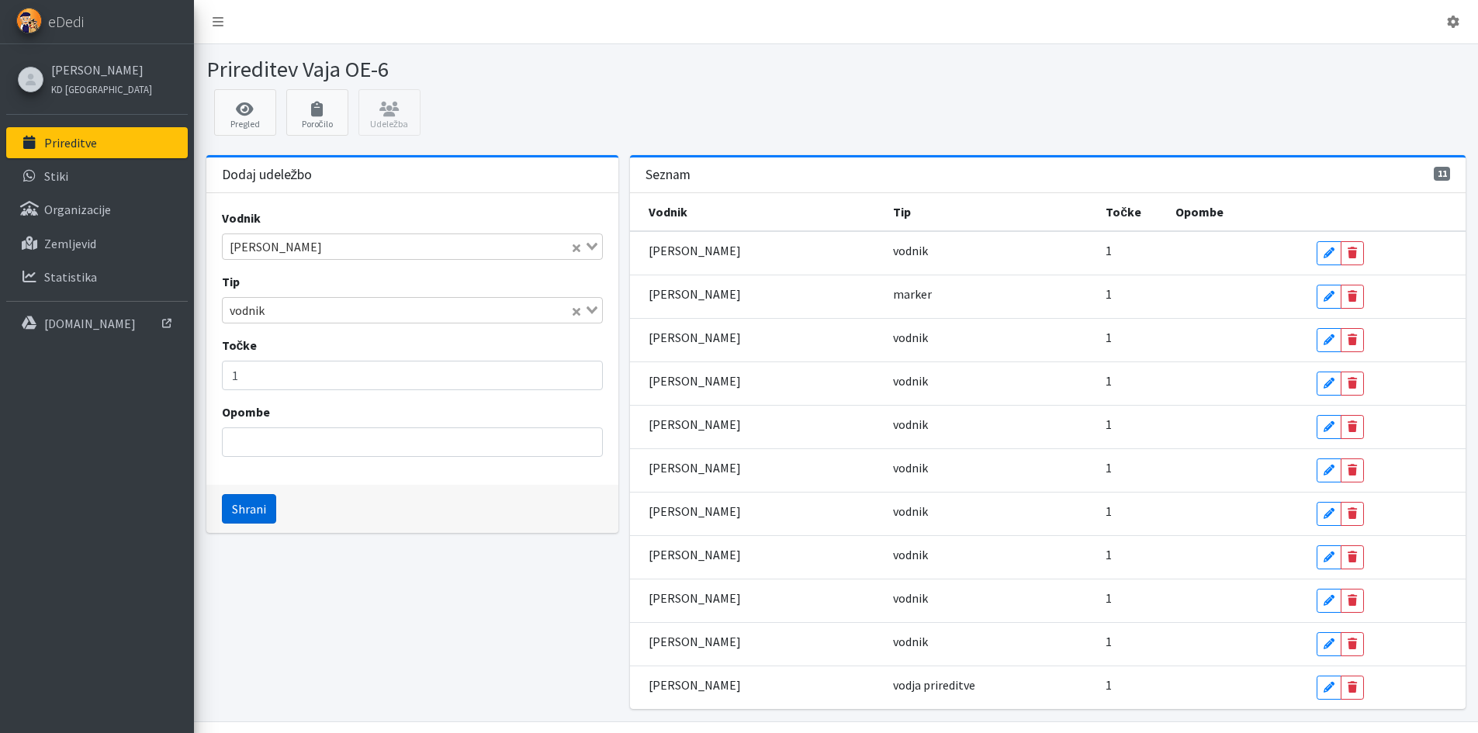
click at [254, 509] on button "Shrani" at bounding box center [249, 508] width 54 height 29
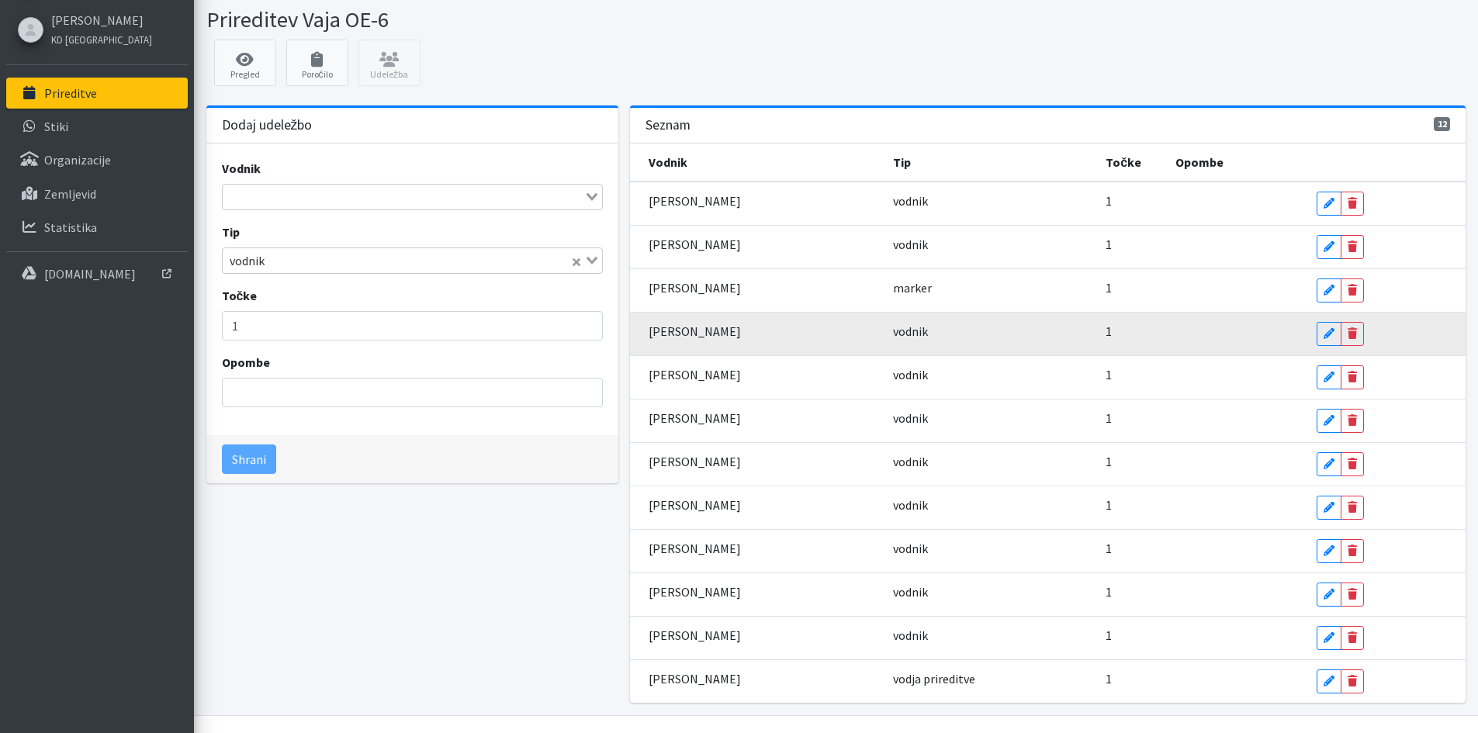
scroll to position [76, 0]
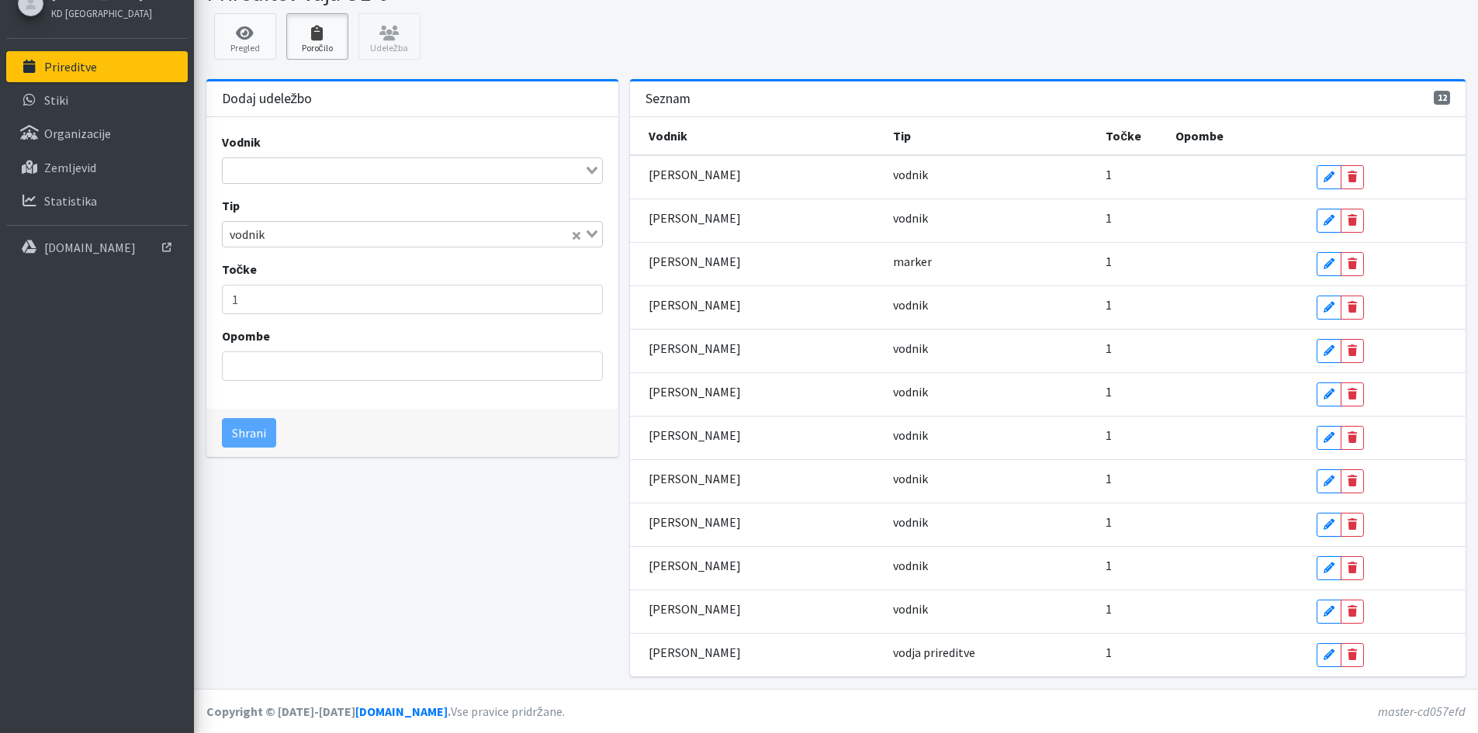
click at [329, 32] on icon at bounding box center [317, 34] width 53 height 16
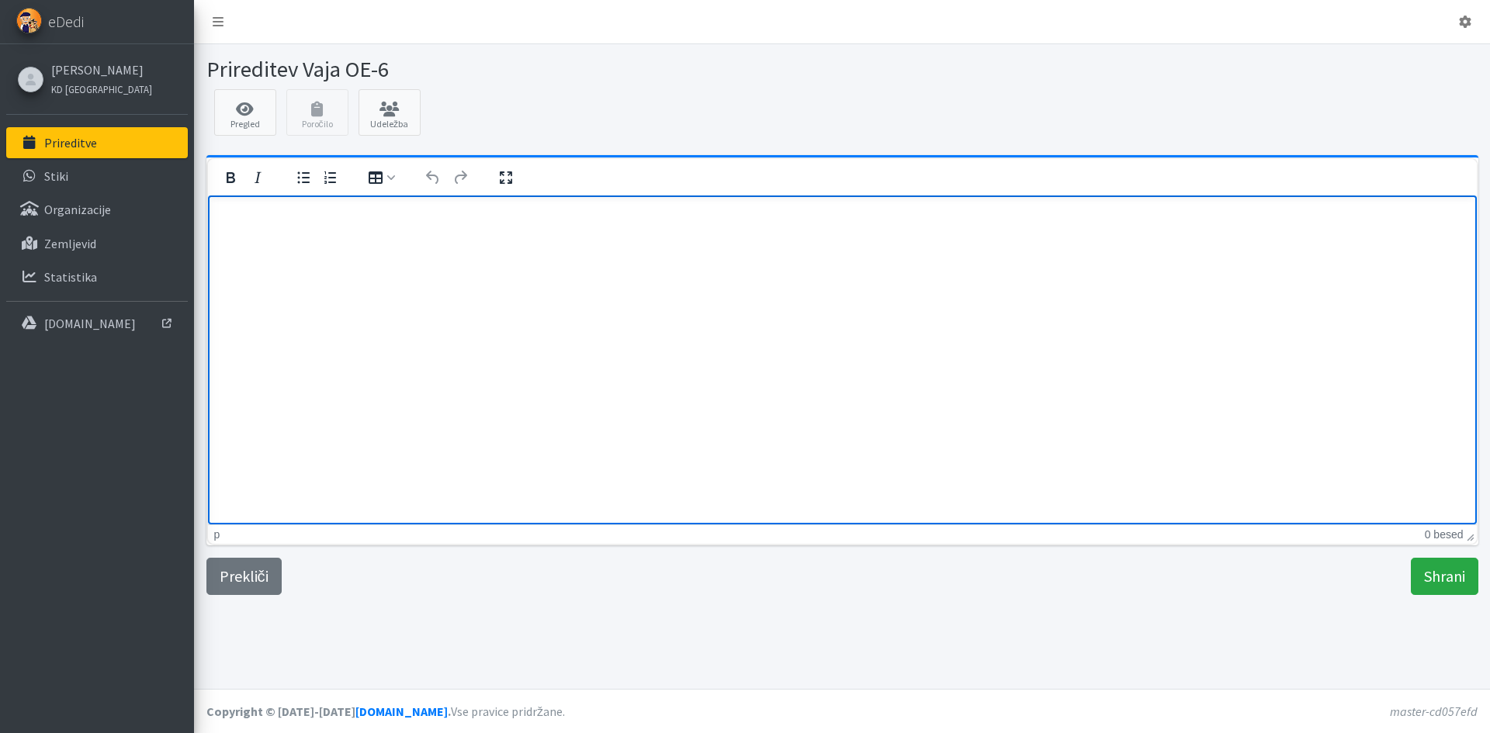
click at [309, 220] on p "Rich Text Area" at bounding box center [842, 215] width 1244 height 17
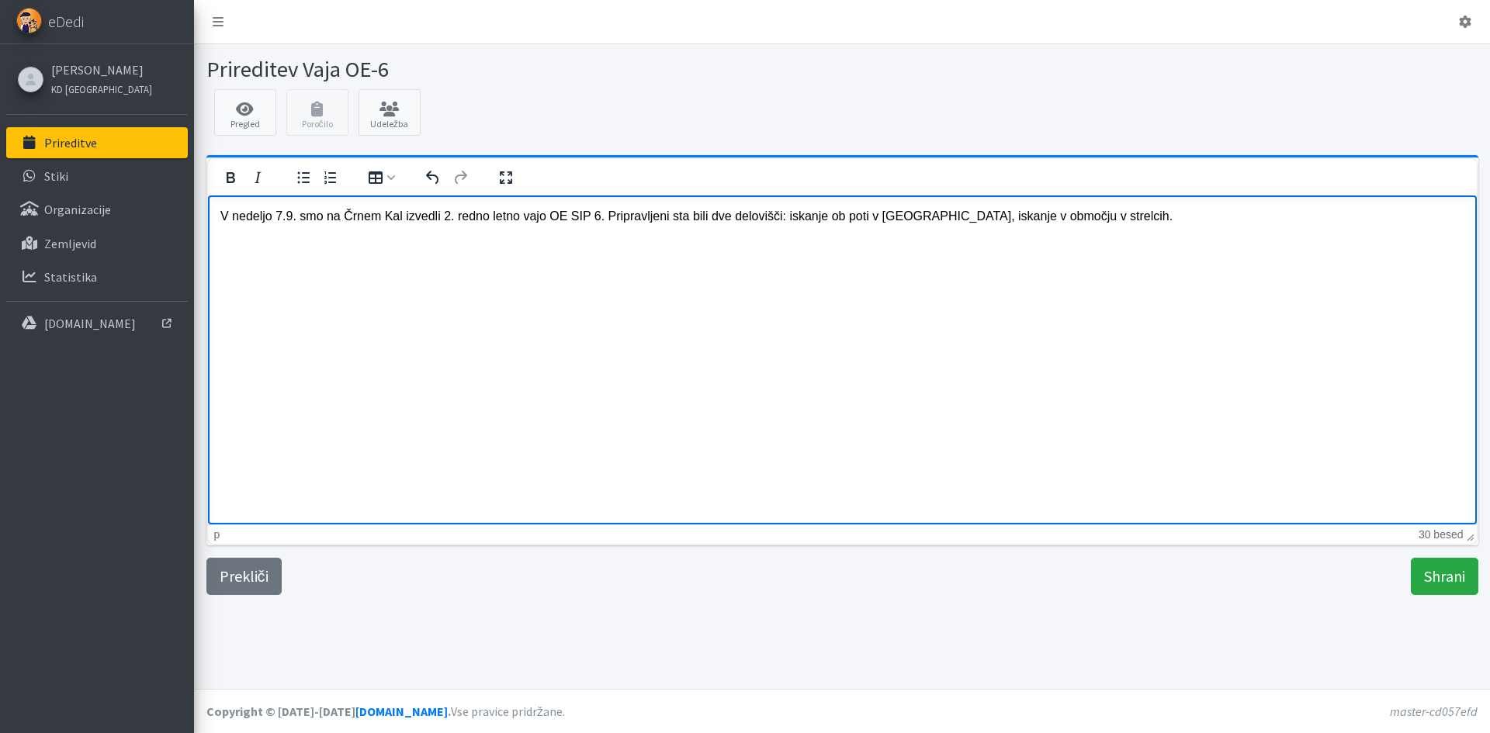
click at [594, 222] on p "V nedeljo 7.9. smo na Črnem Kal izvedli 2. redno letno vajo OE SIP 6. Pripravlj…" at bounding box center [842, 215] width 1244 height 17
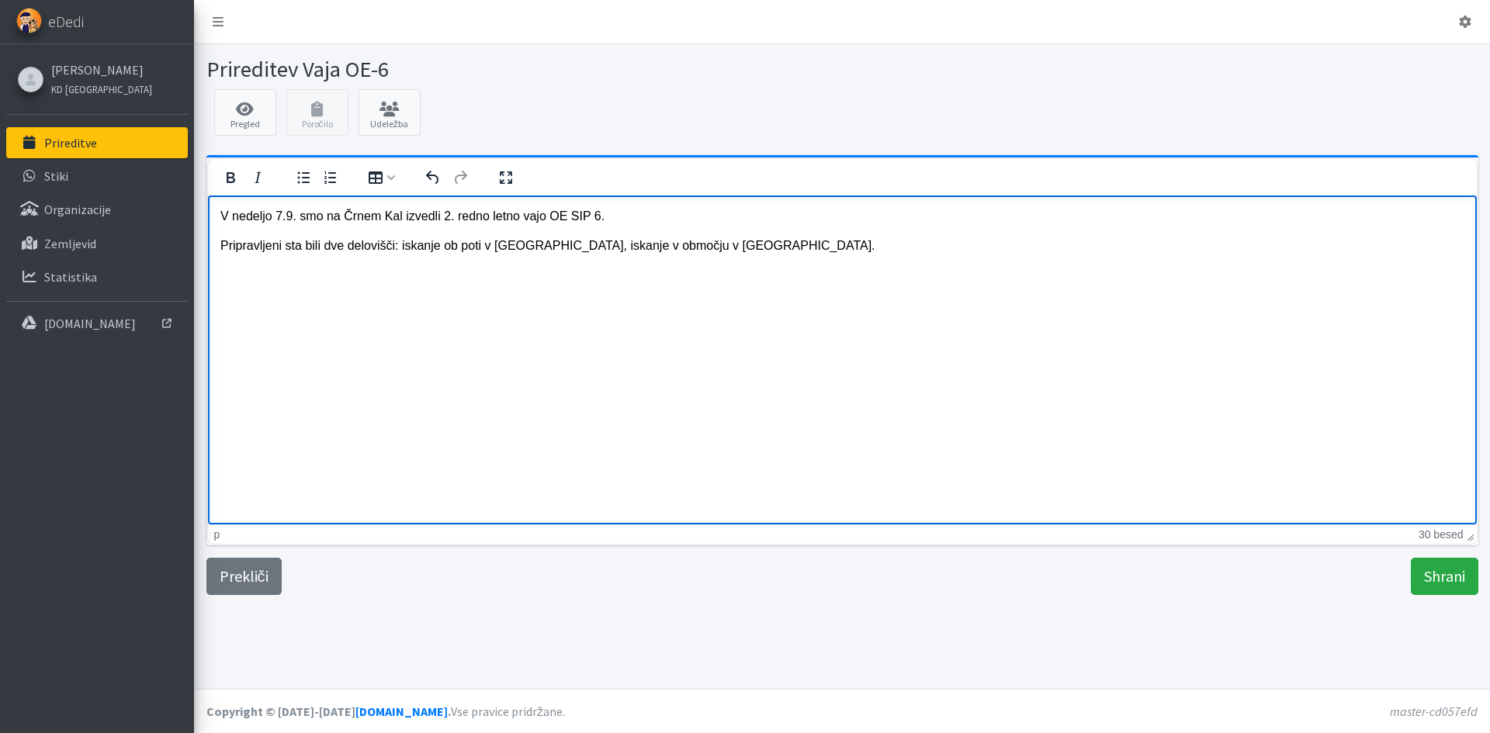
click at [596, 212] on p "V nedeljo 7.9. smo na Črnem Kal izvedli 2. redno letno vajo OE SIP 6." at bounding box center [842, 215] width 1244 height 17
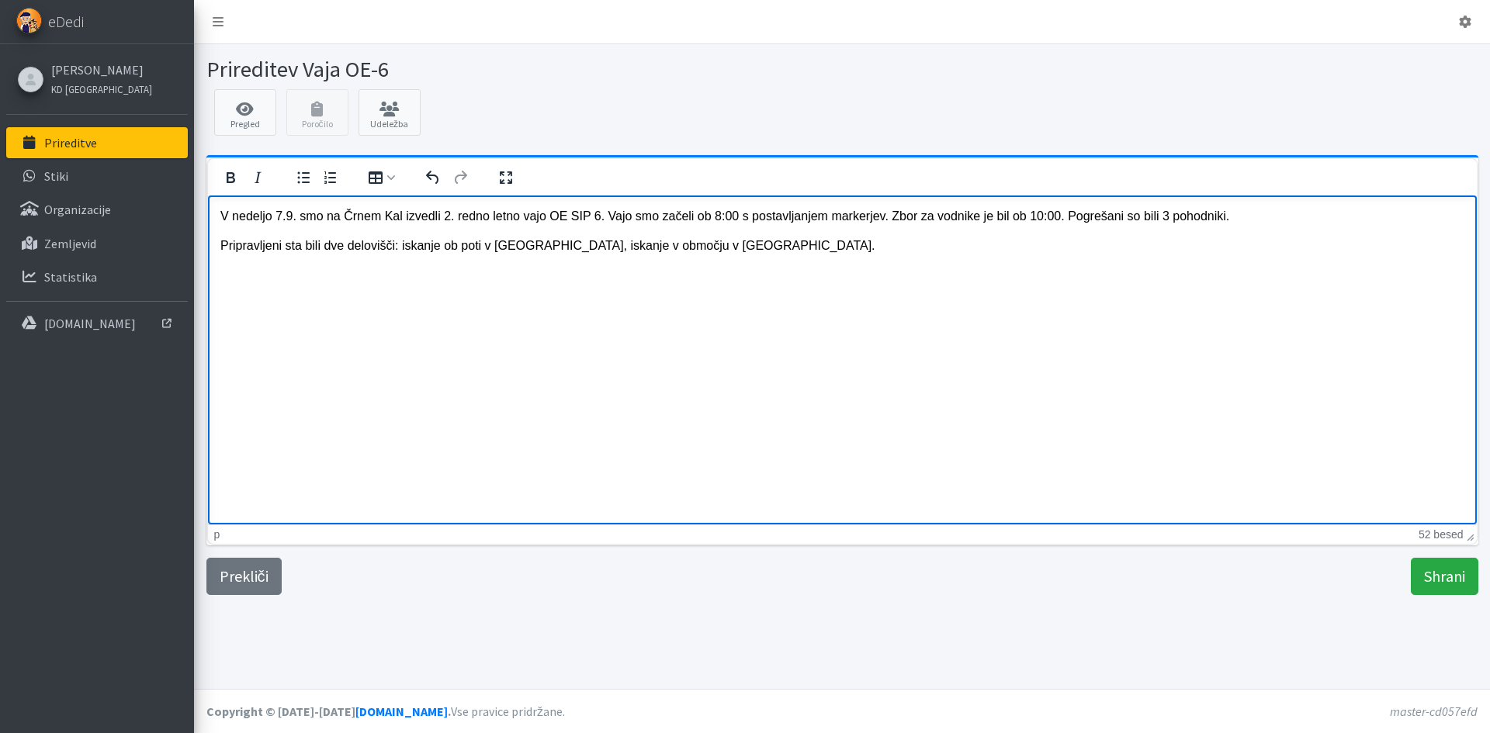
click at [683, 250] on p "Pripravljeni sta bili dve delovišči: iskanje ob poti v parih, iskanje v območju…" at bounding box center [842, 245] width 1244 height 17
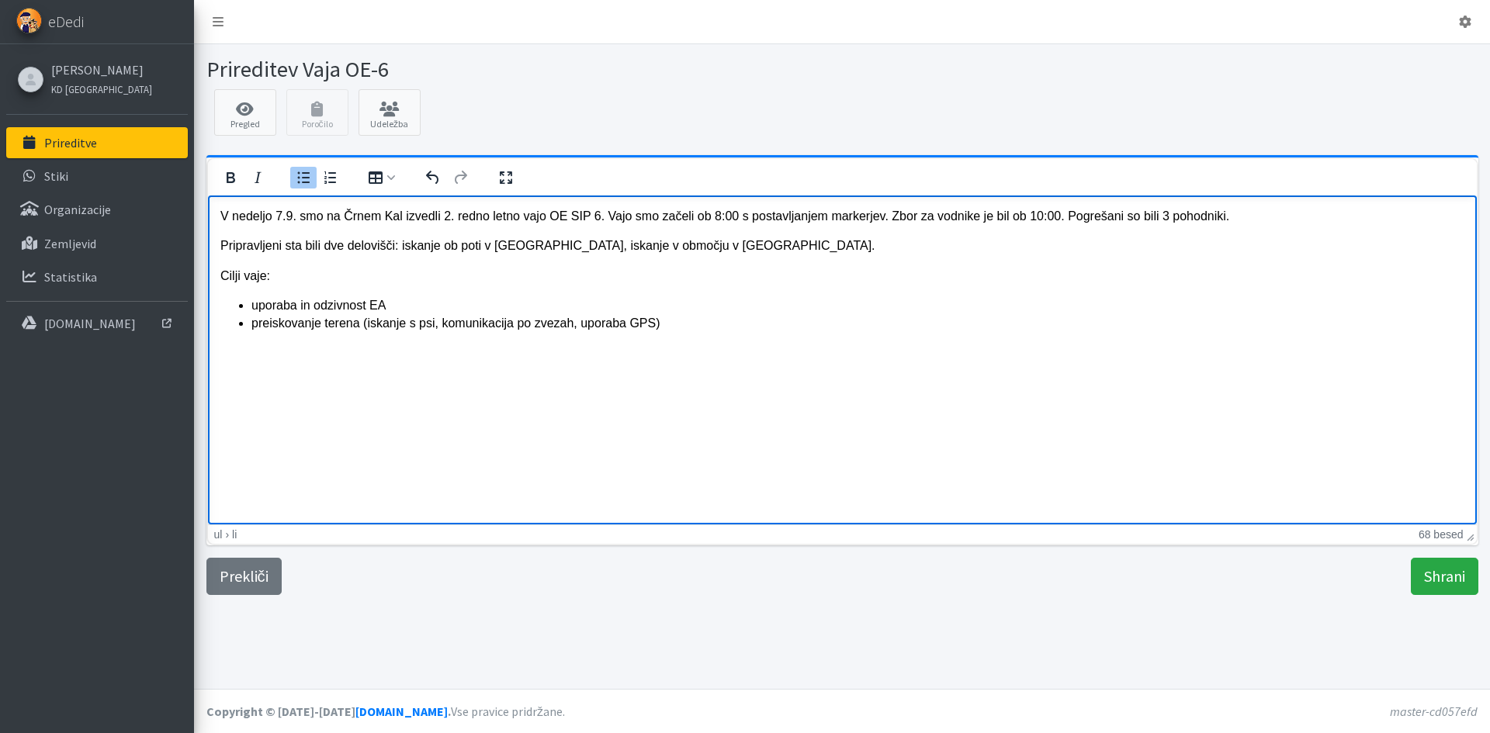
click at [663, 320] on li "preiskovanje terena (iskanje s psi, komunikacija po zvezah, uporaba GPS)" at bounding box center [857, 322] width 1213 height 17
click at [759, 347] on li "logistična podpora vaje (sestava skupin, logistika dela, nalaganje in prenos sl…" at bounding box center [857, 339] width 1213 height 17
click at [251, 327] on li "preiskovanje terena (iskanje s psi, komunikacija po zvezah, uporaba GPS)" at bounding box center [857, 322] width 1213 height 17
click at [362, 322] on li "preiskovanje terena (iskanje s psi, komunikacija po zvezah, uporaba GPS)" at bounding box center [857, 322] width 1213 height 17
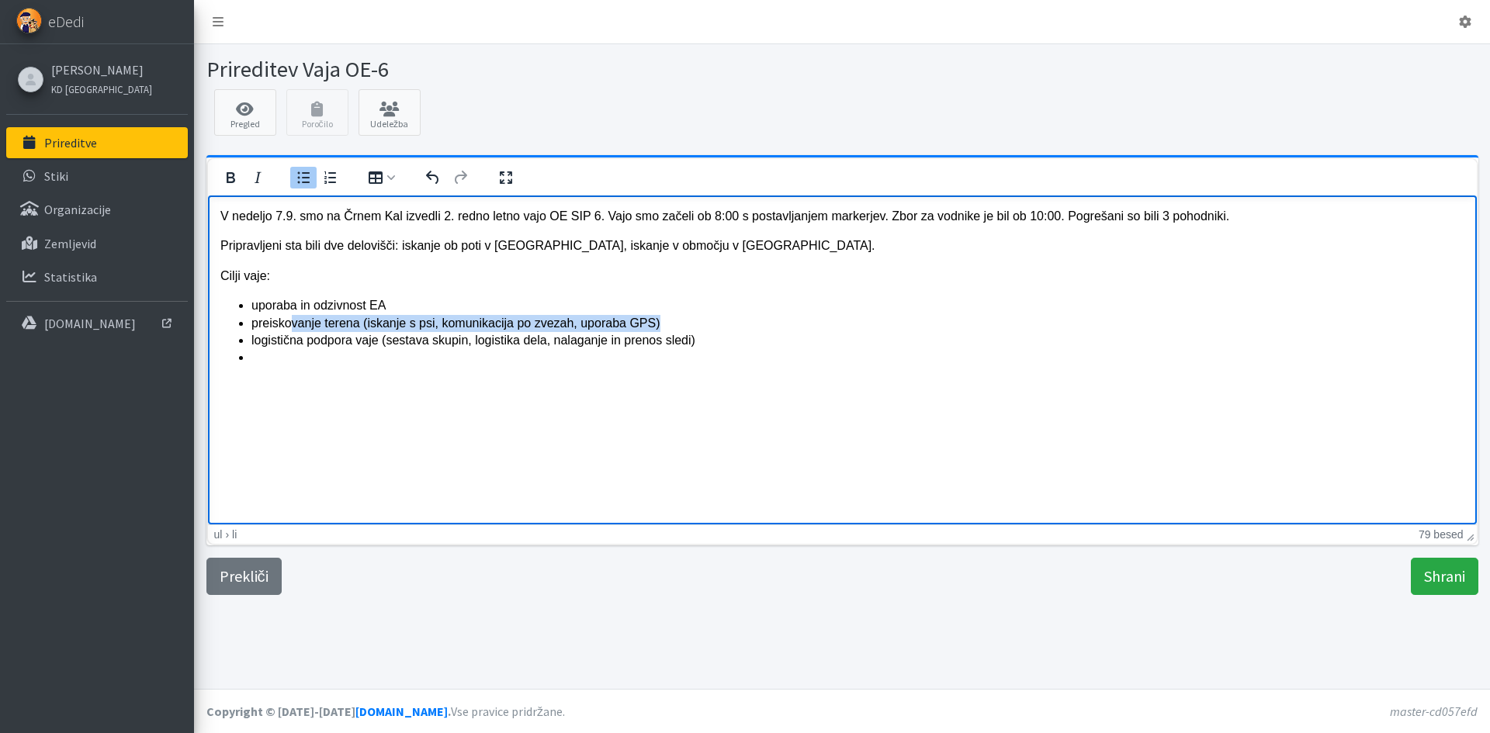
drag, startPoint x: 614, startPoint y: 320, endPoint x: 284, endPoint y: 344, distance: 331.4
click at [292, 331] on ul "uporaba in odzivnost EA preiskovanje terena (iskanje s psi, komunikacija po zve…" at bounding box center [842, 331] width 1244 height 70
click at [282, 355] on li "Rich Text Area" at bounding box center [857, 356] width 1213 height 17
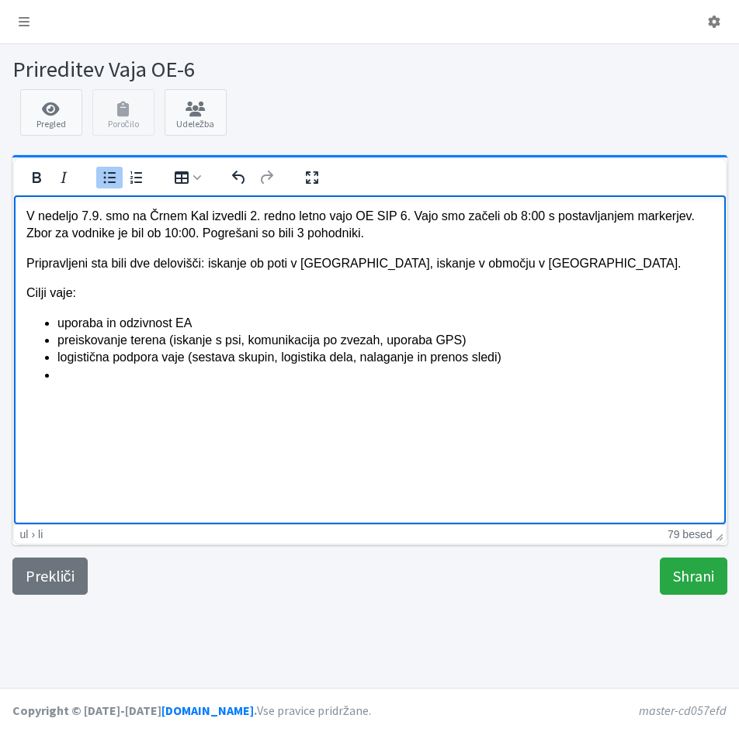
click at [511, 378] on li "Rich Text Area" at bounding box center [385, 374] width 656 height 17
click at [173, 382] on li "Rich Text Area" at bounding box center [385, 374] width 656 height 17
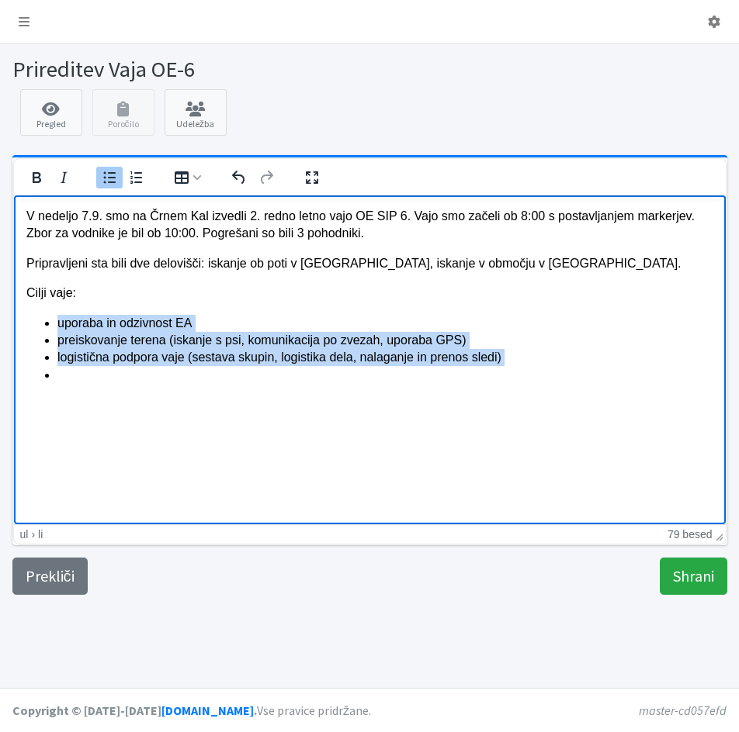
drag, startPoint x: 501, startPoint y: 365, endPoint x: 30, endPoint y: 317, distance: 473.4
click at [30, 317] on ul "uporaba in odzivnost EA preiskovanje terena (iskanje s psi, komunikacija po zve…" at bounding box center [369, 349] width 687 height 70
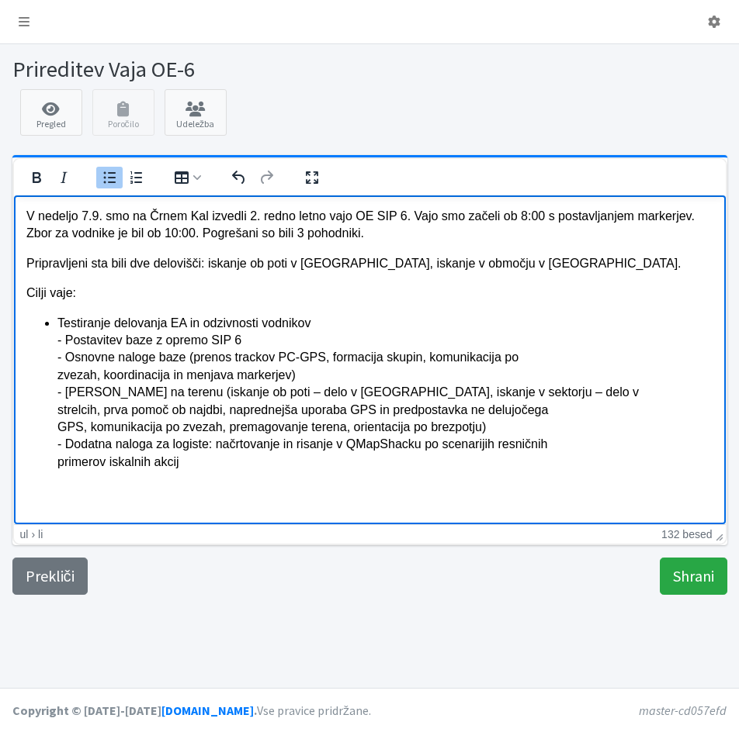
click at [64, 342] on li "Testiranje delovanja EA in odzivnosti vodnikov - Postavitev baze z opremo SIP 6…" at bounding box center [385, 392] width 656 height 157
click at [67, 362] on li "Postavitev baze z opremo SIP 6 - Osnovne naloge baze (prenos trackov PC-GPS, fo…" at bounding box center [385, 400] width 656 height 139
drag, startPoint x: 140, startPoint y: 341, endPoint x: 61, endPoint y: 346, distance: 80.1
click at [61, 346] on li "Postavitev baze z opremo SIP 6" at bounding box center [385, 339] width 656 height 17
click at [64, 395] on li "Osnovne naloge baze (prenos trackov PC-GPS, formacija skupin, komunikacija po z…" at bounding box center [385, 409] width 656 height 122
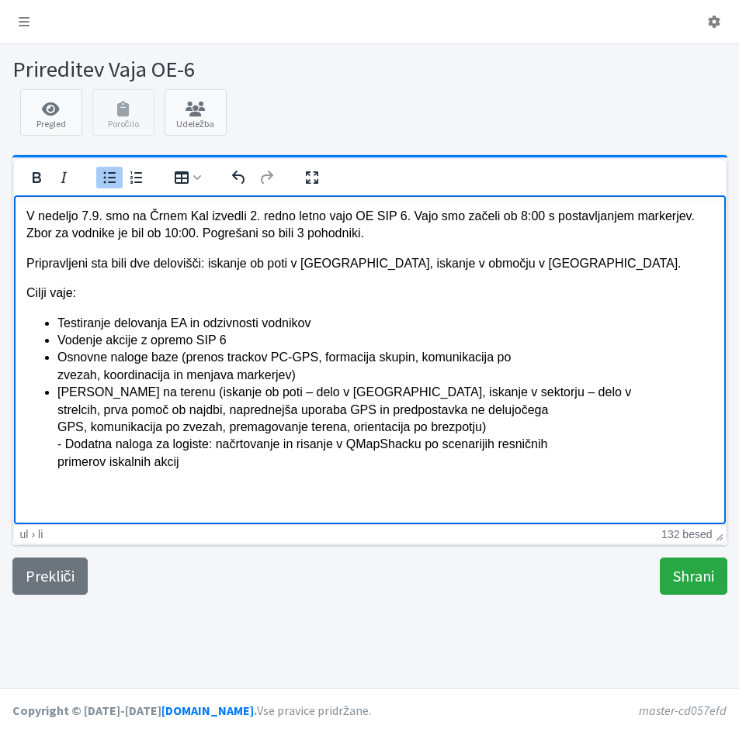
click at [318, 392] on li "Delo vodnikov na terenu (iskanje ob poti – delo v parih, iskanje v sektorju – d…" at bounding box center [385, 426] width 656 height 87
click at [429, 391] on li "Delo vodnikov na terenu (iskanje ob poti v parih, iskanje v sektorju – delo v s…" at bounding box center [385, 426] width 656 height 87
click at [469, 389] on li "Delo vodnikov na terenu (iskanje ob poti v parih, iskanje v sektorju – delo v s…" at bounding box center [385, 426] width 656 height 87
click at [52, 415] on ul "Testiranje delovanja EA in odzivnosti vodnikov Vodenje akcije z opremo SIP 6 Os…" at bounding box center [369, 392] width 687 height 157
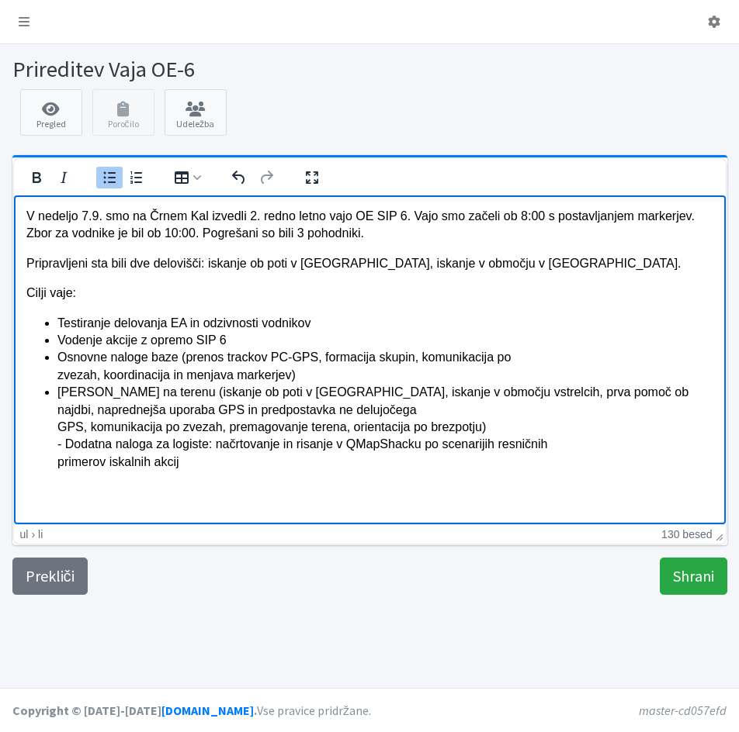
click at [55, 432] on ul "Testiranje delovanja EA in odzivnosti vodnikov Vodenje akcije z opremo SIP 6 Os…" at bounding box center [369, 392] width 687 height 157
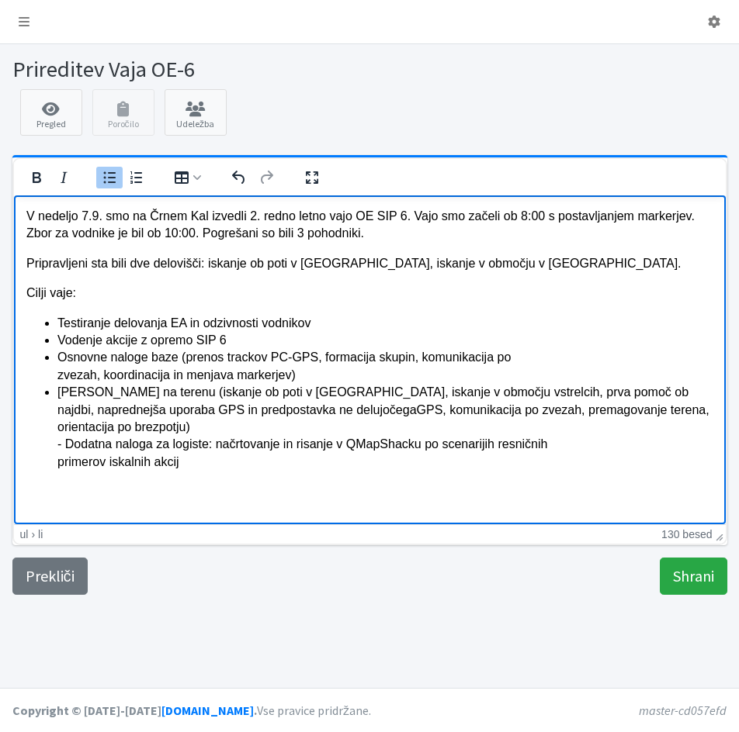
click at [67, 443] on li "Delo vodnikov na terenu (iskanje ob poti v parih, iskanje v območju v strelcih,…" at bounding box center [385, 426] width 656 height 87
click at [58, 463] on li "Dodatna naloga za logiste: načrtovanje in risanje v QMapShacku po scenarijih re…" at bounding box center [385, 452] width 656 height 35
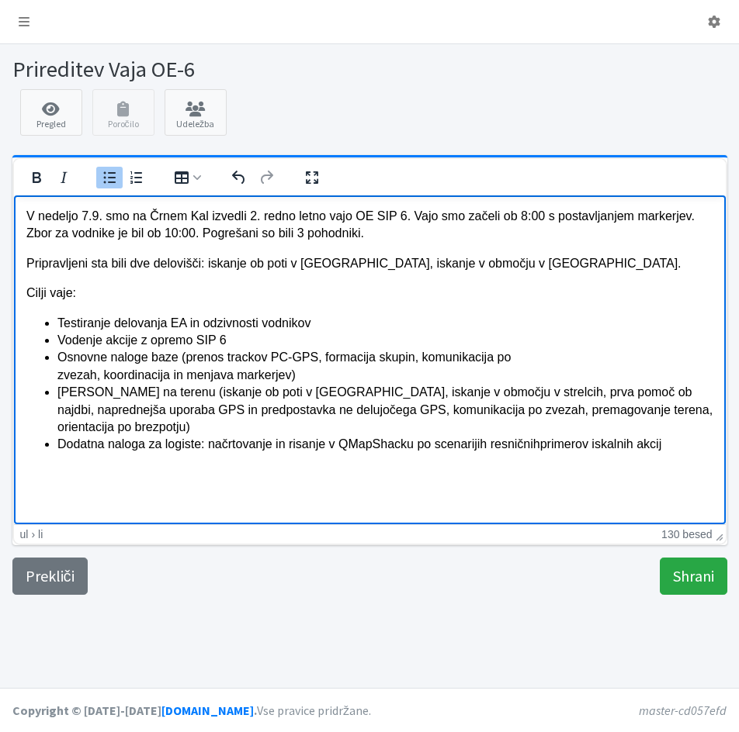
click at [54, 381] on ul "Testiranje delovanja EA in odzivnosti vodnikov Vodenje akcije z opremo SIP 6 Os…" at bounding box center [369, 383] width 687 height 139
click at [57, 421] on li "Delo vodnikov na terenu (iskanje ob poti v parih, iskanje v območju v strelcih,…" at bounding box center [385, 409] width 656 height 52
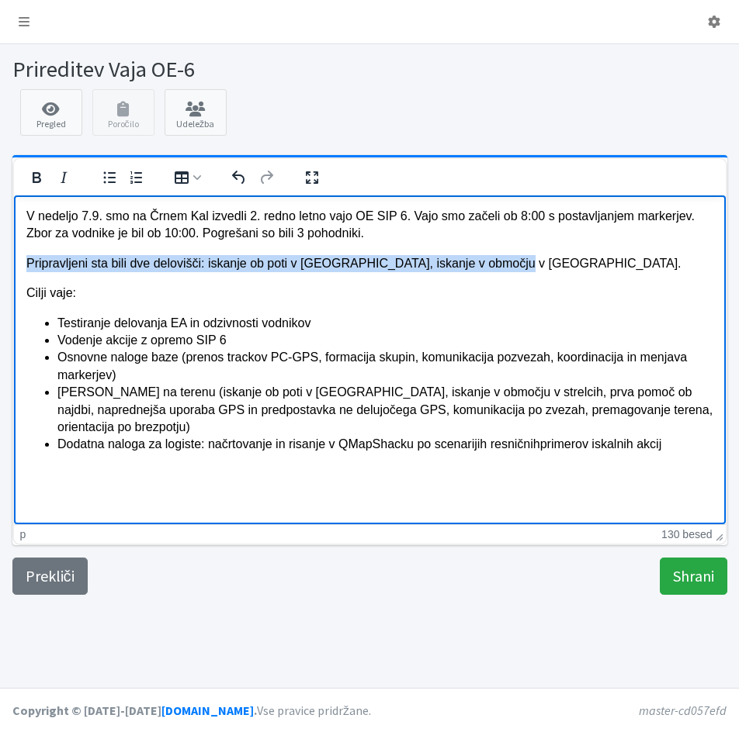
drag, startPoint x: 488, startPoint y: 266, endPoint x: 27, endPoint y: 264, distance: 460.9
click at [27, 264] on p "Pripravljeni sta bili dve delovišči: iskanje ob poti v parih, iskanje v območju…" at bounding box center [369, 262] width 687 height 17
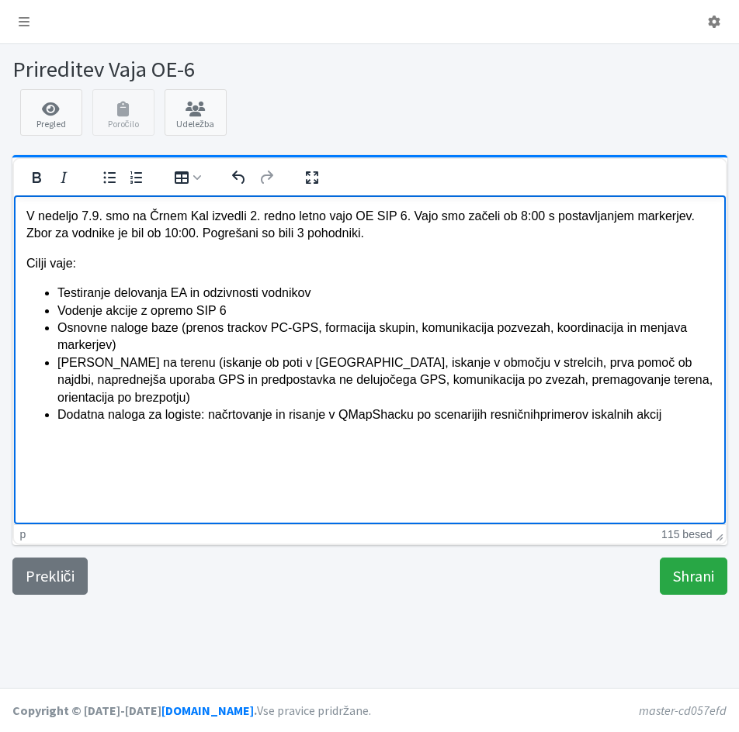
click at [665, 414] on li "Dodatna naloga za logiste: načrtovanje in risanje v QMapShacku po scenarijih re…" at bounding box center [385, 414] width 656 height 17
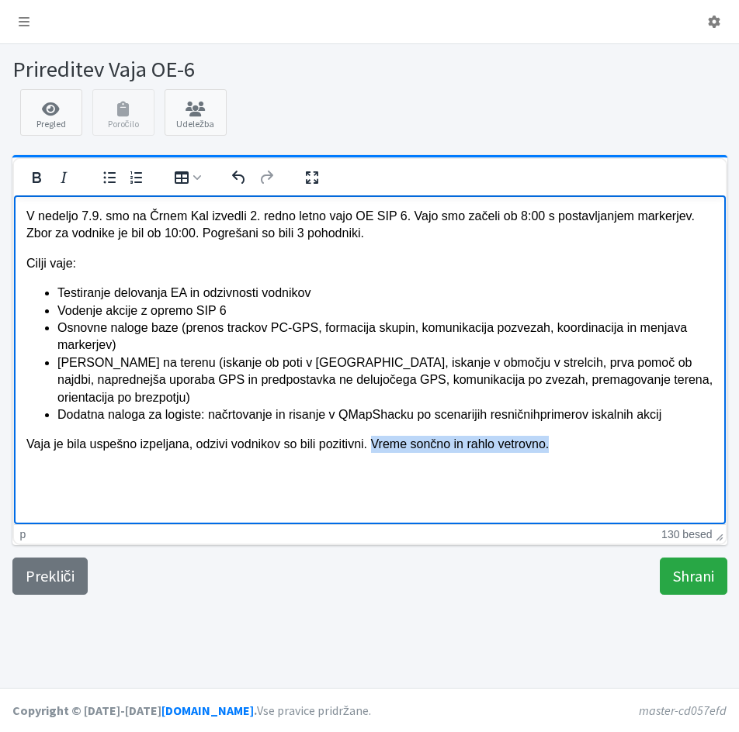
drag, startPoint x: 499, startPoint y: 445, endPoint x: 371, endPoint y: 439, distance: 128.1
click at [370, 439] on p "Vaja je bila uspešno izpeljana, odzivi vodnikov so bili pozitivni. Vreme sončno…" at bounding box center [369, 443] width 687 height 17
click at [189, 447] on p "Vaja je bila uspešno izpeljana, odzivi vodnikov so bili pozitivni" at bounding box center [369, 443] width 687 height 17
drag, startPoint x: 220, startPoint y: 444, endPoint x: 286, endPoint y: 441, distance: 66.8
click at [286, 441] on p "Vaja je bila uspešno izpeljana, brez kakršnihkoli zapletov, odzivi vodnikov so …" at bounding box center [369, 443] width 687 height 17
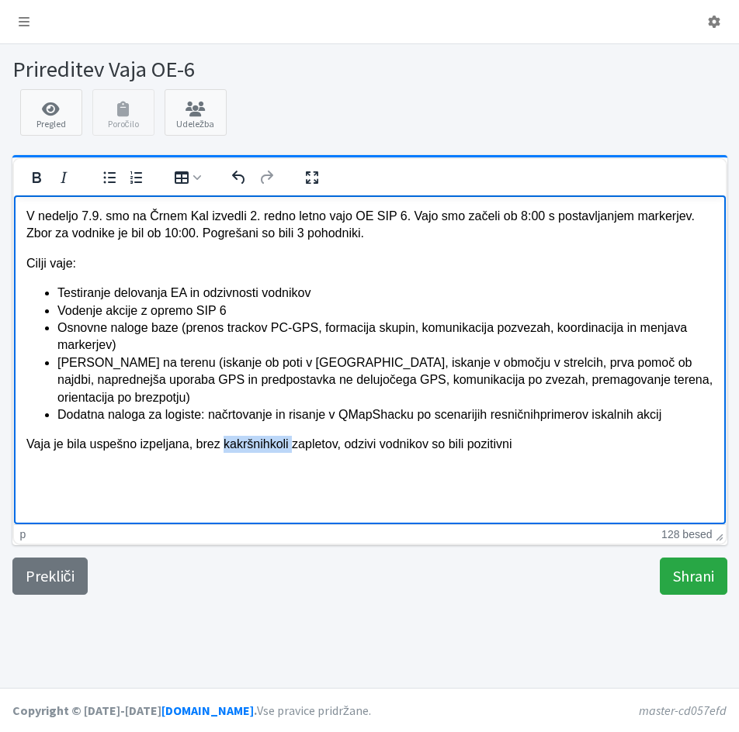
copy p "kakršnihkoli"
click at [237, 466] on html "V nedeljo 7.9. smo na Črnem Kal izvedli 2. redno letno vajo OE SIP 6. Vajo smo …" at bounding box center [368, 330] width 711 height 271
click at [282, 446] on p "Vaja je bila uspešno izpeljana, brez kakršnihkoli zapletov, odzivi vodnikov so …" at bounding box center [369, 443] width 687 height 17
drag, startPoint x: 236, startPoint y: 440, endPoint x: 237, endPoint y: 452, distance: 11.7
click at [237, 441] on p "Vaja je bila uspešno izpeljana, zapletov, odzivi vodnikov so bili pozitivni" at bounding box center [369, 443] width 687 height 17
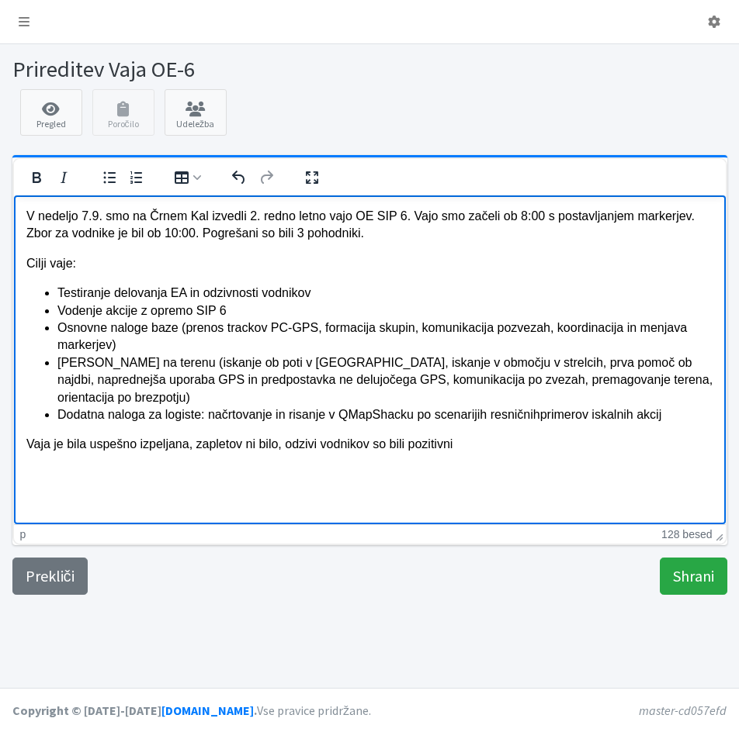
click at [272, 446] on p "Vaja je bila uspešno izpeljana, zapletov ni bilo, odzivi vodnikov so bili pozit…" at bounding box center [369, 443] width 687 height 17
drag, startPoint x: 236, startPoint y: 448, endPoint x: 192, endPoint y: 449, distance: 43.5
click at [192, 449] on p "Vaja je bila uspešno izpeljana, zapletov ni bilo, odzivi vodnikov so bili pozit…" at bounding box center [369, 443] width 687 height 17
click at [445, 449] on p "Vaja je bila uspešno izpeljana, težav ni bilo, odzivi vodnikov so bili pozitivni" at bounding box center [369, 443] width 687 height 17
click at [102, 476] on p "Zaključili smo ob 18:00 na poligonu KD Obala" at bounding box center [369, 474] width 687 height 17
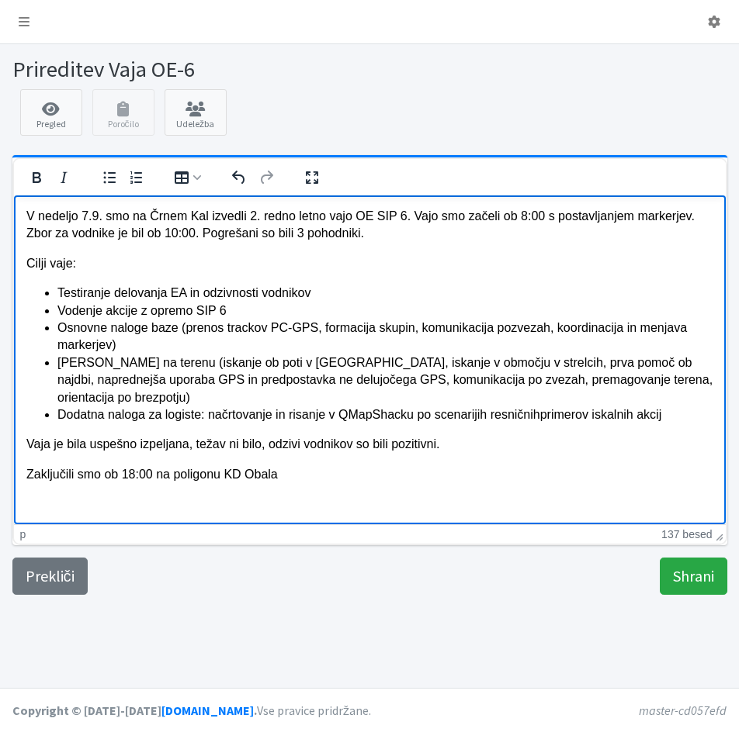
click at [151, 475] on p "Zaključili smo ob 18:00 na poligonu KD Obala" at bounding box center [369, 474] width 687 height 17
click at [197, 471] on p "Zaključili smo ob 18:00 z debrifingom in pico na poligonu KD Obala" at bounding box center [369, 474] width 687 height 17
click at [262, 468] on p "Zaključili smo ob 18:00 z debrifingom in pico na poligonu KD Obala" at bounding box center [369, 474] width 687 height 17
click at [414, 482] on p "Zaključili smo ob 18:00 z debrifingom in pizzo na poligonu KD Obala" at bounding box center [369, 474] width 687 height 17
click at [72, 499] on p "Na vaji so poleg vpisanih udeležb" at bounding box center [369, 503] width 687 height 17
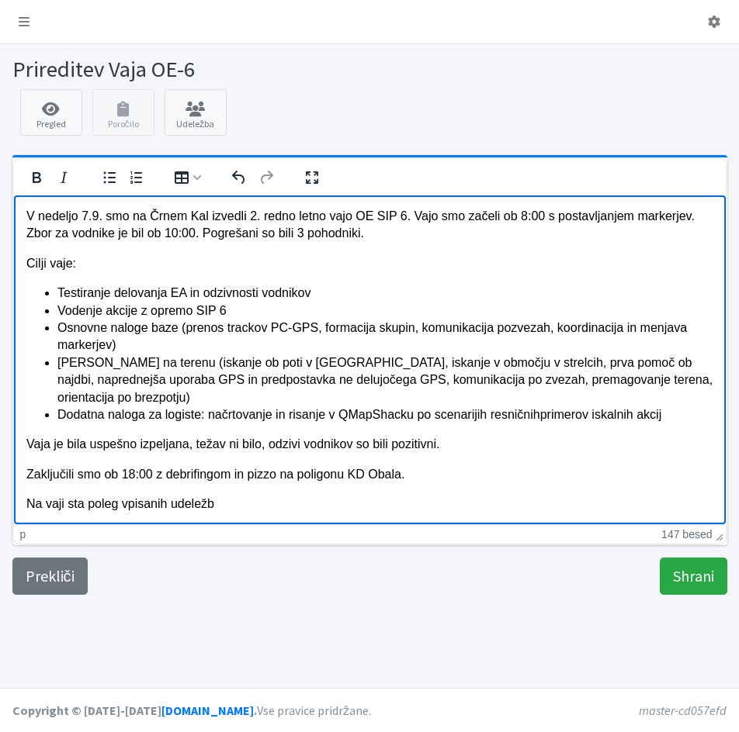
click at [216, 504] on p "Na vaji sta poleg vpisanih udeležb" at bounding box center [369, 503] width 687 height 17
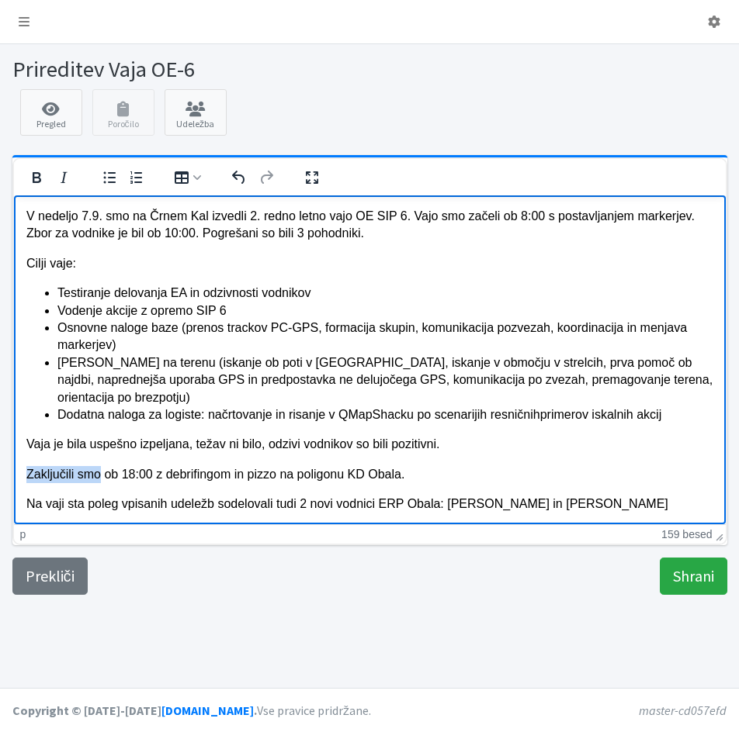
drag, startPoint x: 99, startPoint y: 472, endPoint x: 27, endPoint y: 474, distance: 72.2
click at [27, 474] on p "Zaključili smo ob 18:00 z debrifingom in pizzo na poligonu KD Obala." at bounding box center [369, 474] width 687 height 17
click at [185, 447] on p "Vaja je bila uspešno izpeljana, težav ni bilo, odzivi vodnikov so bili pozitivn…" at bounding box center [369, 443] width 687 height 17
click at [217, 505] on p "Na vaji sta poleg vpisanih udeležb sodelovali tudi 2 novi vodnici ERP Obala: Ma…" at bounding box center [369, 503] width 687 height 17
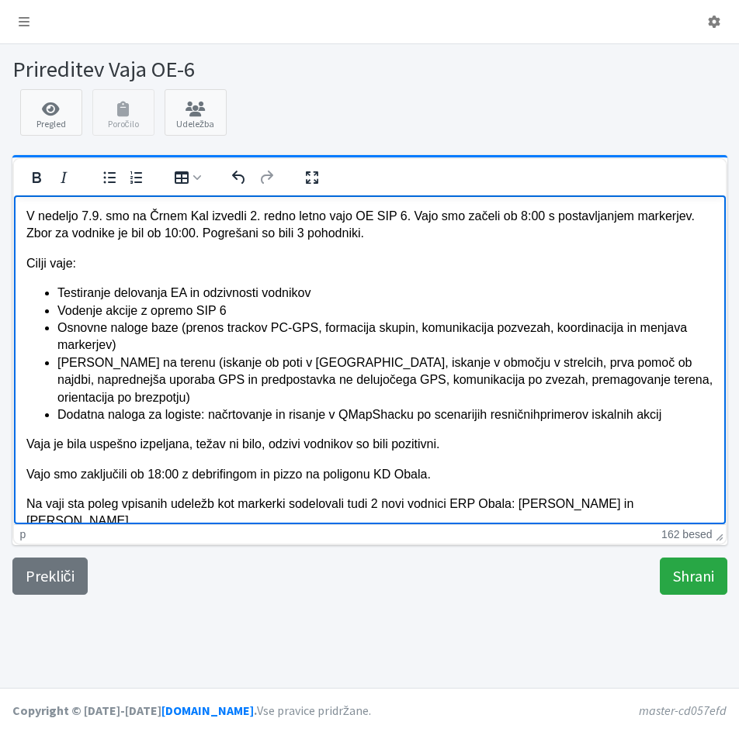
scroll to position [1, 0]
click at [83, 505] on p "Na vaji sta poleg vpisanih udeležb kot markerki sodelovali tudi 2 novi vodnici …" at bounding box center [369, 511] width 687 height 35
click at [216, 507] on p "Na vaji sta, poleg vpisanih udeležb kot markerki sodelovali tudi 2 novi vodnici…" at bounding box center [369, 511] width 687 height 35
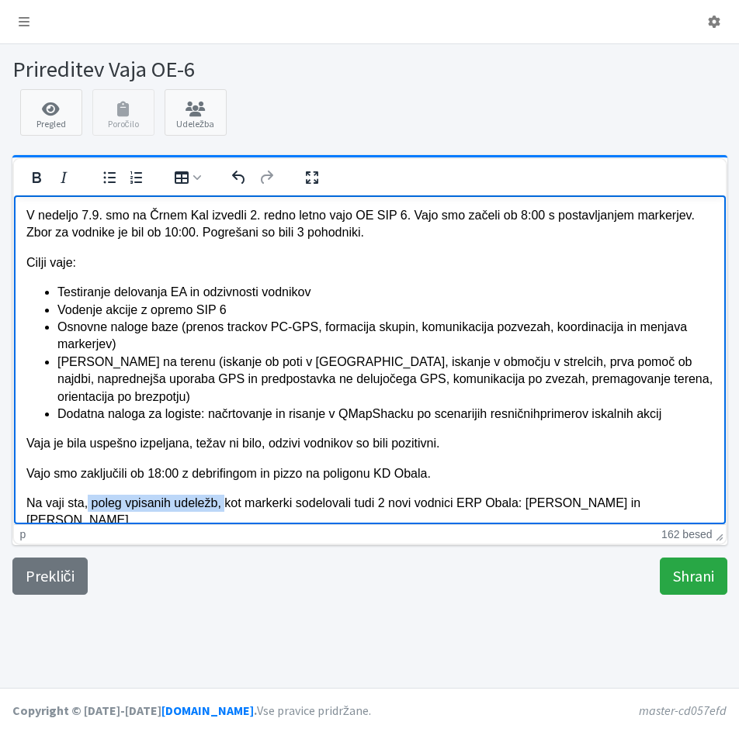
drag, startPoint x: 83, startPoint y: 509, endPoint x: 220, endPoint y: 508, distance: 136.6
click at [220, 508] on p "Na vaji sta, poleg vpisanih udeležb, kot markerki sodelovali tudi 2 novi vodnic…" at bounding box center [369, 511] width 687 height 35
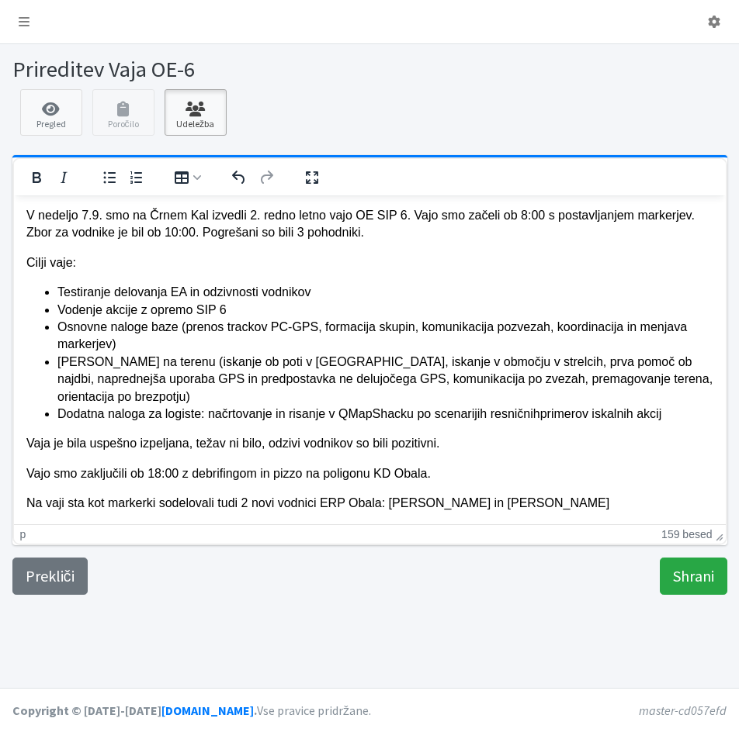
click at [213, 111] on icon at bounding box center [195, 110] width 53 height 16
click at [703, 581] on input "Shrani" at bounding box center [692, 576] width 67 height 37
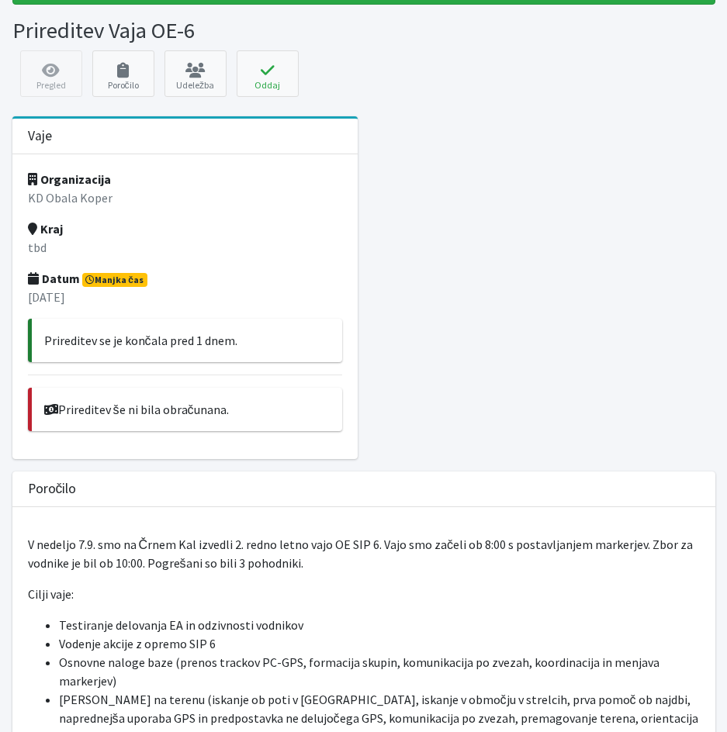
scroll to position [78, 0]
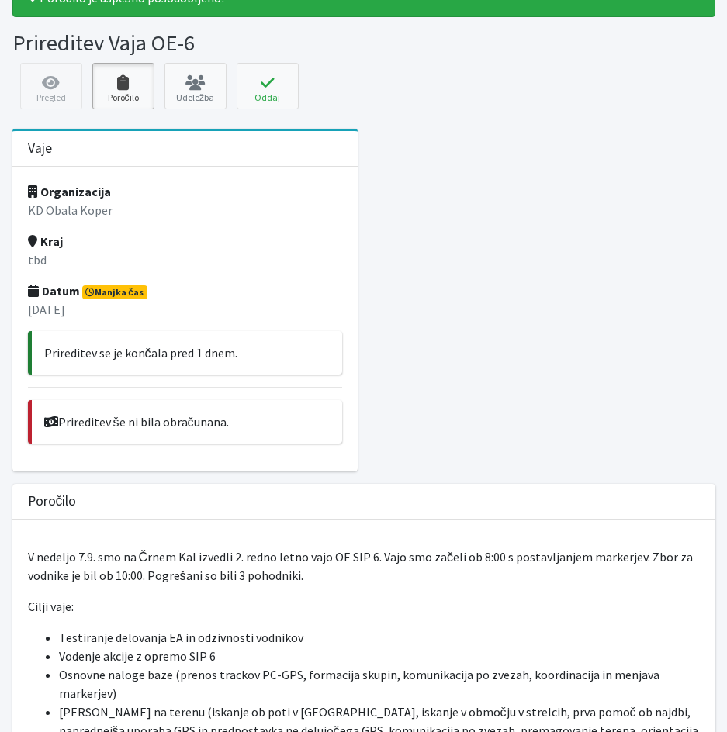
click at [140, 103] on link "Poročilo" at bounding box center [123, 86] width 62 height 47
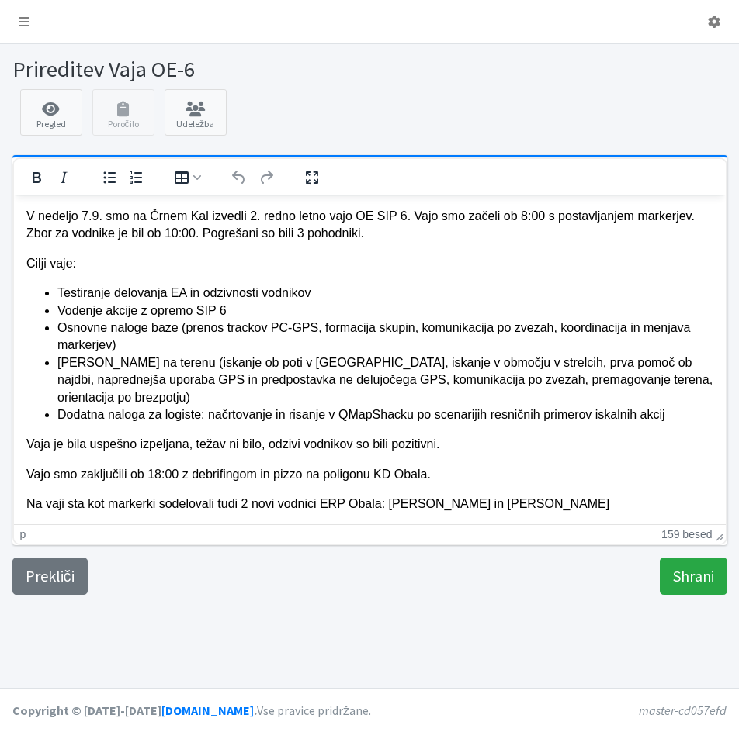
click at [258, 296] on li "Testiranje delovanja EA in odzivnosti vodnikov" at bounding box center [385, 292] width 656 height 17
click at [683, 567] on input "Shrani" at bounding box center [692, 576] width 67 height 37
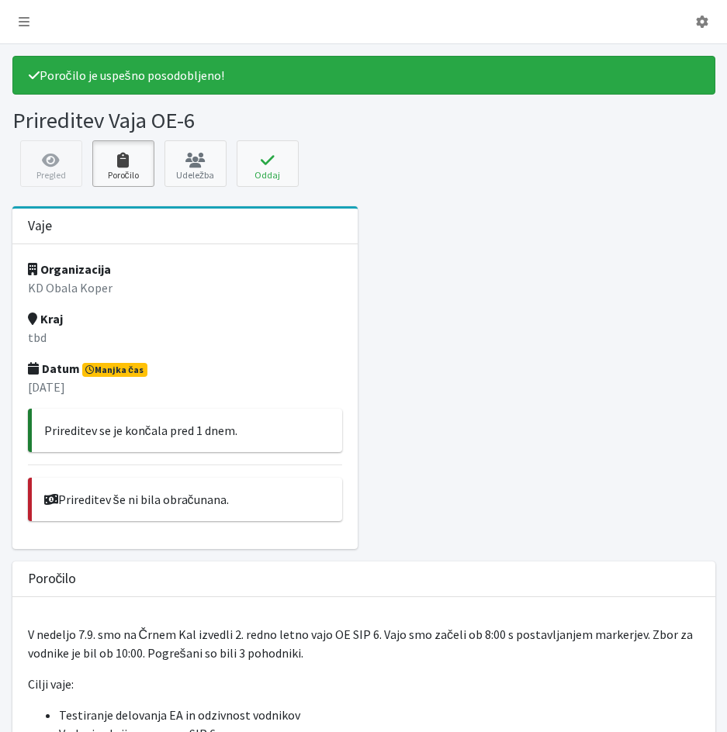
click at [130, 186] on link "Poročilo" at bounding box center [123, 163] width 62 height 47
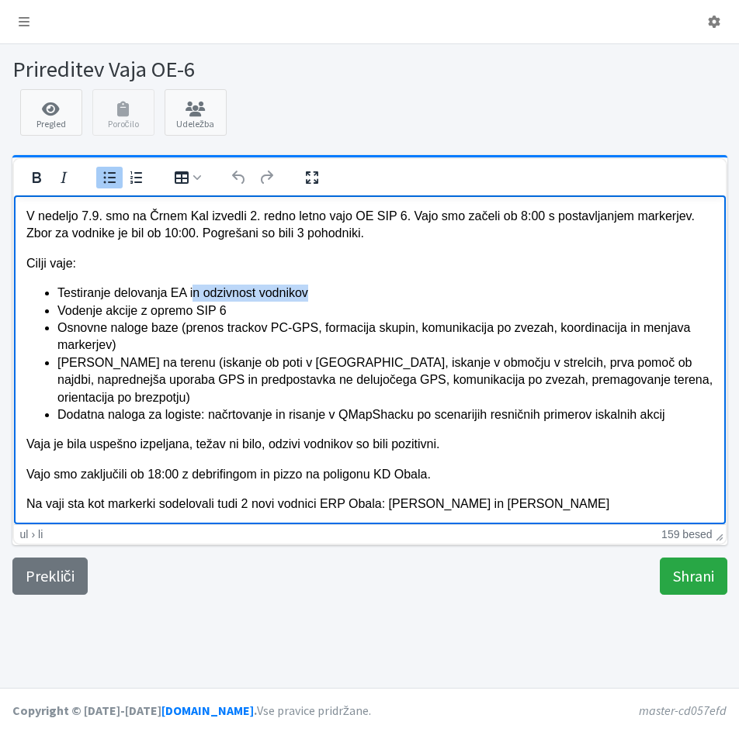
drag, startPoint x: 297, startPoint y: 292, endPoint x: 188, endPoint y: 292, distance: 109.4
click at [188, 292] on li "Testiranje delovanja EA in odzivnost vodnikov" at bounding box center [385, 292] width 656 height 17
click at [687, 570] on input "Shrani" at bounding box center [692, 576] width 67 height 37
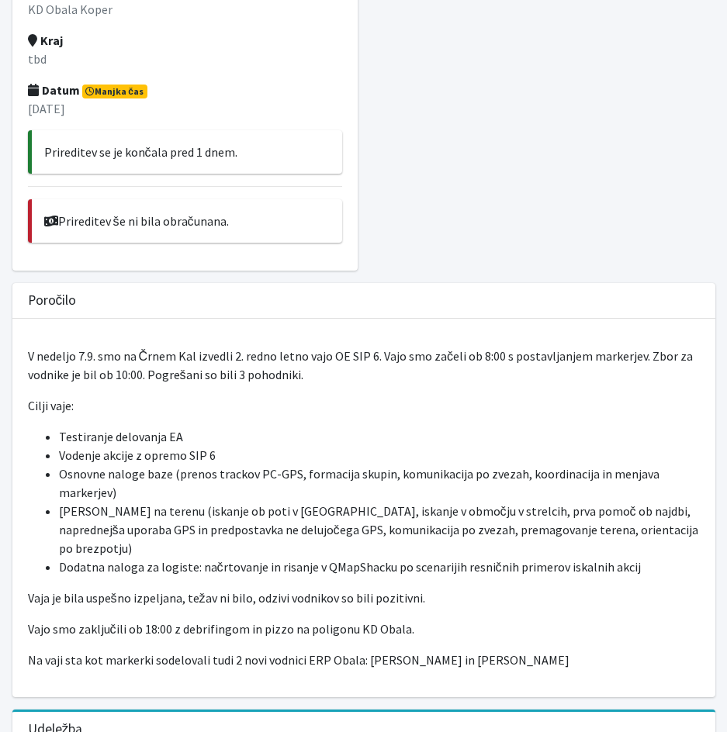
scroll to position [78, 0]
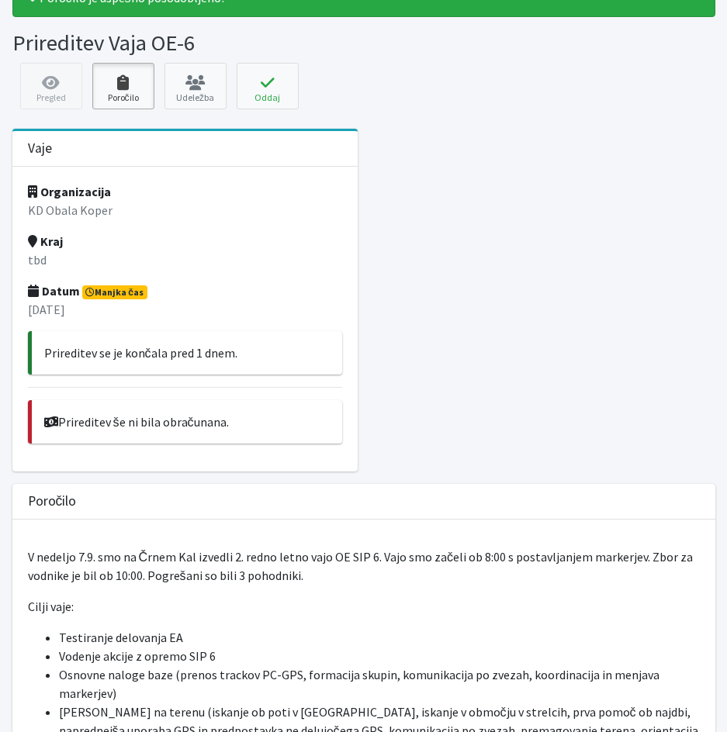
click at [131, 100] on link "Poročilo" at bounding box center [123, 86] width 62 height 47
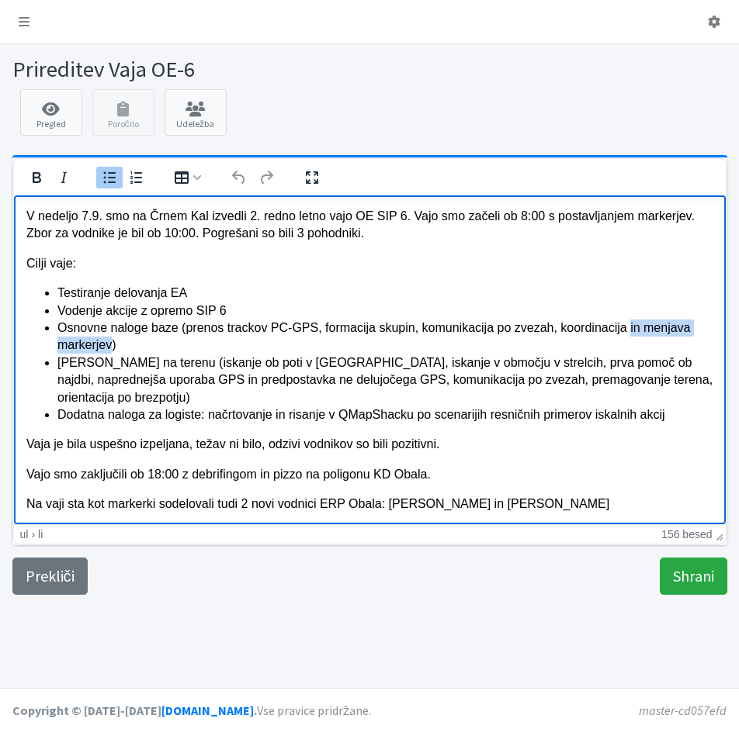
drag, startPoint x: 111, startPoint y: 343, endPoint x: 615, endPoint y: 333, distance: 504.4
click at [615, 333] on li "Osnovne naloge baze (prenos trackov PC-GPS, formacija skupin, komunikacija po z…" at bounding box center [385, 336] width 656 height 35
drag, startPoint x: 663, startPoint y: 329, endPoint x: 549, endPoint y: 333, distance: 114.1
click at [549, 333] on li "Osnovne naloge baze (prenos trackov PC-GPS, formacija skupin, komunikacija po z…" at bounding box center [385, 336] width 656 height 35
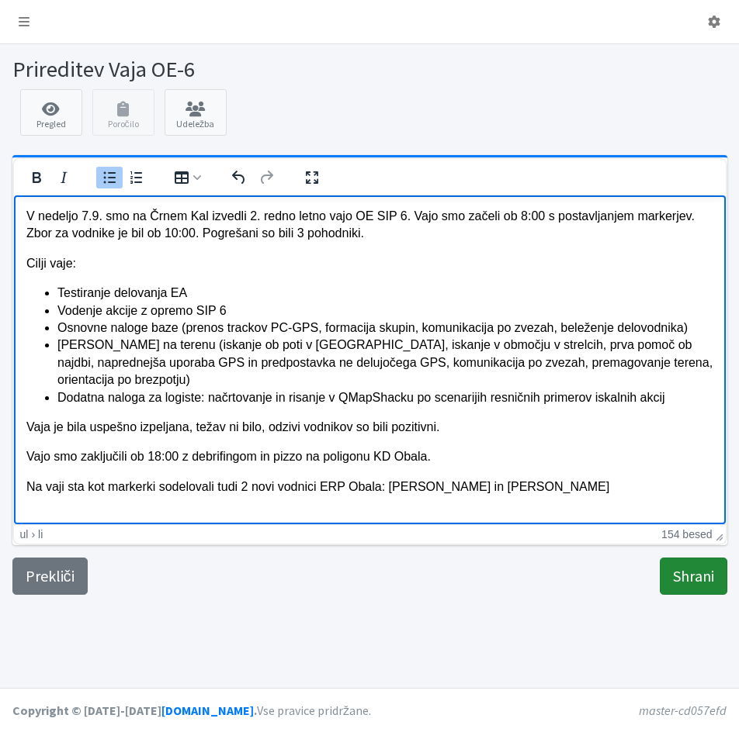
click at [672, 577] on input "Shrani" at bounding box center [692, 576] width 67 height 37
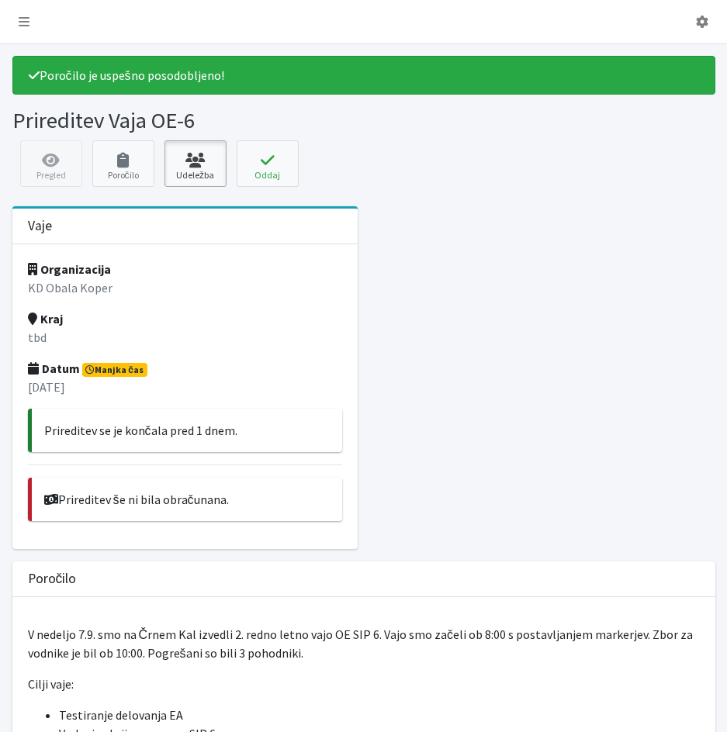
click at [196, 178] on link "Udeležba" at bounding box center [195, 163] width 62 height 47
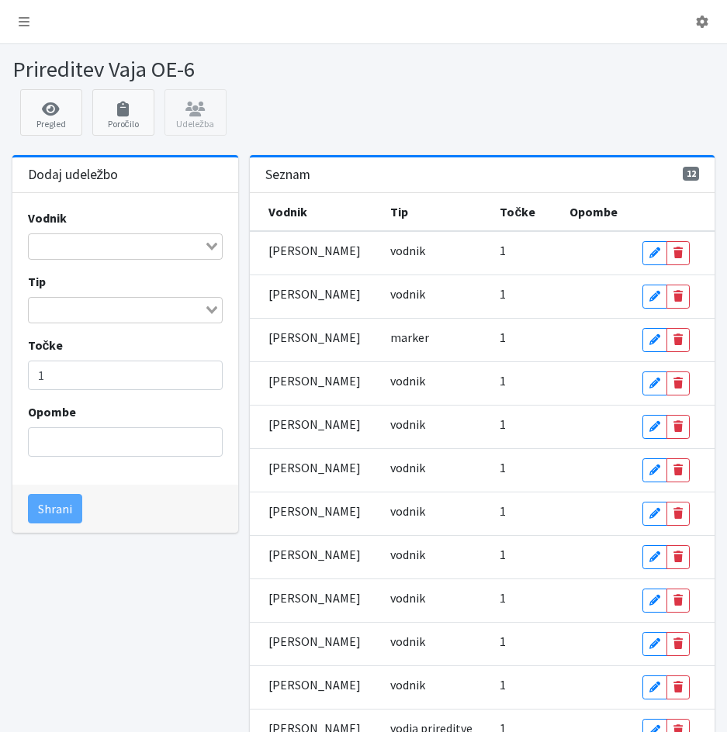
click at [130, 245] on input "Search for option" at bounding box center [116, 246] width 173 height 19
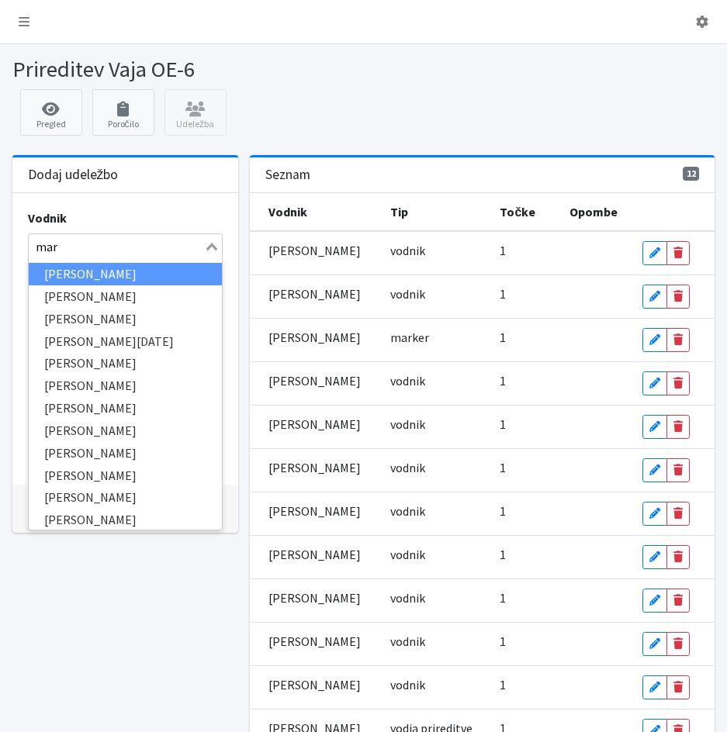
type input "mart"
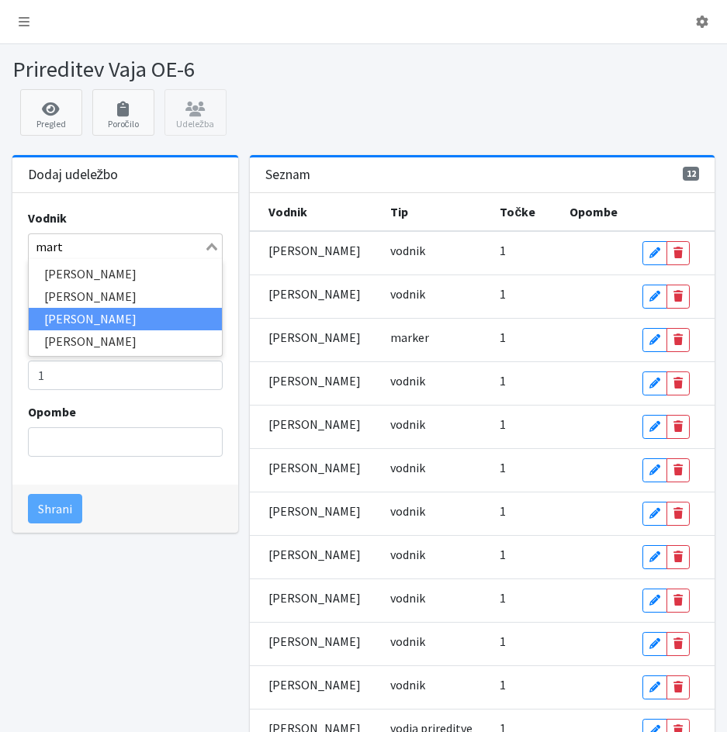
click at [118, 310] on li "Martin Česnik" at bounding box center [126, 319] width 194 height 22
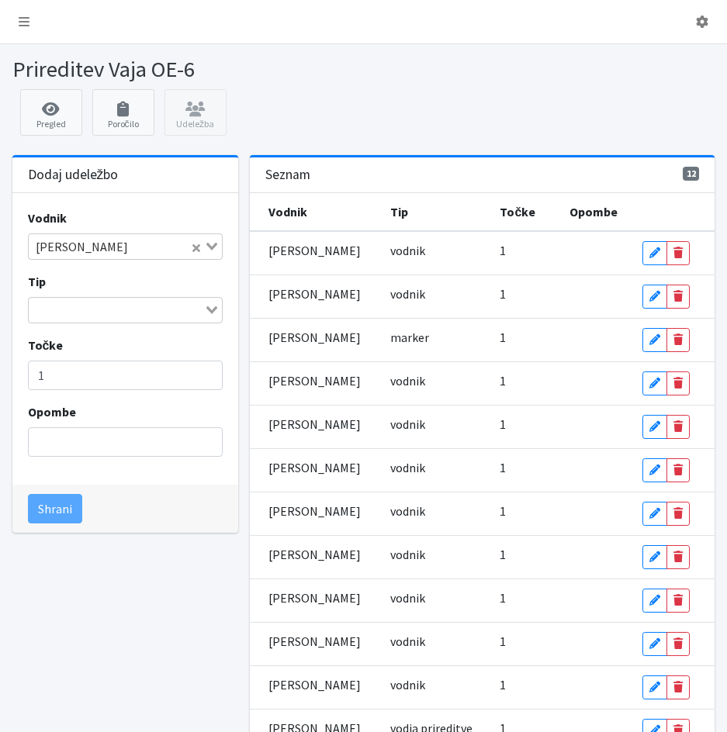
click at [117, 320] on input "Search for option" at bounding box center [116, 310] width 173 height 19
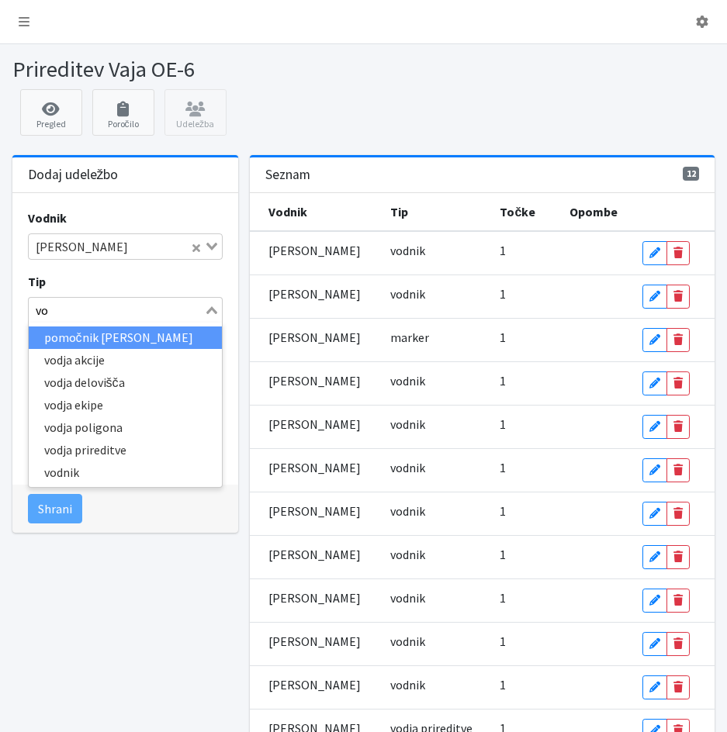
type input "v"
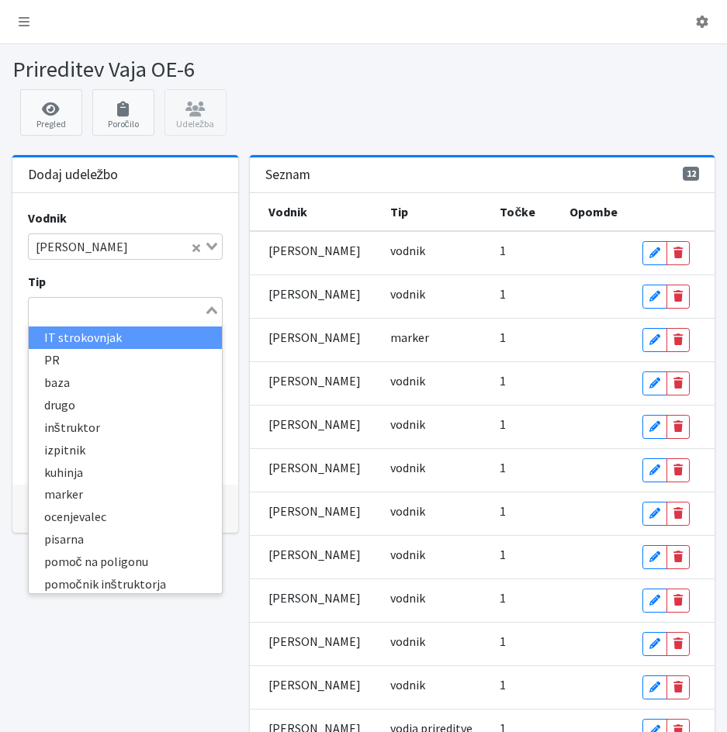
click at [198, 254] on button "Clear Selected" at bounding box center [196, 246] width 8 height 19
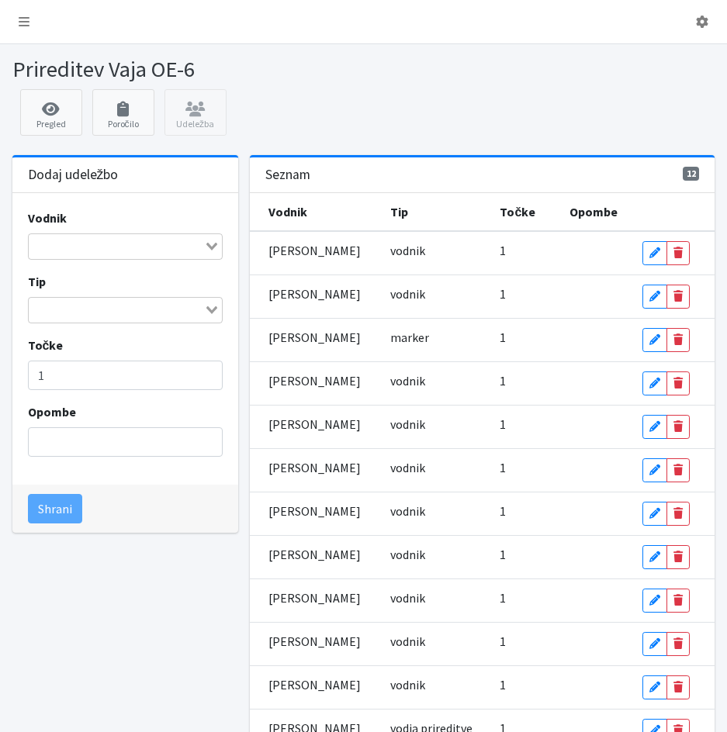
click at [185, 290] on div "Tip Loading... IT strokovnjak PR baza drugo inštruktor izpitnik kuhinja marker …" at bounding box center [126, 297] width 196 height 51
click at [133, 126] on link "Poročilo" at bounding box center [123, 112] width 62 height 47
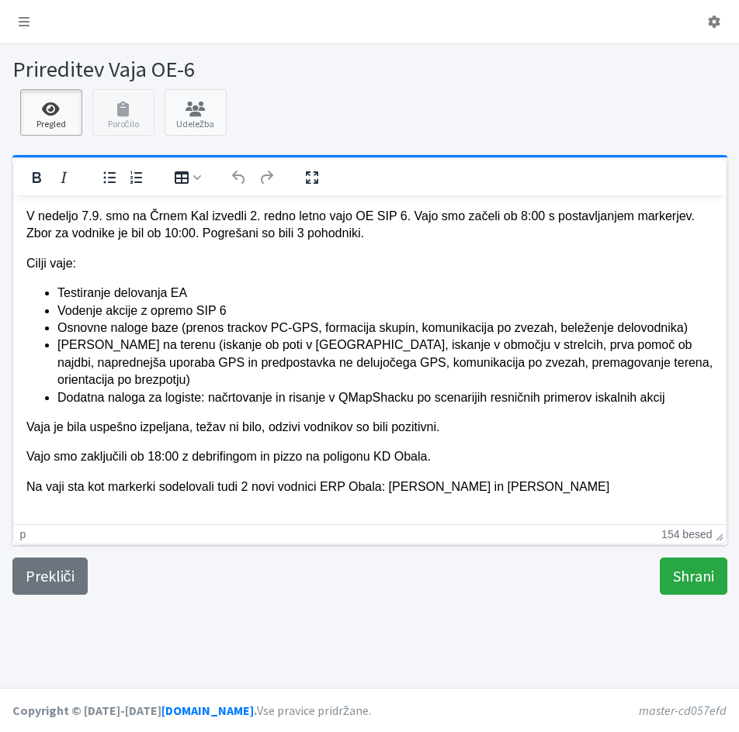
click at [61, 111] on icon at bounding box center [51, 110] width 53 height 16
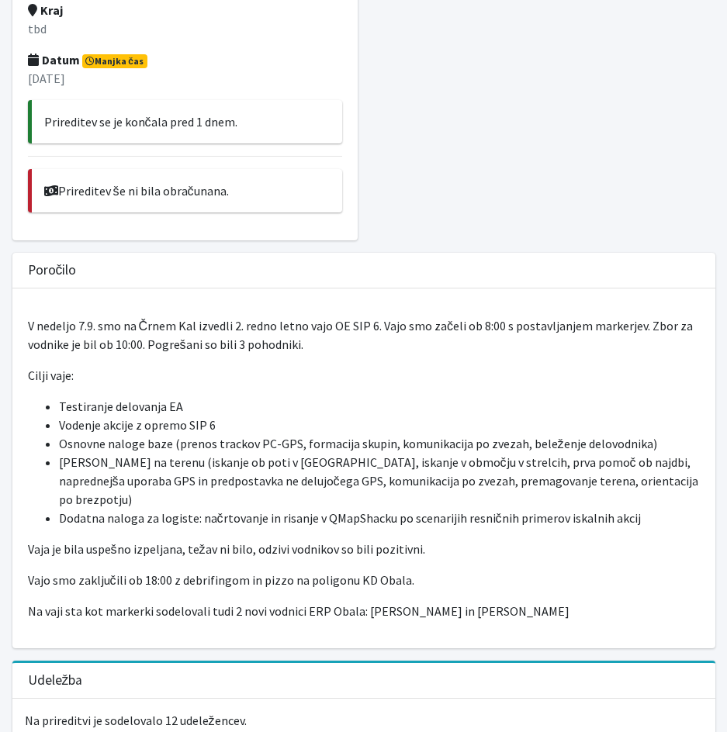
scroll to position [310, 0]
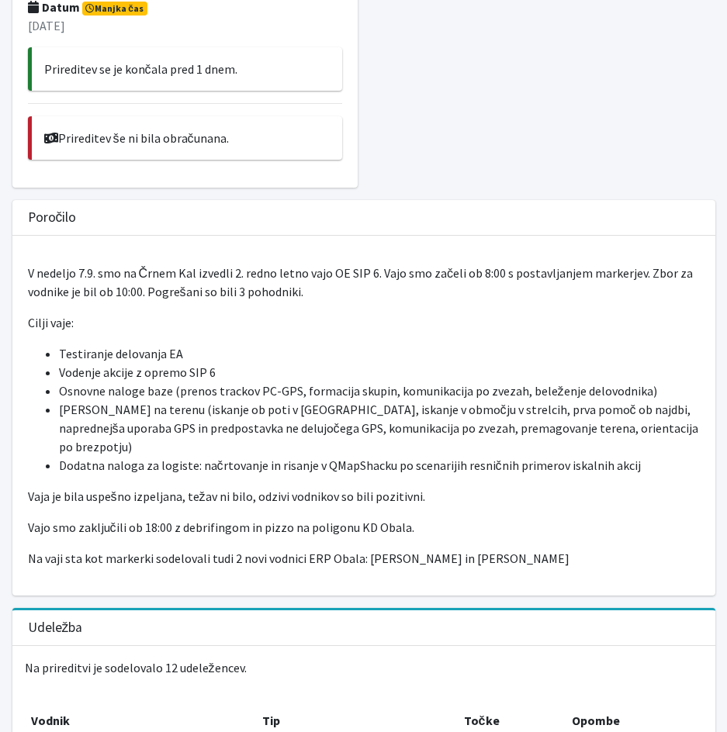
click at [476, 426] on li "[PERSON_NAME] na terenu (iskanje ob poti v [GEOGRAPHIC_DATA], iskanje v območju…" at bounding box center [379, 428] width 641 height 56
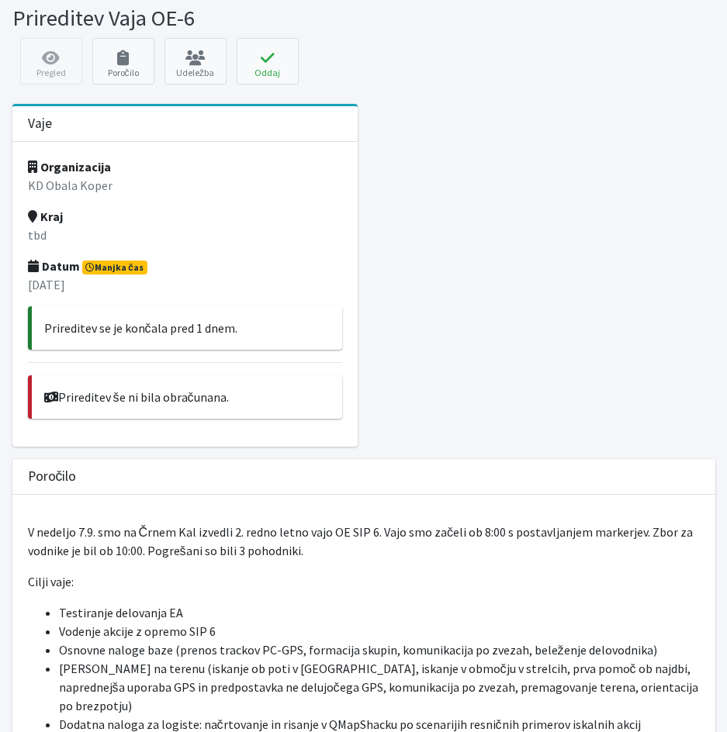
scroll to position [0, 0]
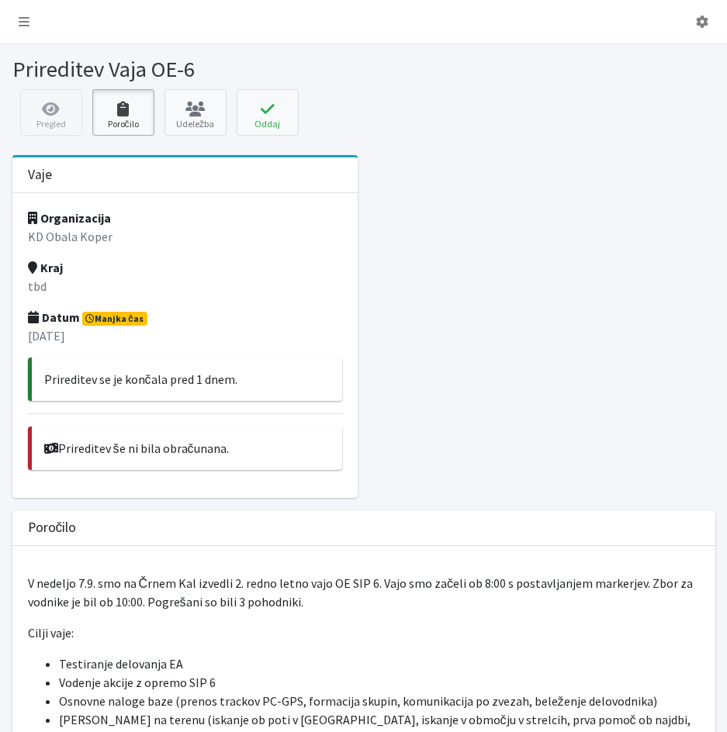
click at [127, 128] on link "Poročilo" at bounding box center [123, 112] width 62 height 47
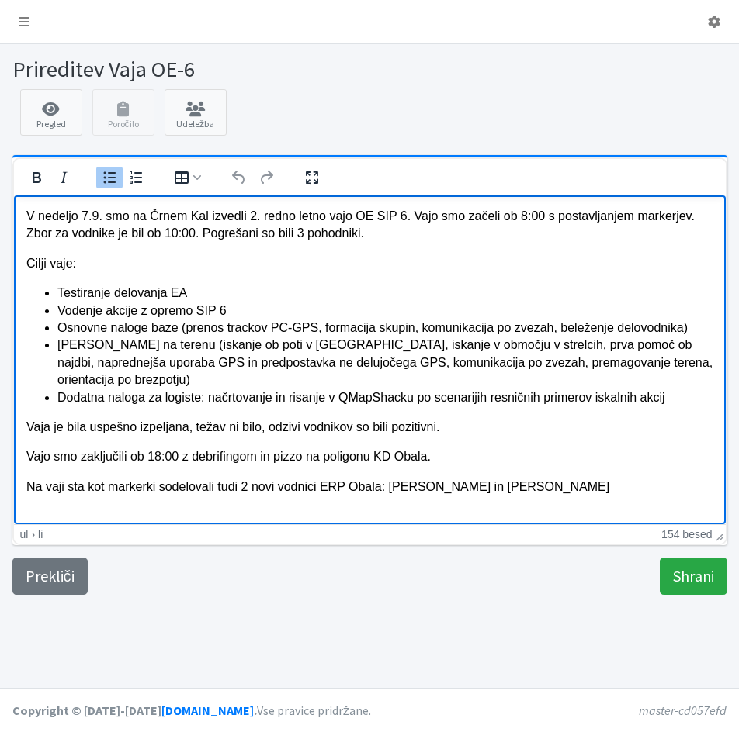
click at [544, 362] on li "[PERSON_NAME] na terenu (iskanje ob poti v [GEOGRAPHIC_DATA], iskanje v območju…" at bounding box center [385, 362] width 656 height 52
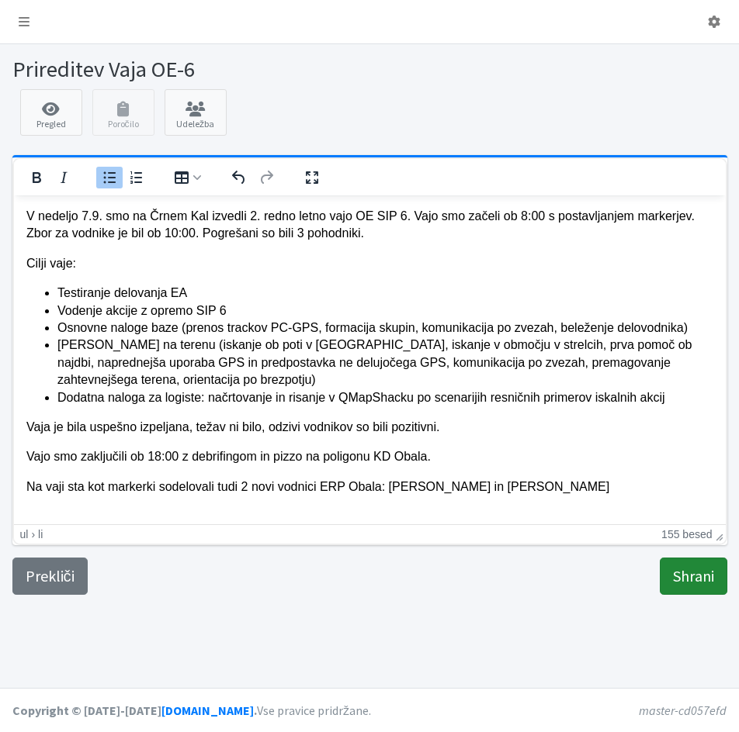
click at [698, 585] on input "Shrani" at bounding box center [692, 576] width 67 height 37
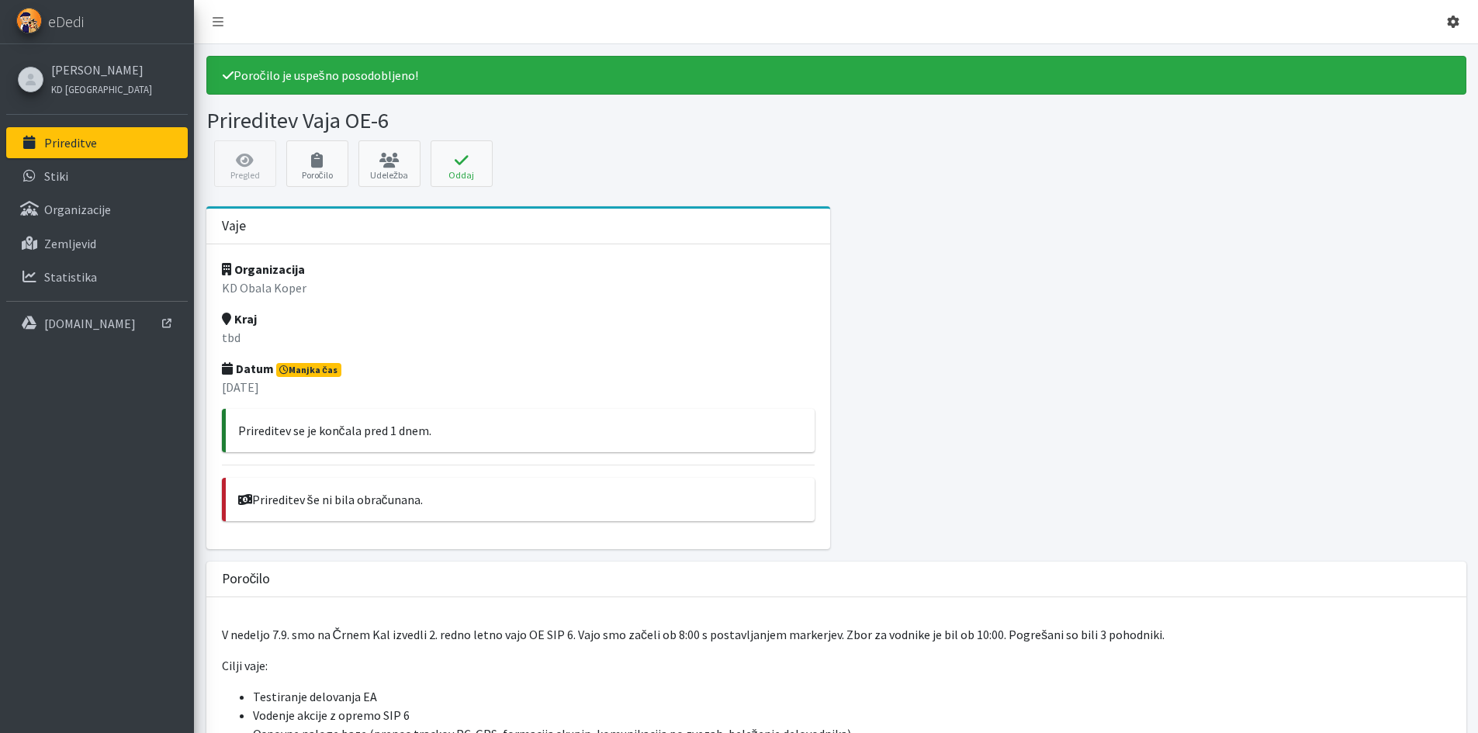
click at [726, 16] on icon at bounding box center [1453, 22] width 12 height 12
click at [726, 61] on link "Odjavi se" at bounding box center [1409, 58] width 123 height 25
